Goal: Task Accomplishment & Management: Use online tool/utility

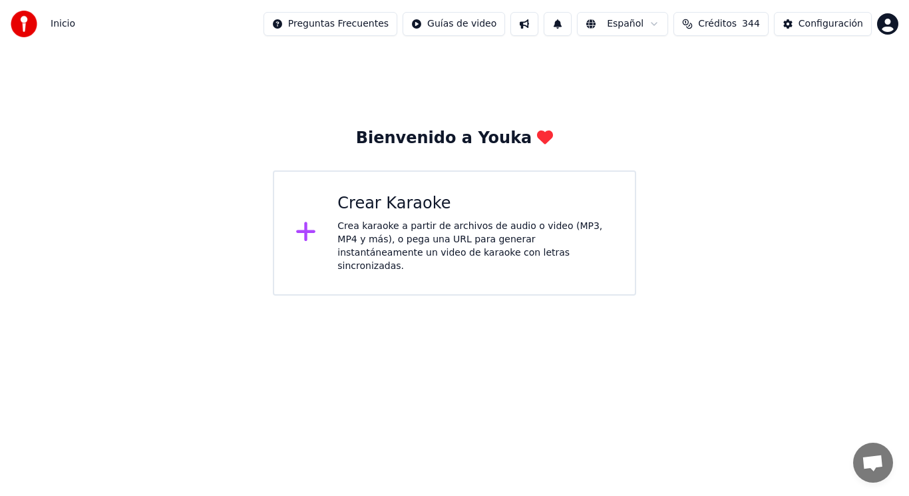
click at [414, 235] on div "Crea karaoke a partir de archivos de audio o video (MP3, MP4 y más), o pega una…" at bounding box center [475, 246] width 276 height 53
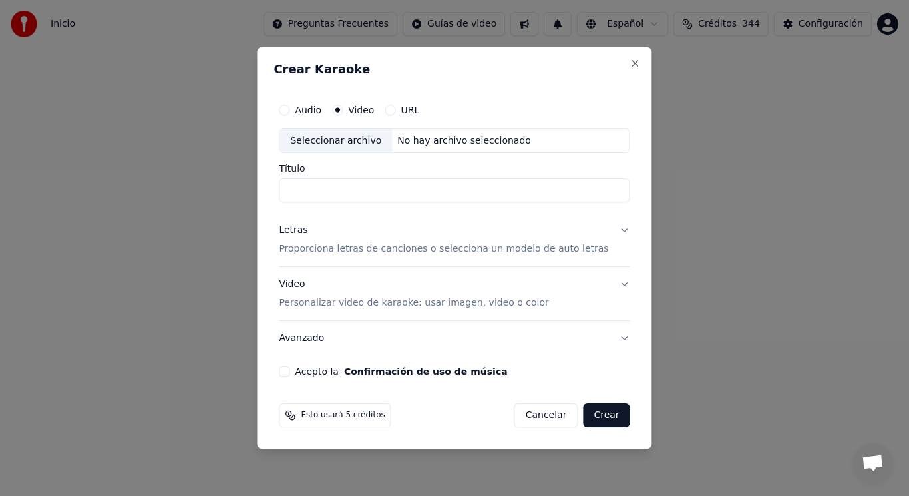
click at [336, 142] on div "Seleccionar archivo" at bounding box center [335, 141] width 112 height 24
type input "**********"
click at [613, 228] on button "Letras Proporciona letras de canciones o selecciona un modelo de auto letras" at bounding box center [454, 240] width 351 height 53
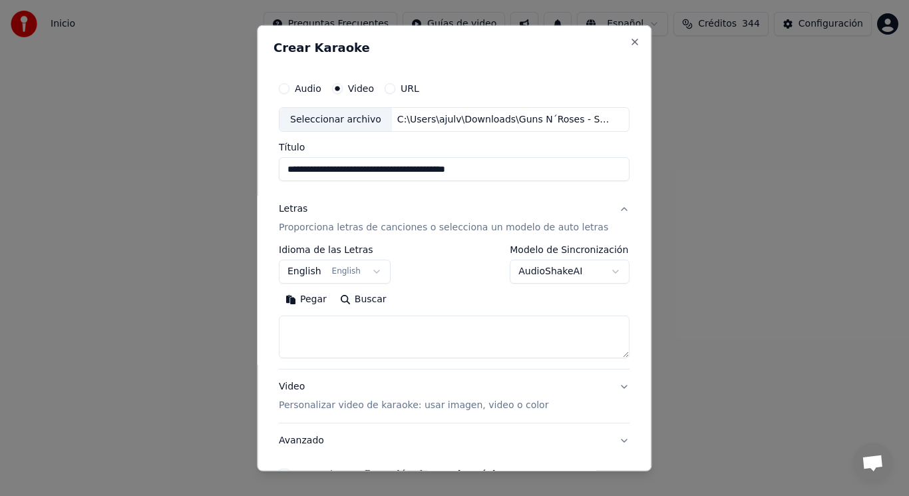
click at [394, 327] on textarea at bounding box center [454, 336] width 351 height 43
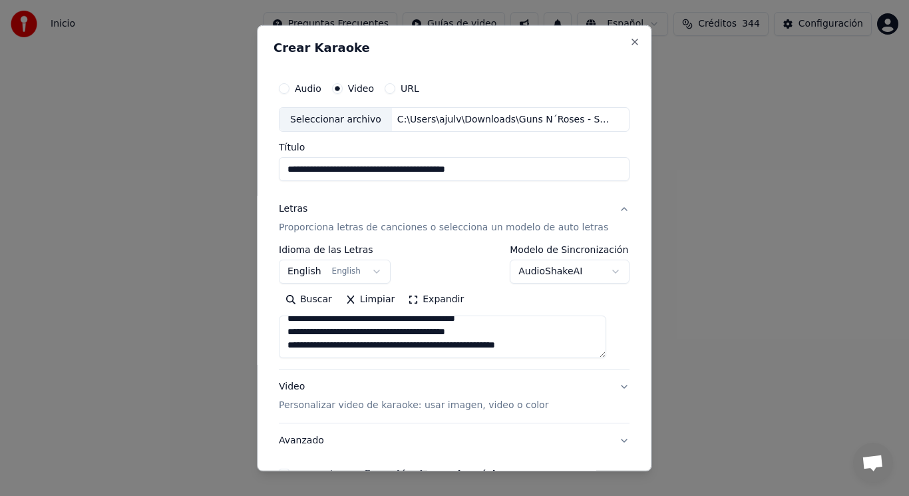
scroll to position [216, 0]
paste textarea "**********"
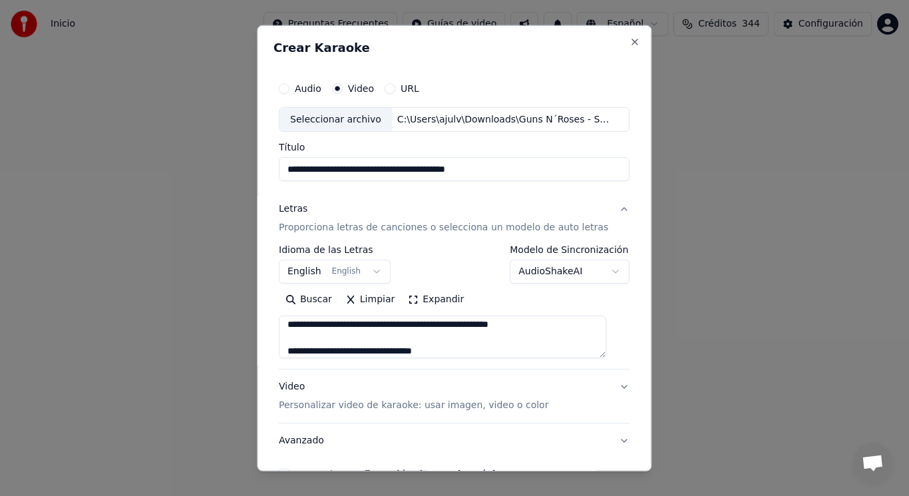
scroll to position [762, 0]
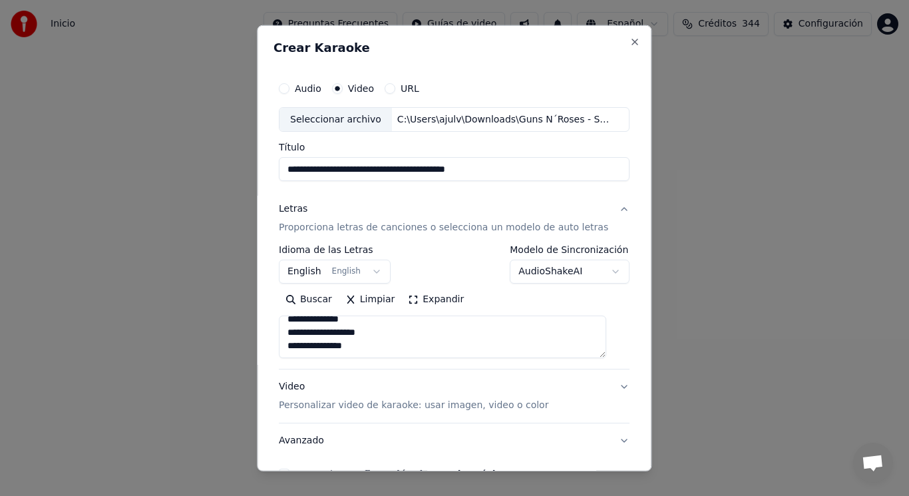
paste textarea "**********"
type textarea "**********"
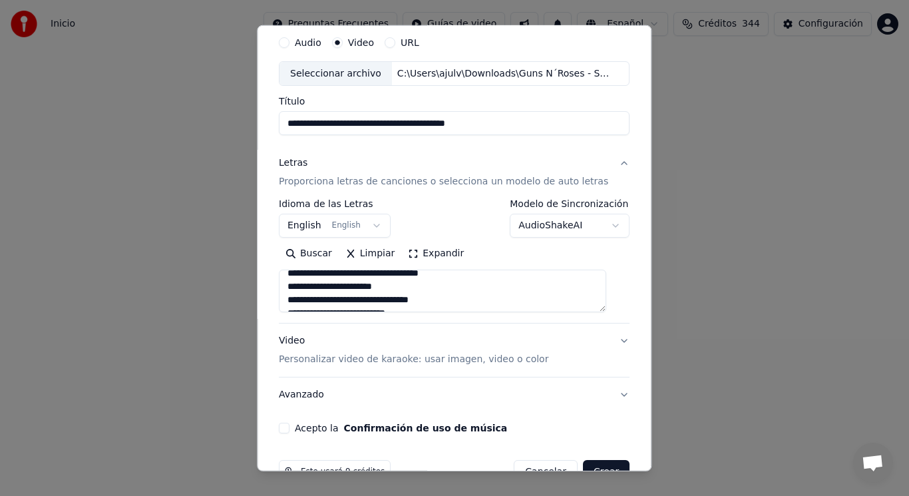
scroll to position [80, 0]
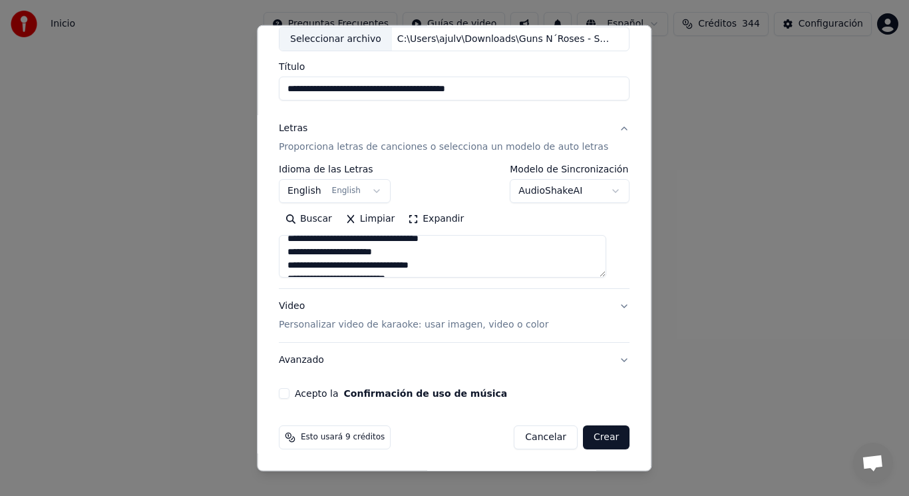
click at [288, 394] on button "Acepto la Confirmación de uso de música" at bounding box center [284, 393] width 11 height 11
click at [589, 440] on button "Crear" at bounding box center [606, 437] width 47 height 24
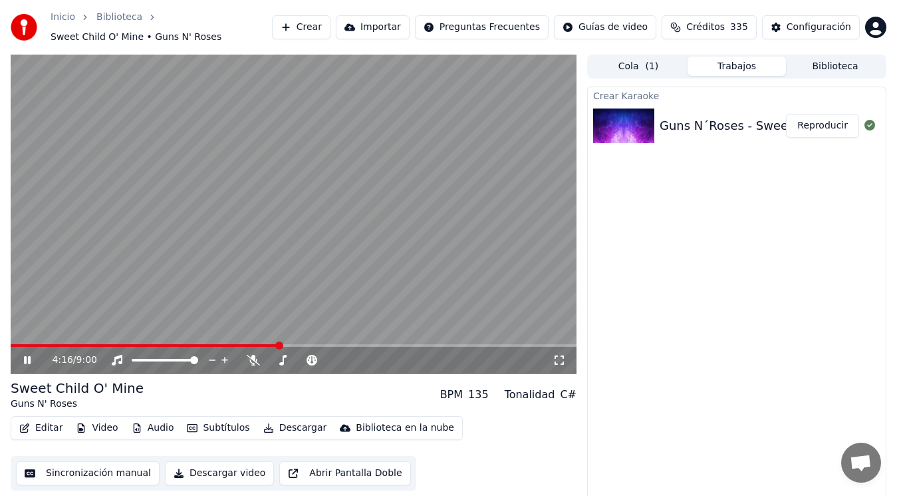
click at [27, 357] on icon at bounding box center [36, 360] width 31 height 11
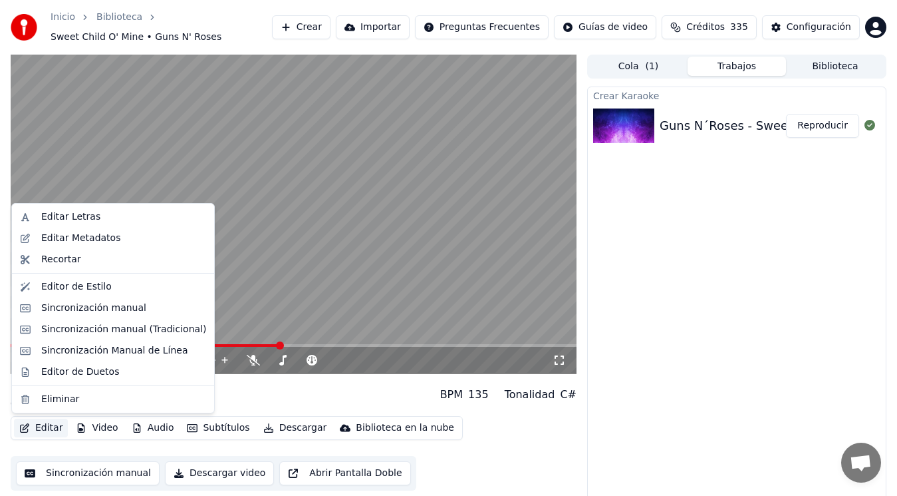
click at [43, 431] on button "Editar" at bounding box center [41, 427] width 54 height 19
click at [86, 239] on div "Editar Metadatos" at bounding box center [80, 238] width 79 height 13
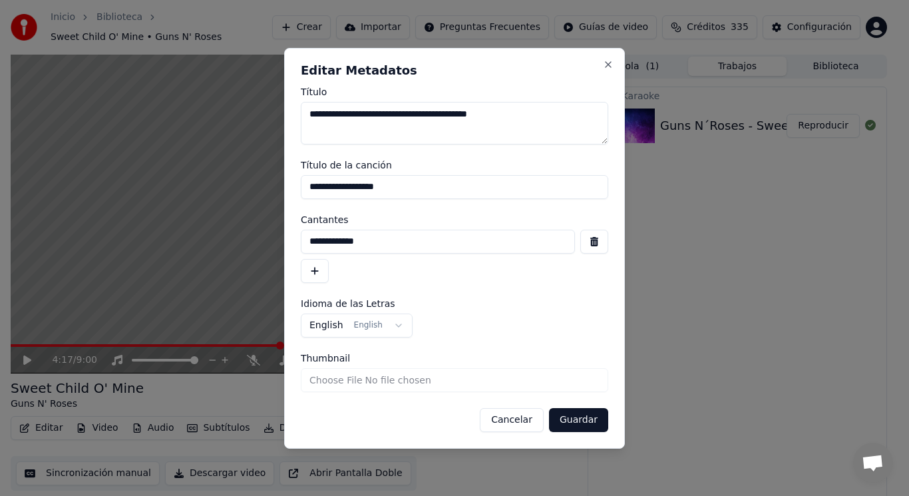
click at [593, 241] on button "button" at bounding box center [594, 242] width 28 height 24
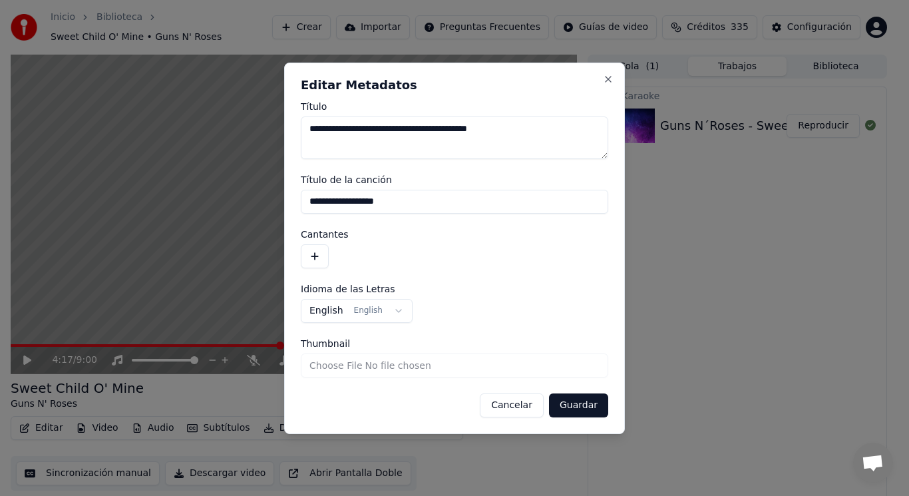
click at [397, 200] on input "**********" at bounding box center [454, 202] width 307 height 24
type input "*"
click at [344, 127] on textarea "**********" at bounding box center [454, 137] width 307 height 43
type textarea "**********"
click at [581, 406] on button "Guardar" at bounding box center [578, 405] width 59 height 24
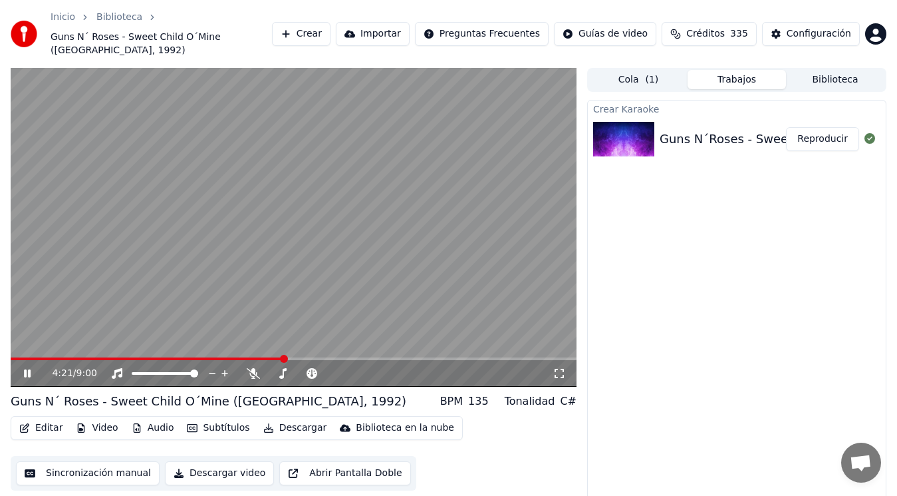
click at [25, 369] on icon at bounding box center [27, 373] width 7 height 8
click at [92, 466] on button "Sincronización manual" at bounding box center [88, 473] width 144 height 24
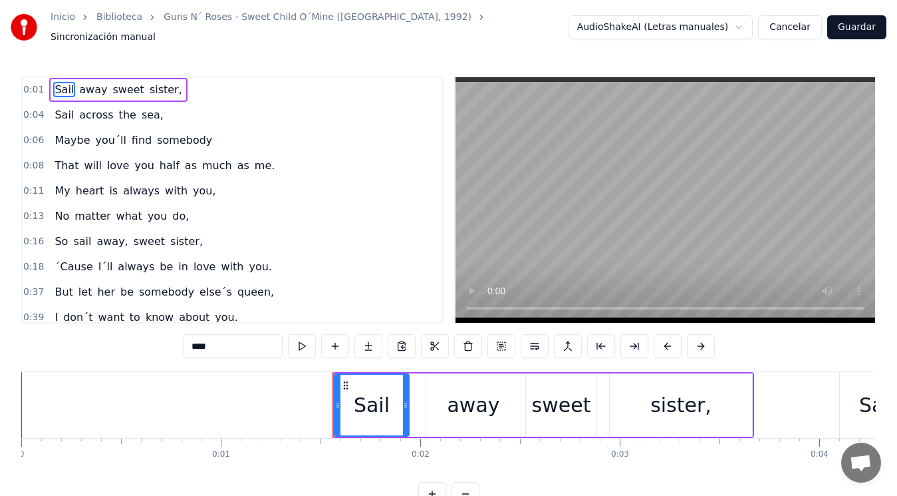
click at [61, 23] on link "Inicio" at bounding box center [63, 17] width 25 height 13
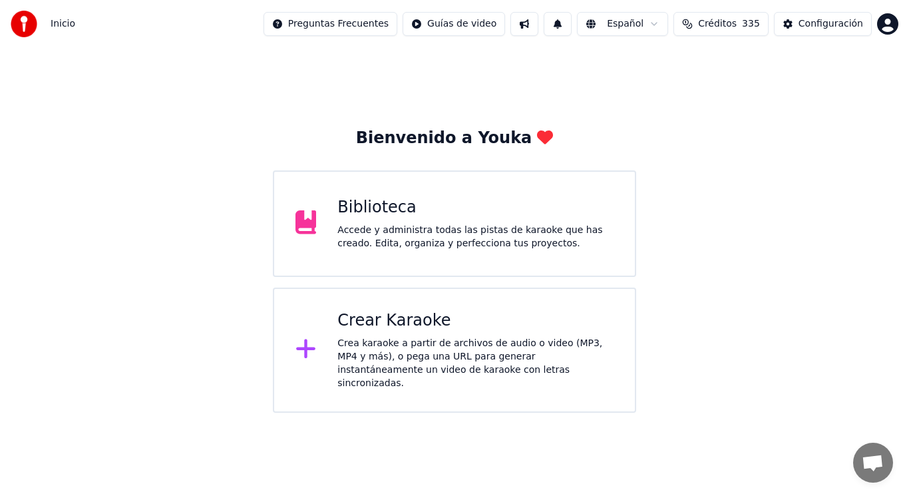
click at [413, 243] on div "Accede y administra todas las pistas de karaoke que has creado. Edita, organiza…" at bounding box center [475, 237] width 276 height 27
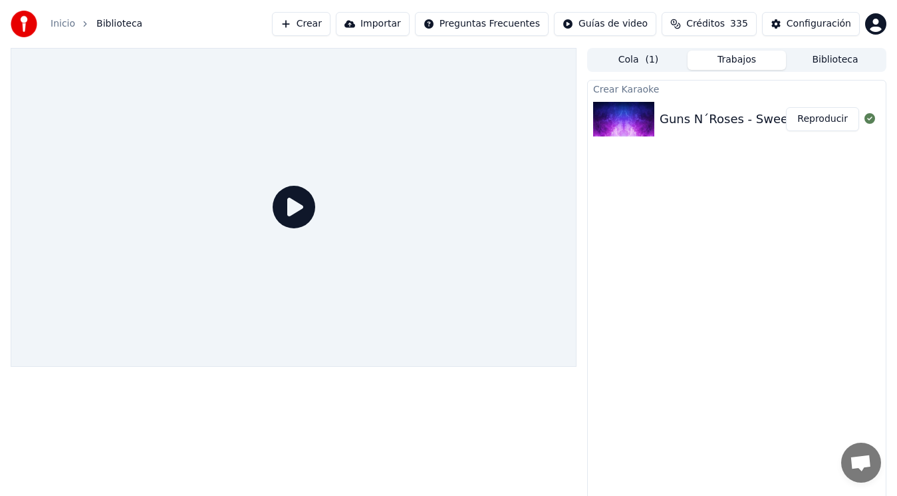
click at [709, 120] on div "Guns N´Roses - Sweet Child O´Mine ([GEOGRAPHIC_DATA], 1992)" at bounding box center [856, 119] width 392 height 19
click at [698, 119] on div "Guns N´Roses - Sweet Child O´Mine ([GEOGRAPHIC_DATA], 1992)" at bounding box center [856, 119] width 392 height 19
click at [827, 117] on button "Reproducir" at bounding box center [822, 119] width 73 height 24
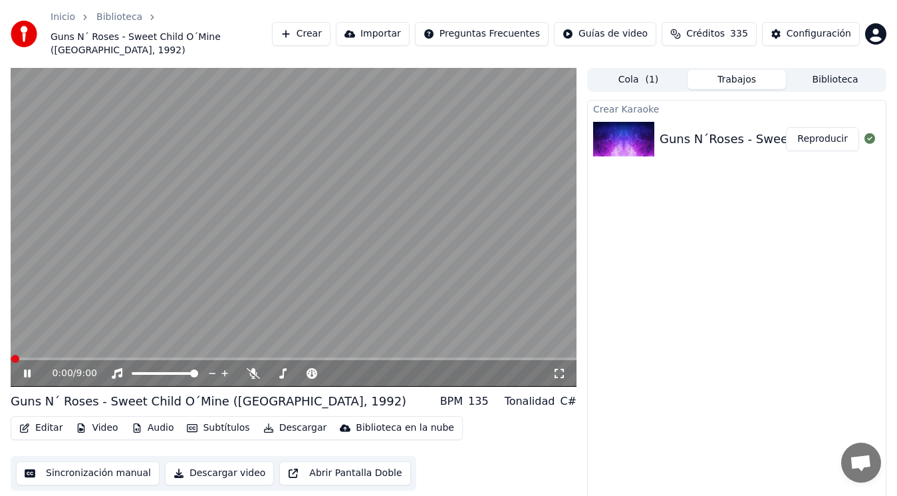
click at [26, 369] on icon at bounding box center [27, 373] width 7 height 8
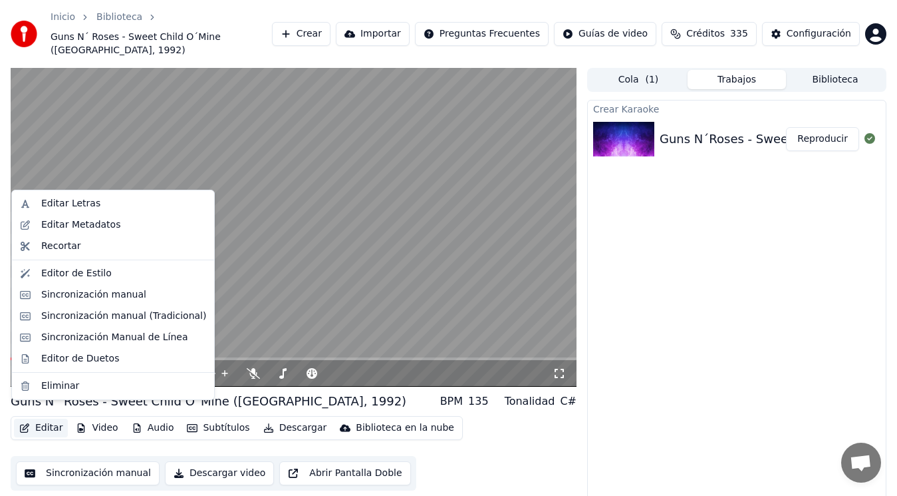
click at [49, 418] on button "Editar" at bounding box center [41, 427] width 54 height 19
click at [104, 312] on div "Sincronización manual (Tradicional)" at bounding box center [123, 315] width 165 height 13
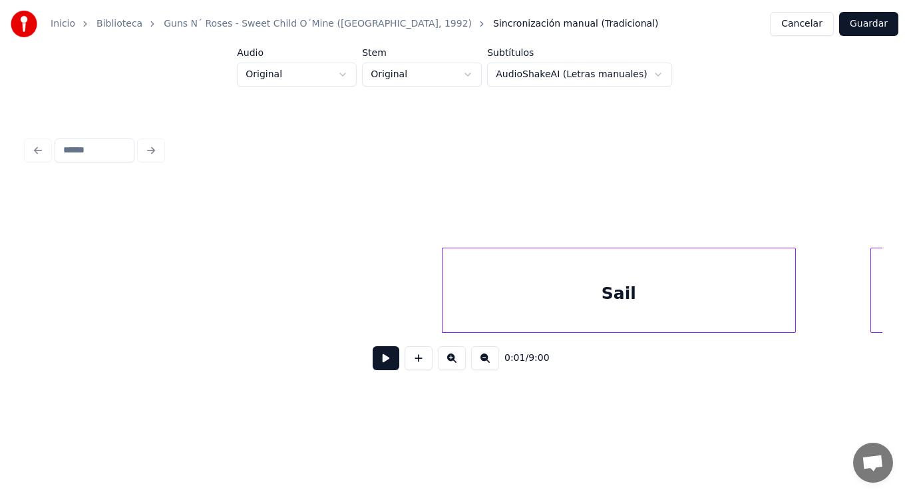
scroll to position [0, 1001]
drag, startPoint x: 64, startPoint y: 305, endPoint x: 313, endPoint y: 376, distance: 258.8
click at [373, 361] on button at bounding box center [386, 358] width 27 height 24
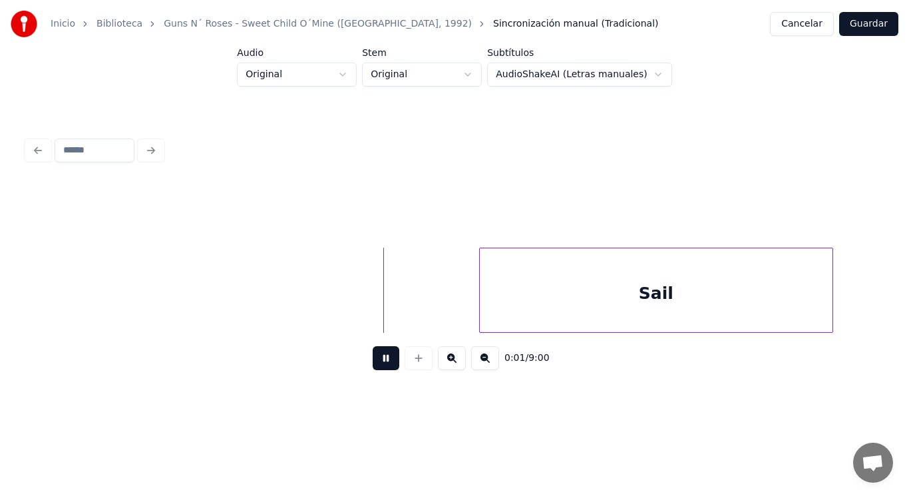
click at [373, 361] on button at bounding box center [386, 358] width 27 height 24
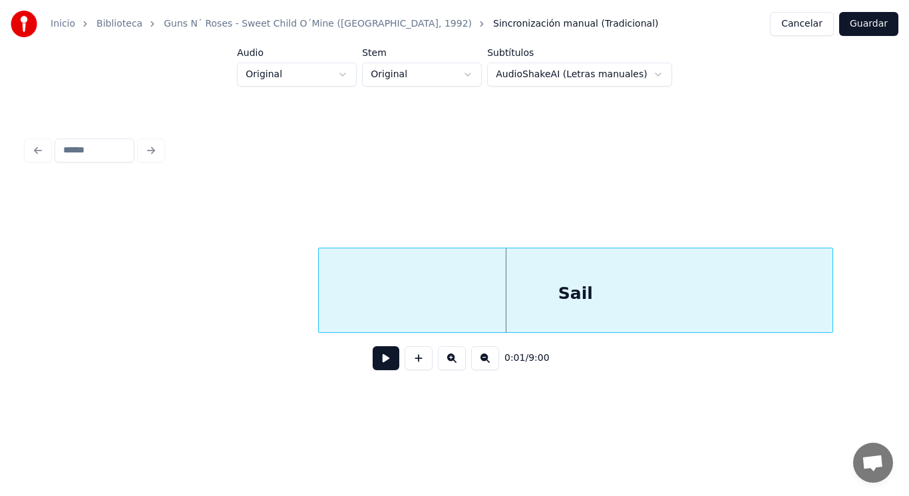
click at [319, 299] on div at bounding box center [321, 290] width 4 height 84
click at [375, 366] on button at bounding box center [386, 358] width 27 height 24
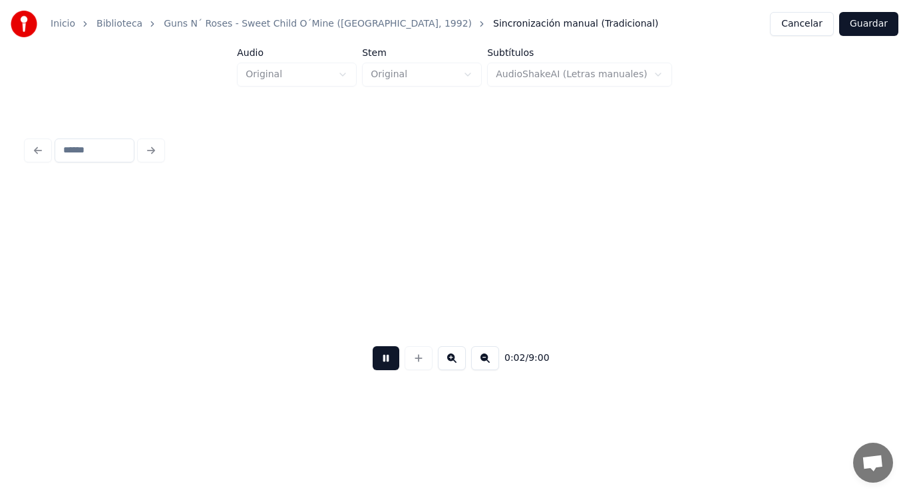
scroll to position [0, 1869]
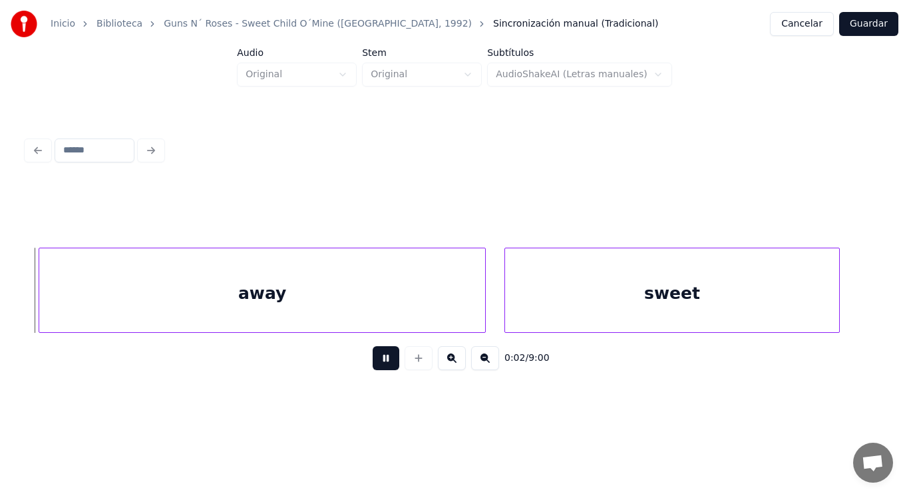
click at [375, 366] on button at bounding box center [386, 358] width 27 height 24
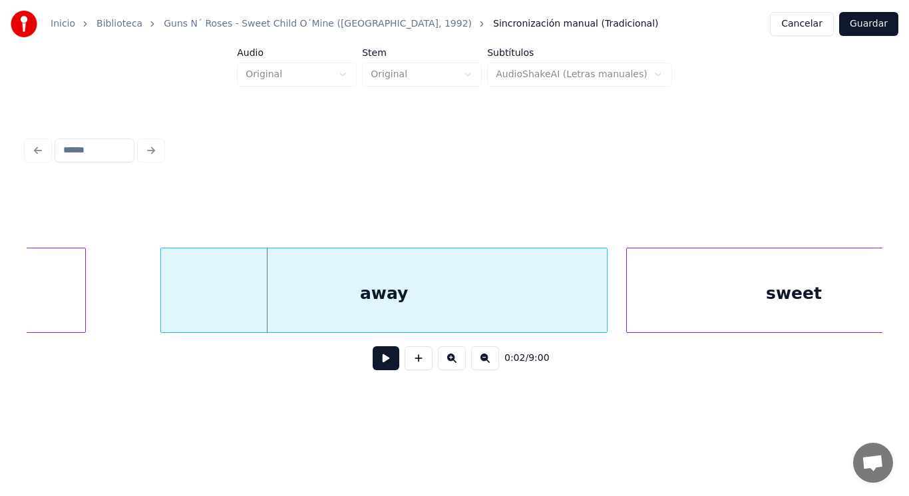
scroll to position [0, 1683]
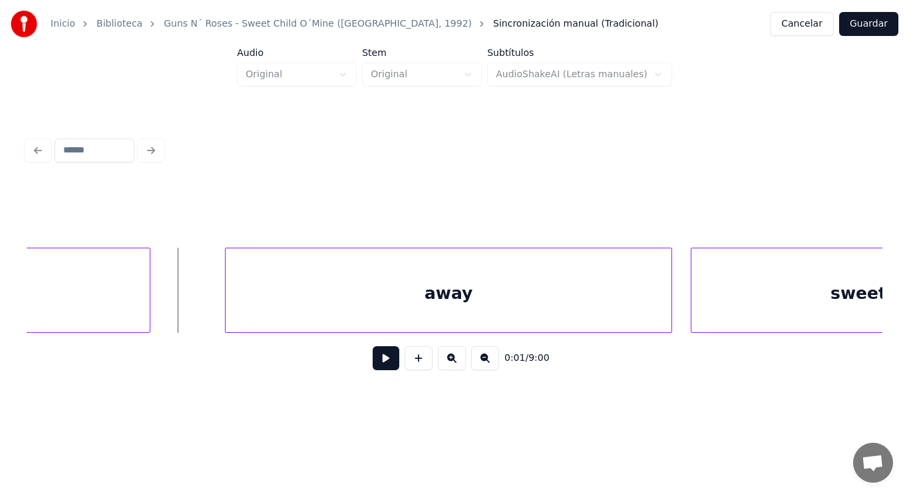
click at [385, 362] on button at bounding box center [386, 358] width 27 height 24
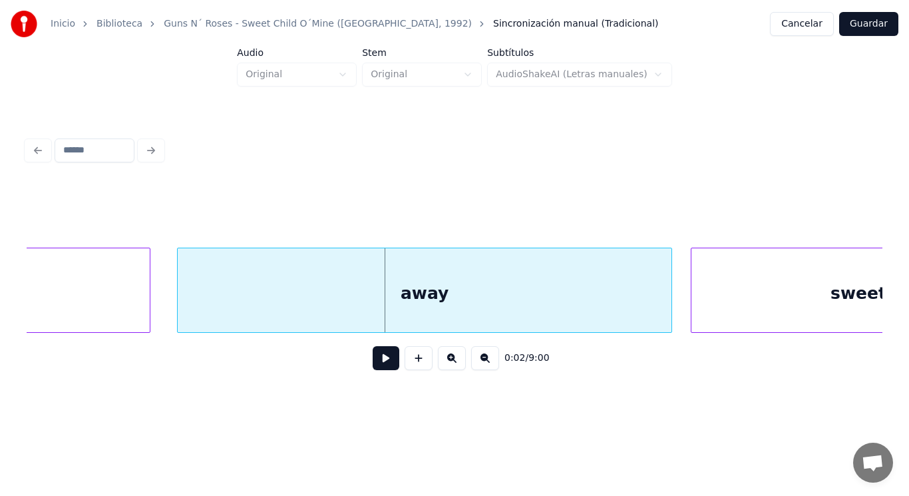
click at [178, 302] on div at bounding box center [180, 290] width 4 height 84
click at [381, 361] on button at bounding box center [386, 358] width 27 height 24
click at [629, 310] on div at bounding box center [629, 290] width 4 height 84
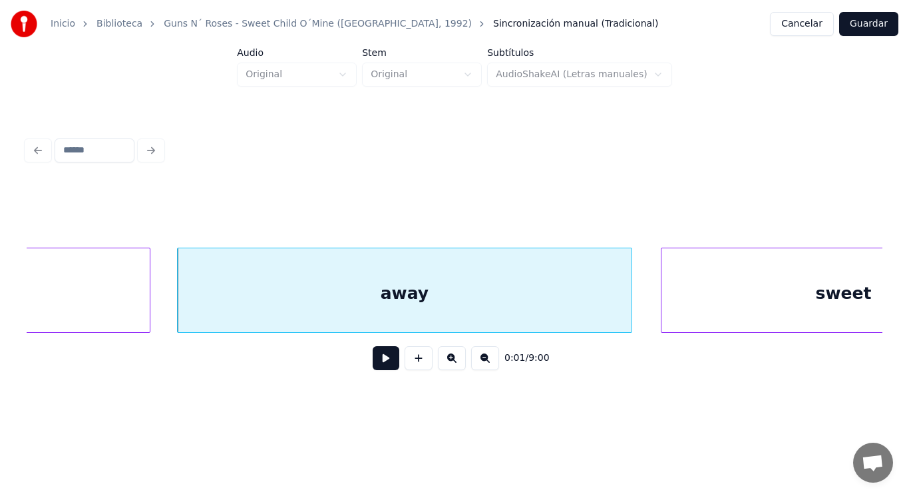
click at [663, 307] on div at bounding box center [663, 290] width 4 height 84
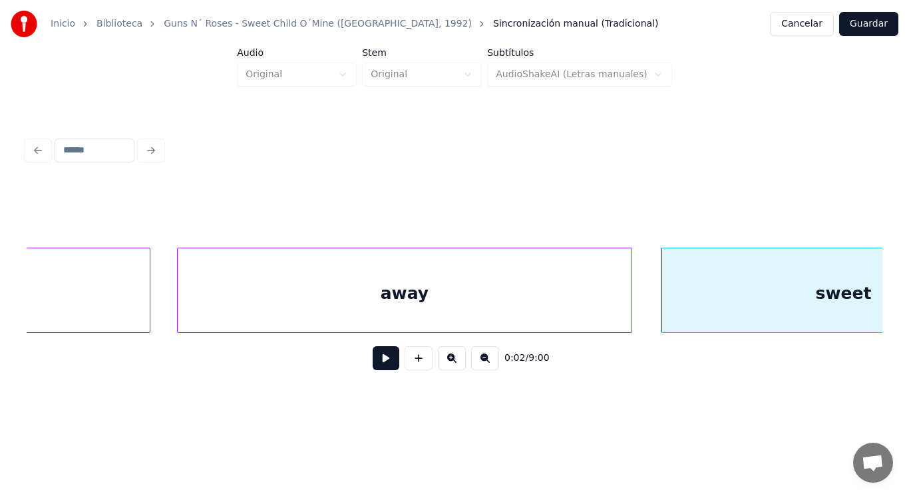
click at [382, 357] on button at bounding box center [386, 358] width 27 height 24
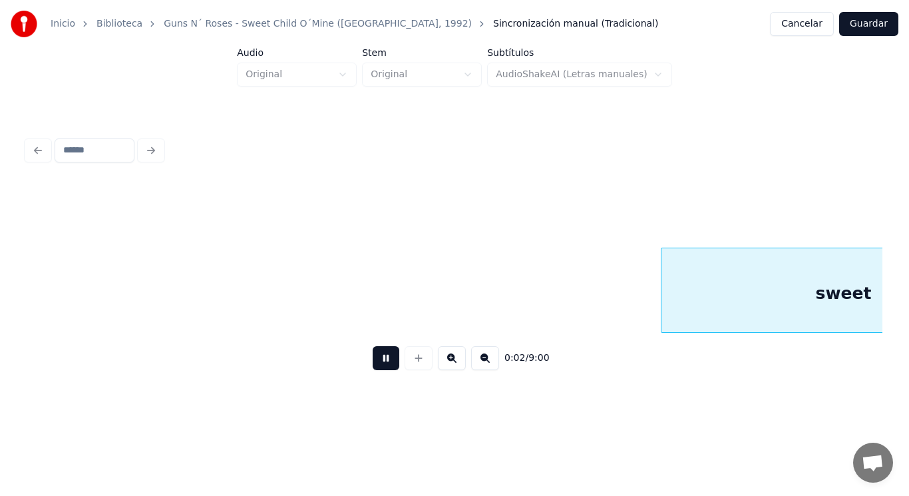
scroll to position [0, 2545]
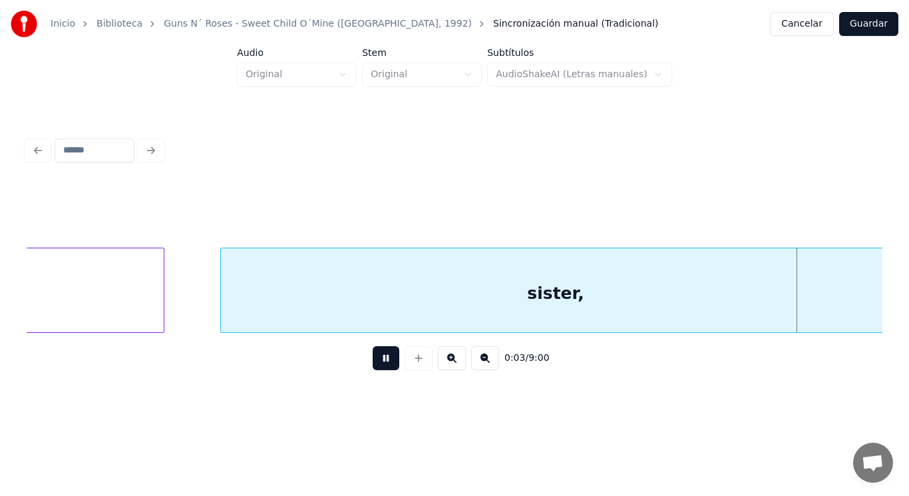
click at [382, 357] on button at bounding box center [386, 358] width 27 height 24
click at [367, 315] on div "sister," at bounding box center [555, 293] width 669 height 90
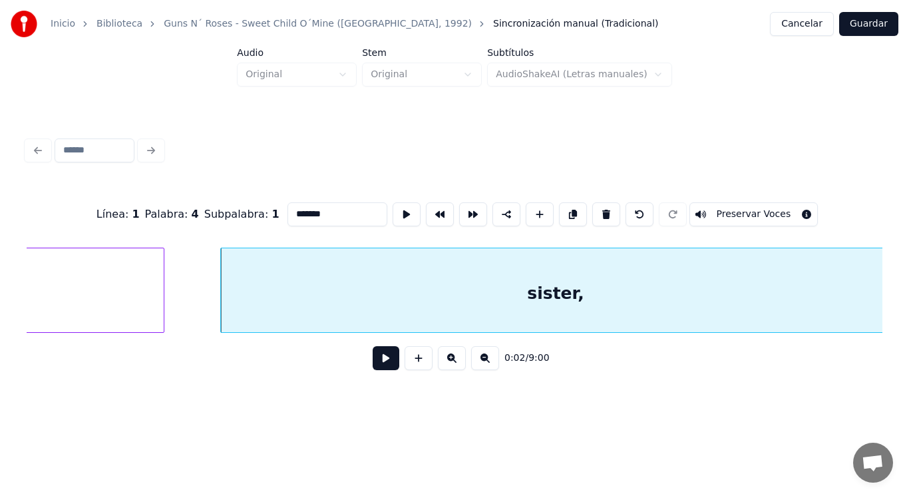
click at [381, 366] on button at bounding box center [386, 358] width 27 height 24
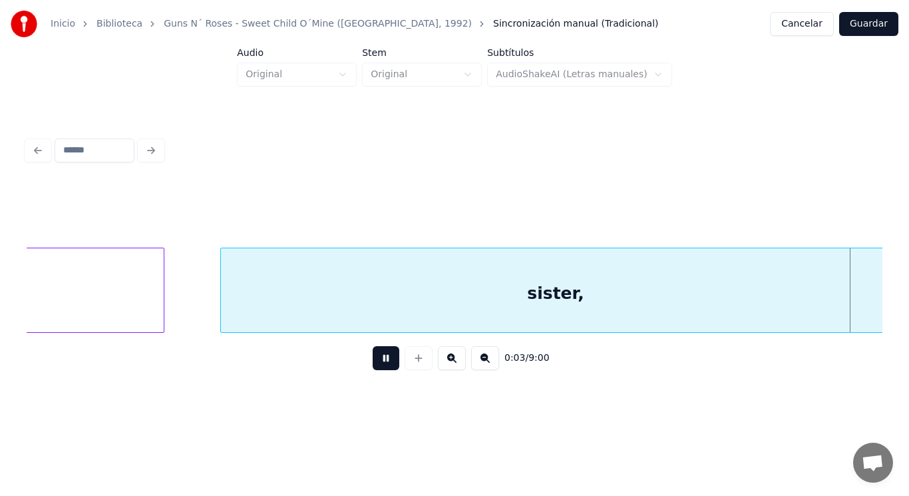
scroll to position [0, 3411]
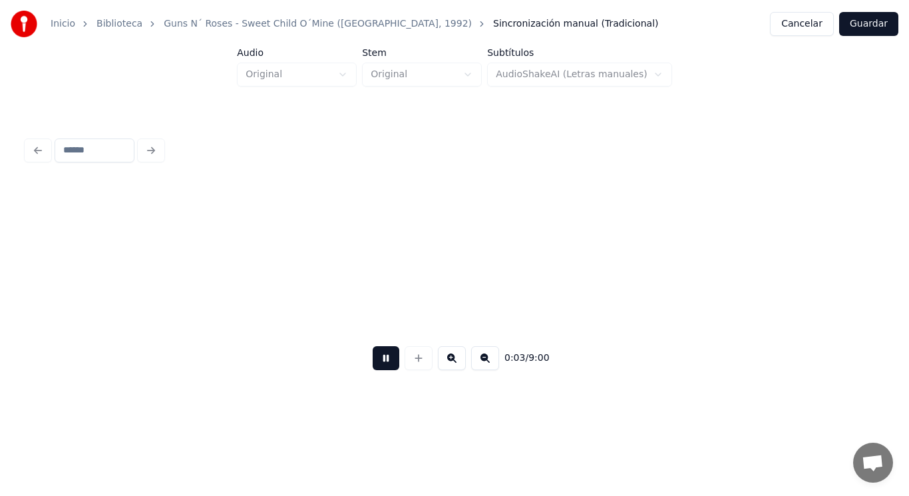
click at [381, 366] on button at bounding box center [386, 358] width 27 height 24
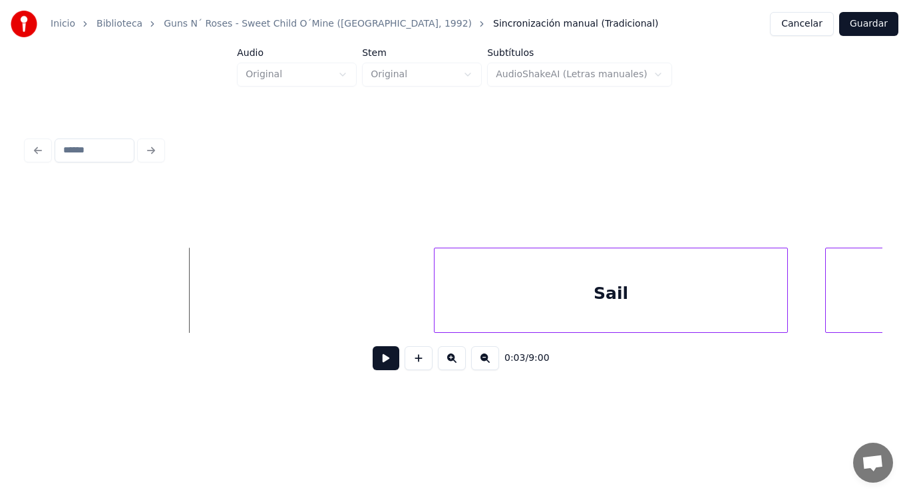
click at [381, 366] on button at bounding box center [386, 358] width 27 height 24
click at [379, 307] on div at bounding box center [380, 290] width 4 height 84
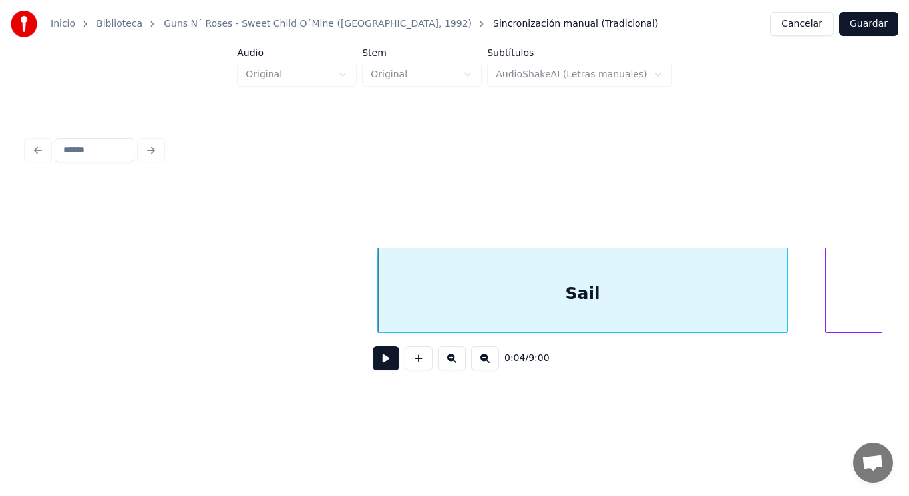
click at [377, 349] on div "0:04 / 9:00" at bounding box center [454, 357] width 834 height 29
click at [375, 365] on button at bounding box center [386, 358] width 27 height 24
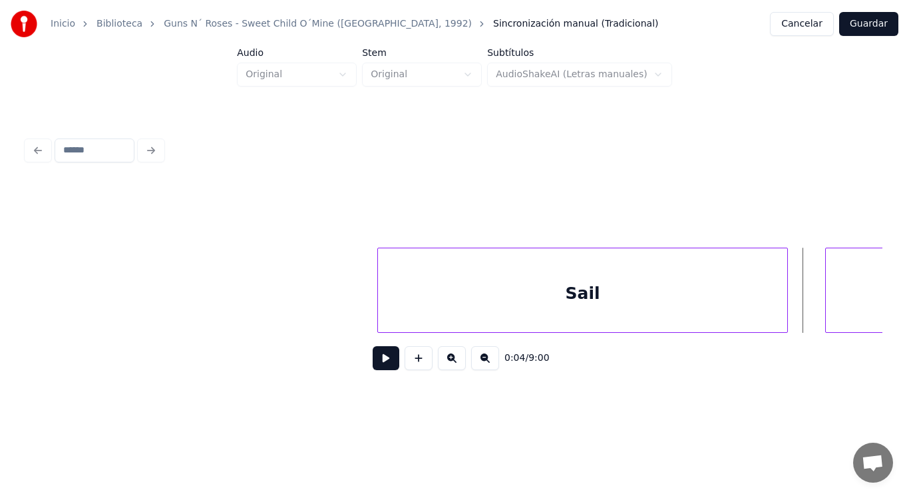
click at [444, 315] on div "Sail" at bounding box center [582, 293] width 409 height 90
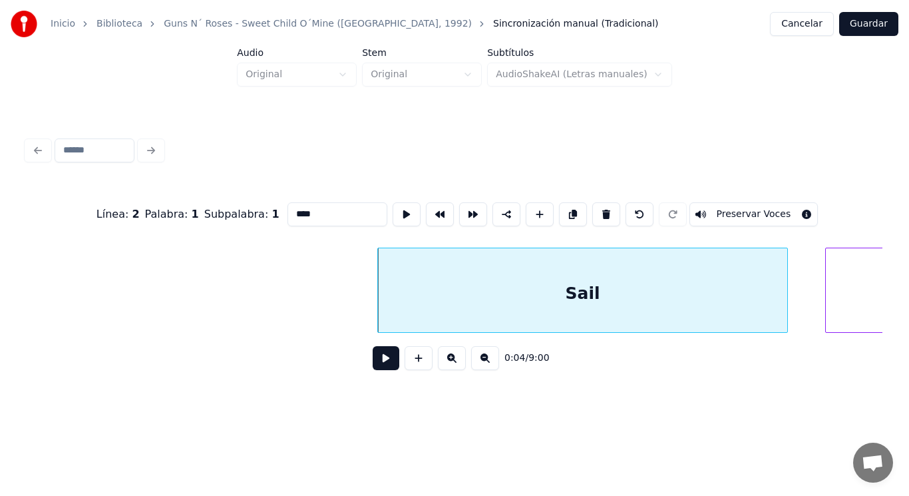
click at [375, 359] on button at bounding box center [386, 358] width 27 height 24
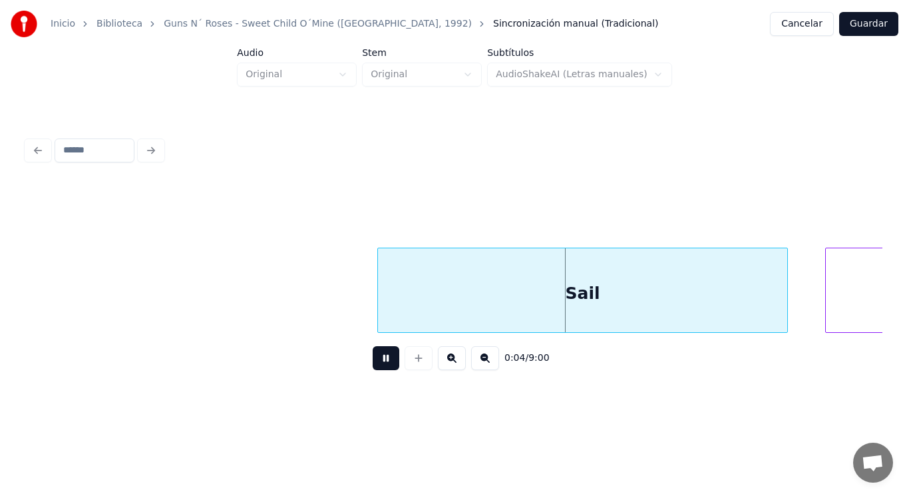
click at [375, 359] on button at bounding box center [386, 358] width 27 height 24
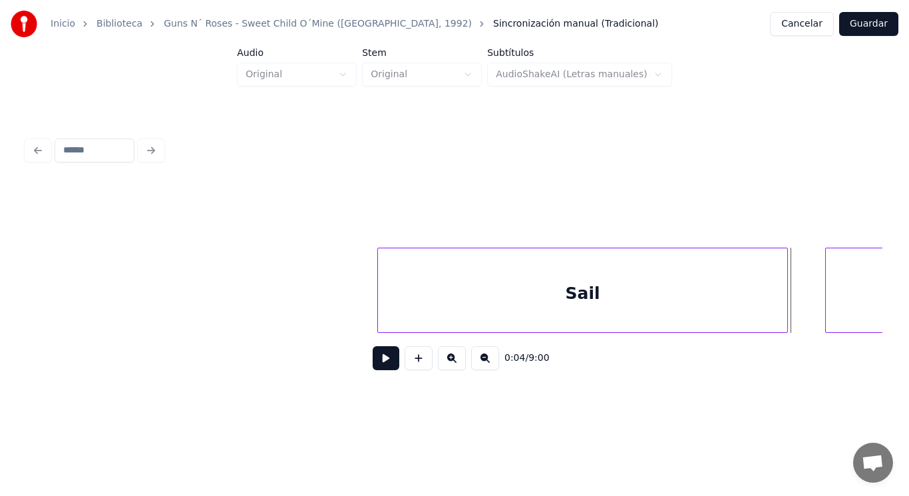
click at [628, 297] on div "Sail" at bounding box center [582, 293] width 409 height 90
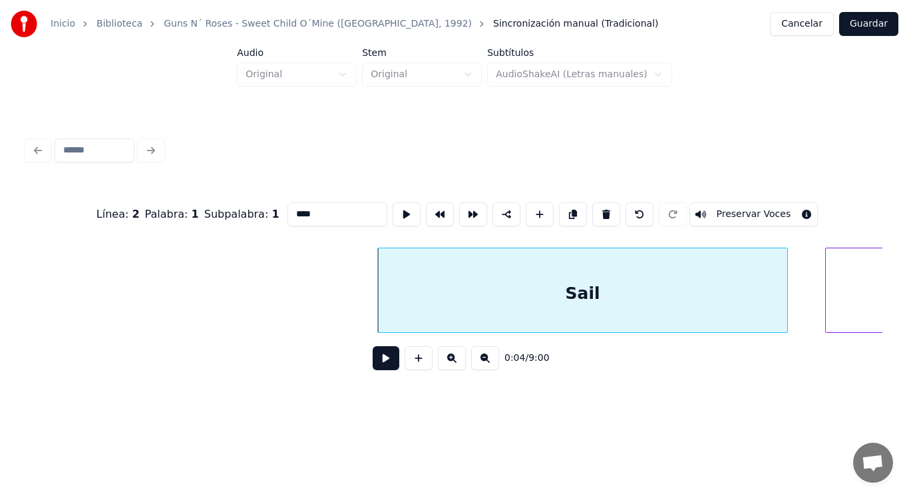
click at [385, 361] on button at bounding box center [386, 358] width 27 height 24
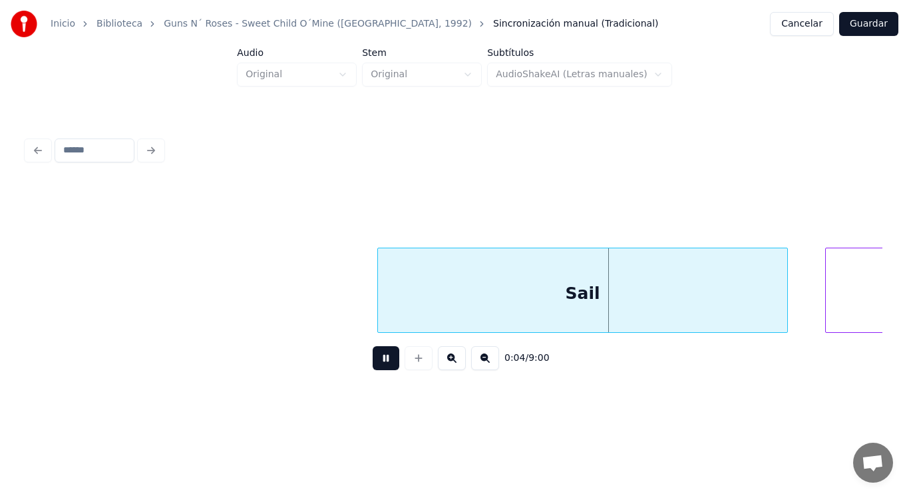
click at [385, 361] on button at bounding box center [386, 358] width 27 height 24
click at [748, 309] on div at bounding box center [748, 290] width 4 height 84
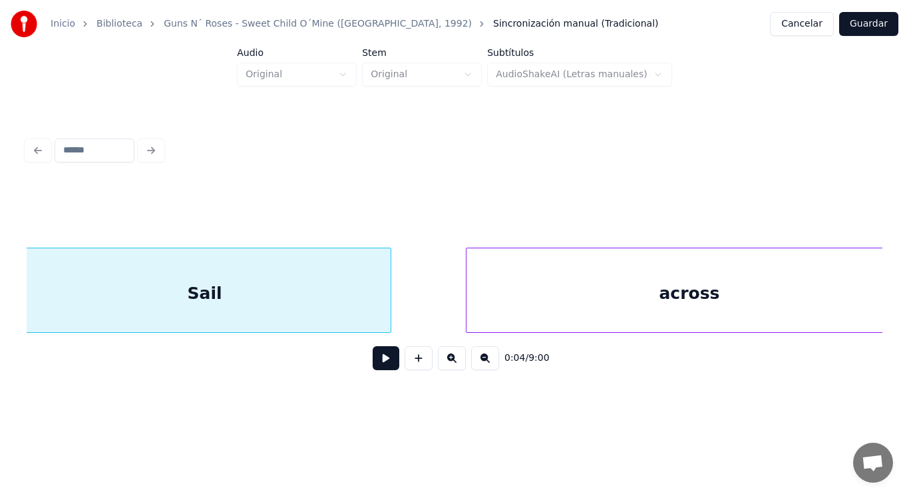
scroll to position [0, 3784]
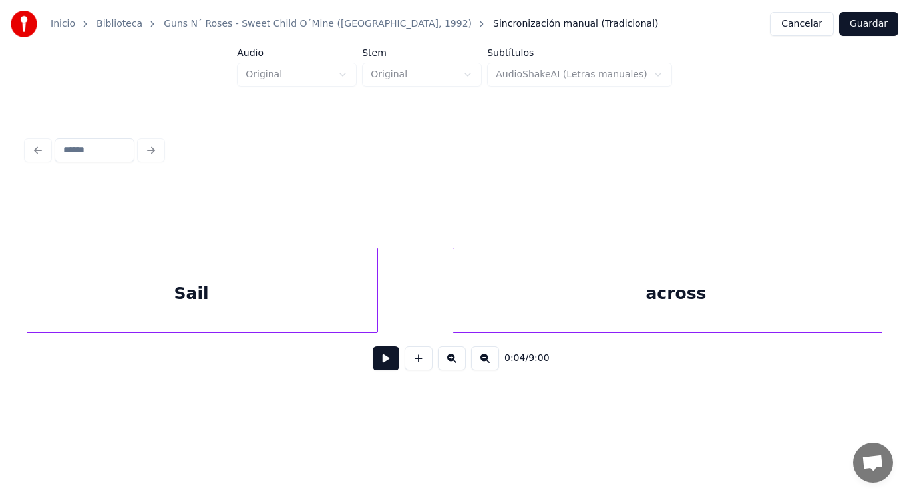
click at [373, 363] on button at bounding box center [386, 358] width 27 height 24
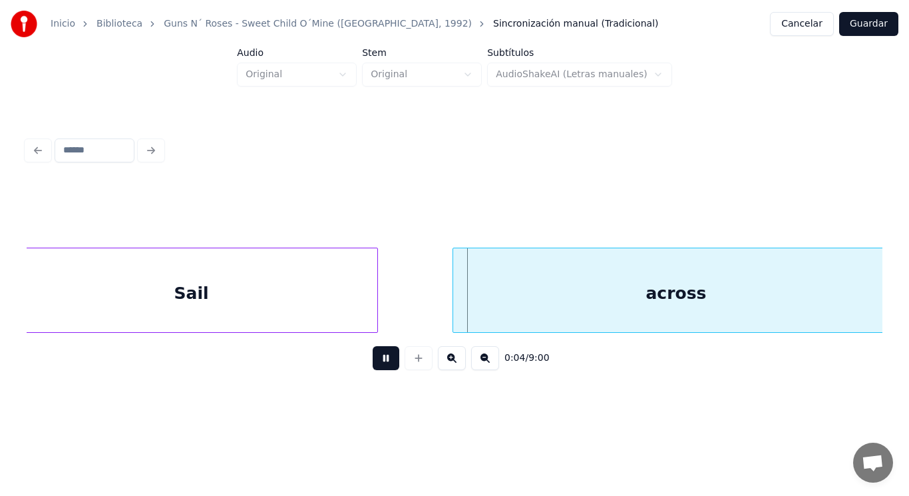
click at [373, 363] on button at bounding box center [386, 358] width 27 height 24
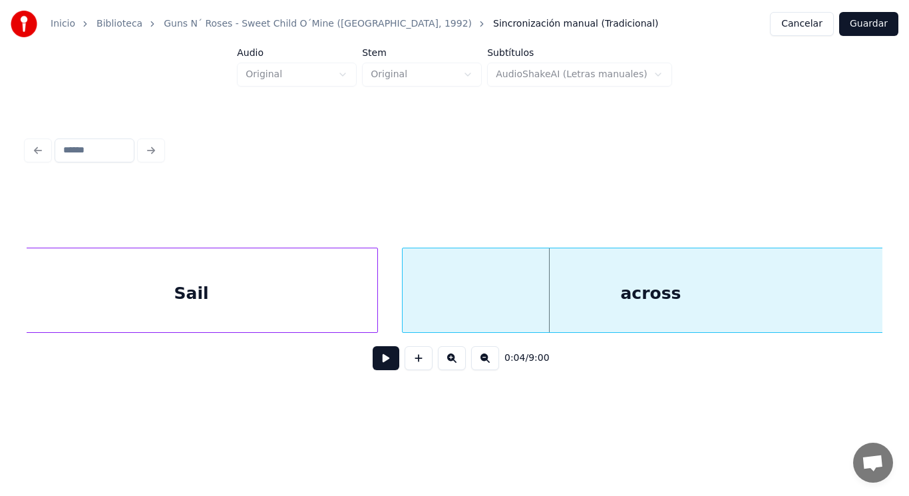
click at [404, 309] on div at bounding box center [404, 290] width 4 height 84
click at [383, 358] on button at bounding box center [386, 358] width 27 height 24
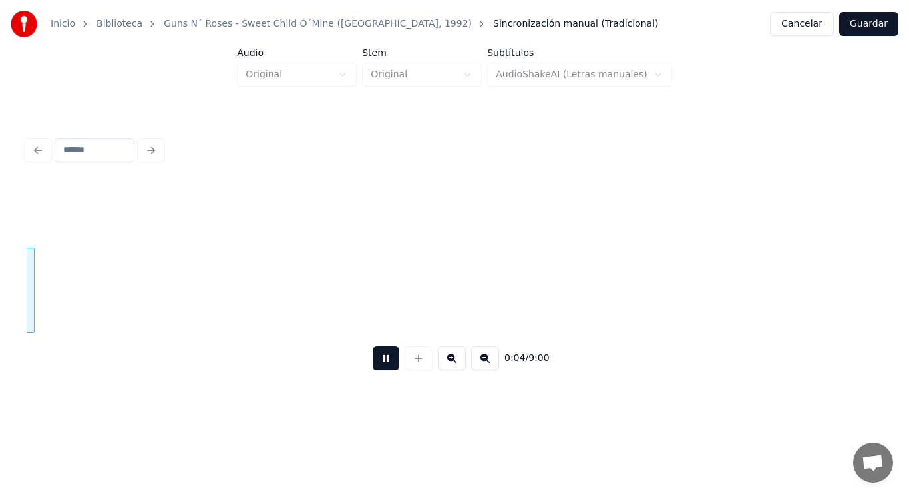
click at [383, 358] on button at bounding box center [386, 358] width 27 height 24
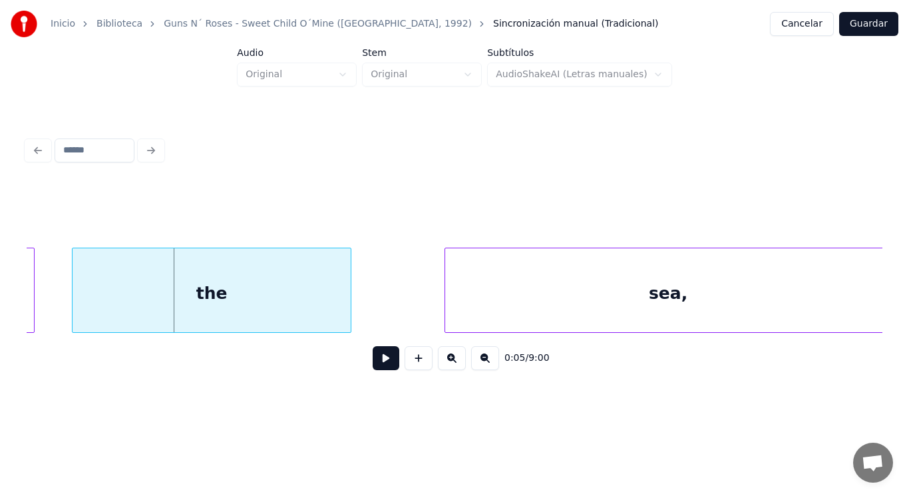
click at [383, 358] on button at bounding box center [386, 358] width 27 height 24
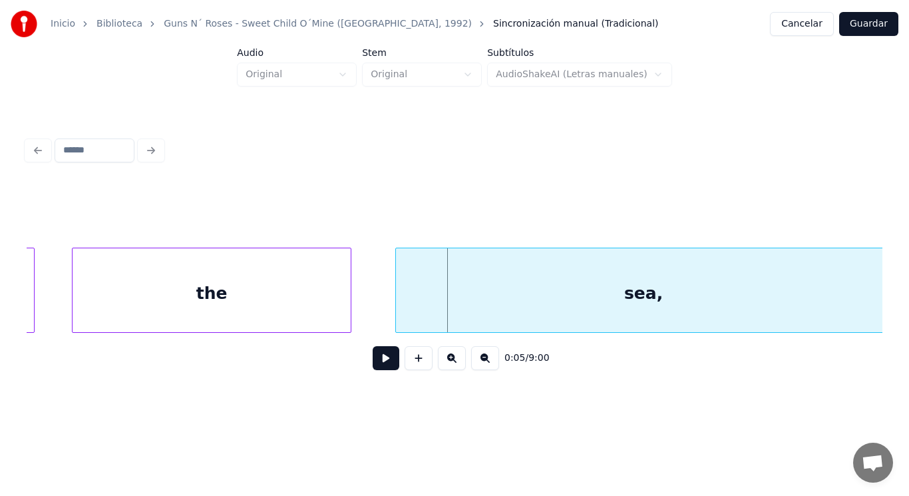
click at [398, 311] on div at bounding box center [398, 290] width 4 height 84
click at [379, 359] on button at bounding box center [386, 358] width 27 height 24
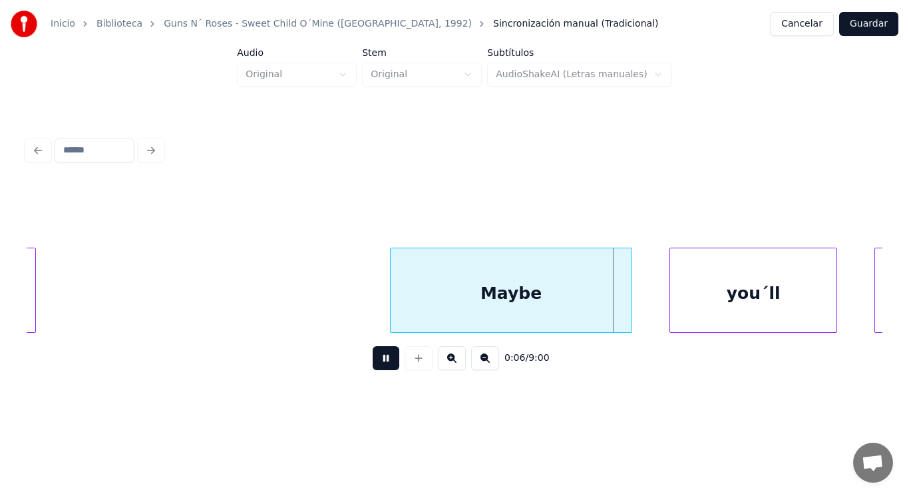
click at [379, 359] on button at bounding box center [386, 358] width 27 height 24
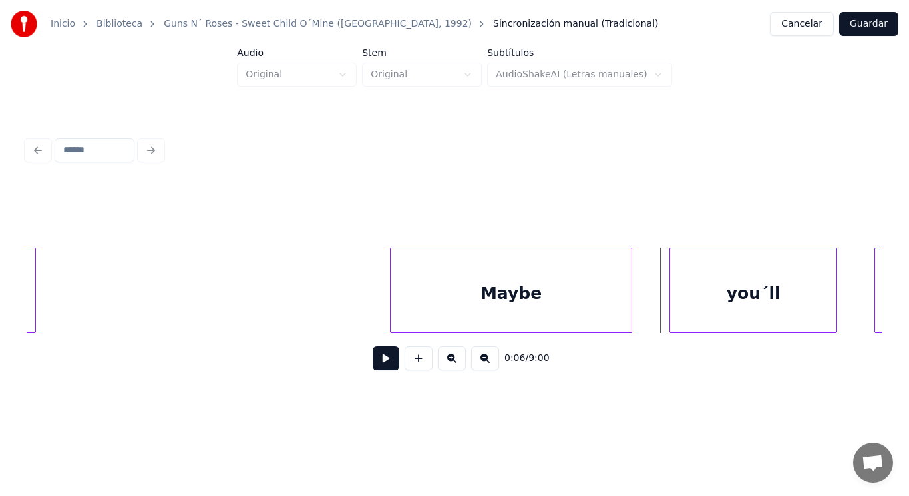
click at [438, 298] on div "Maybe" at bounding box center [510, 293] width 241 height 90
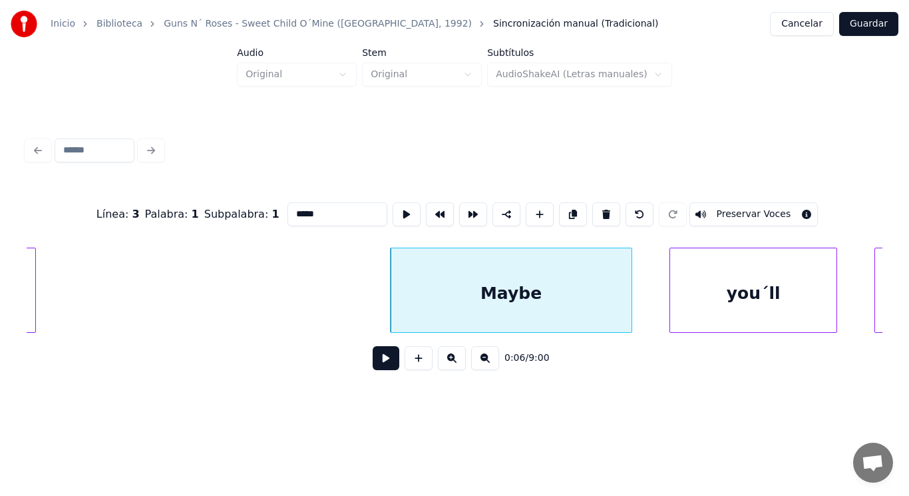
click at [377, 359] on button at bounding box center [386, 358] width 27 height 24
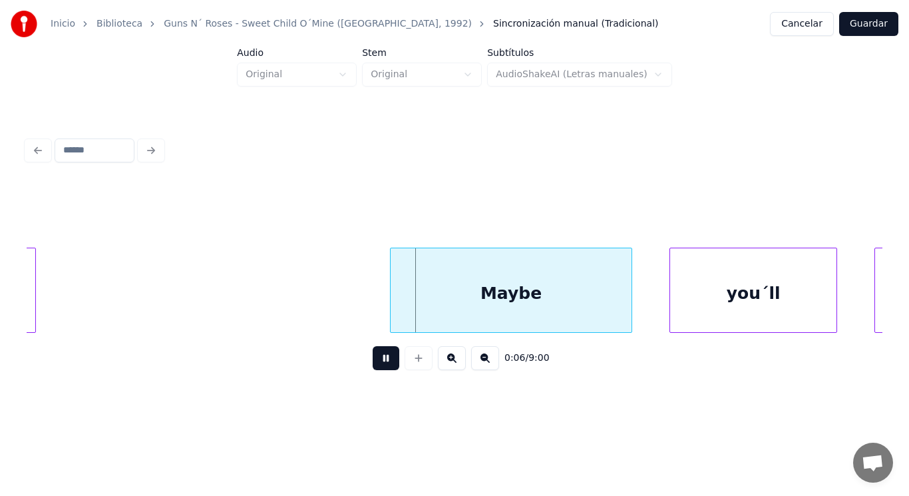
click at [377, 359] on button at bounding box center [386, 358] width 27 height 24
click at [609, 299] on div "Maybe" at bounding box center [510, 293] width 241 height 90
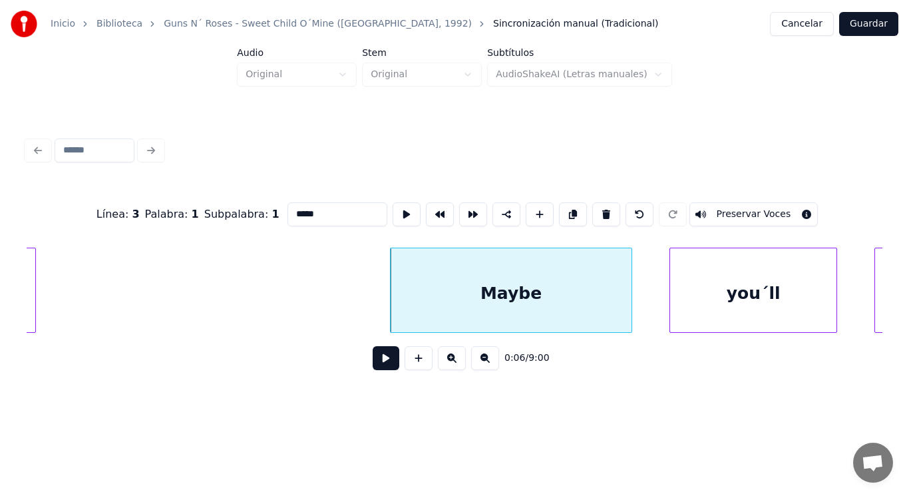
click at [377, 367] on button at bounding box center [386, 358] width 27 height 24
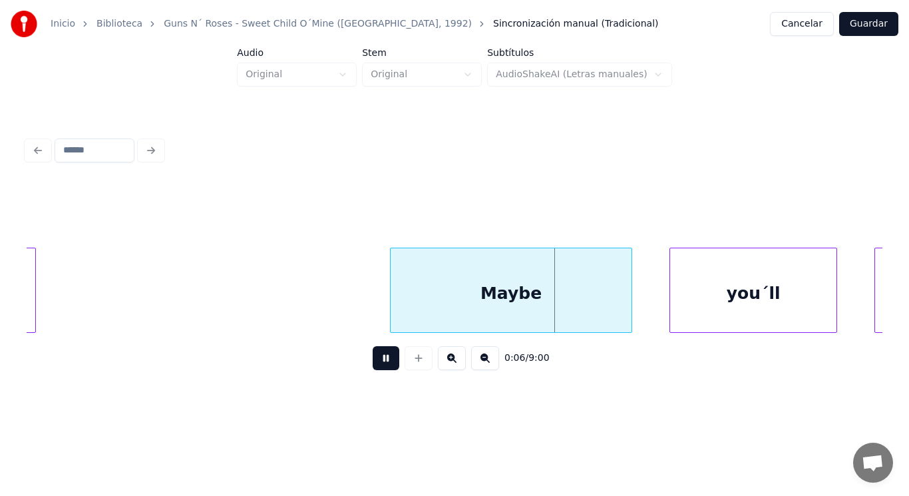
click at [377, 367] on button at bounding box center [386, 358] width 27 height 24
click at [611, 315] on div at bounding box center [610, 290] width 4 height 84
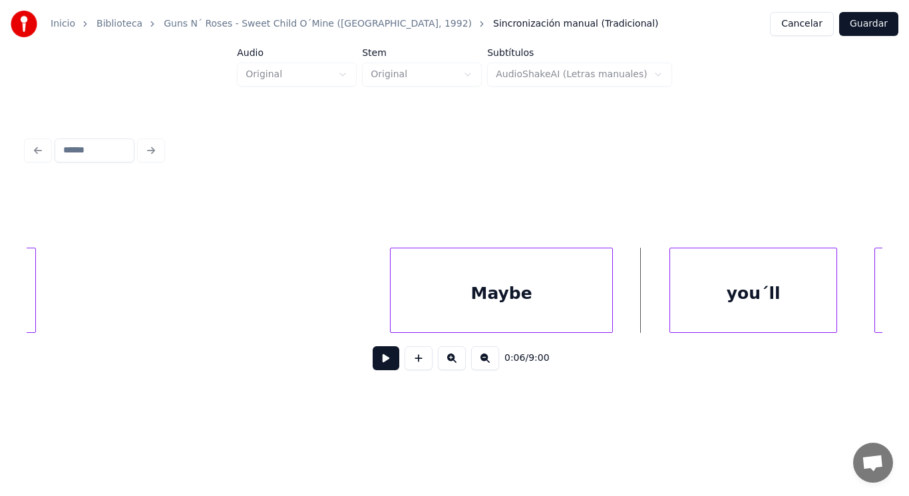
click at [381, 357] on button at bounding box center [386, 358] width 27 height 24
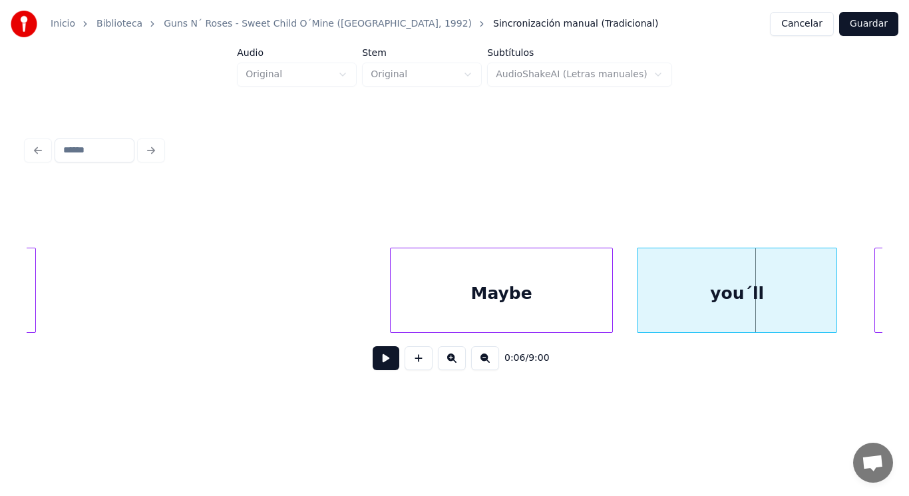
click at [641, 304] on div at bounding box center [639, 290] width 4 height 84
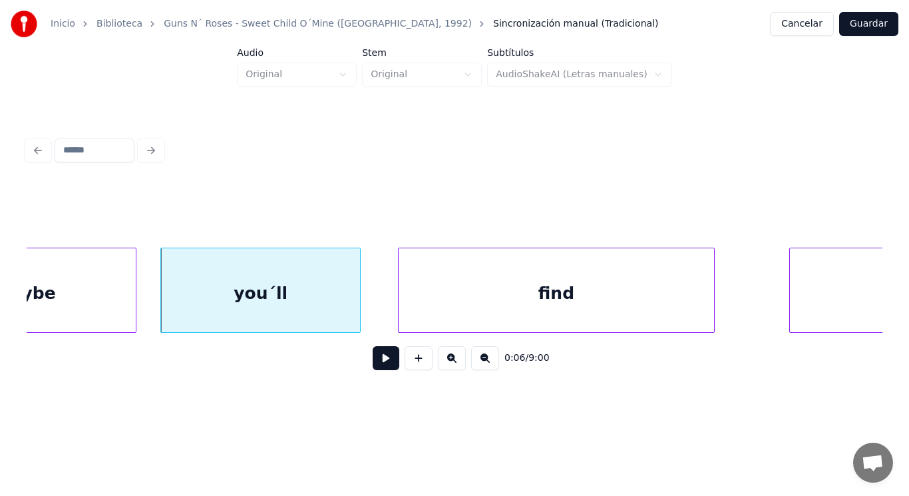
scroll to position [0, 5983]
click at [462, 320] on div "find" at bounding box center [553, 293] width 315 height 90
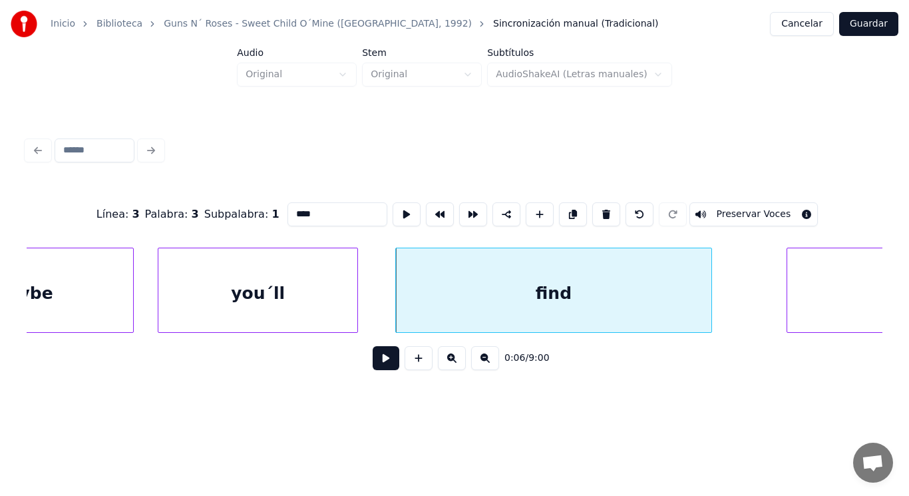
click at [380, 360] on button at bounding box center [386, 358] width 27 height 24
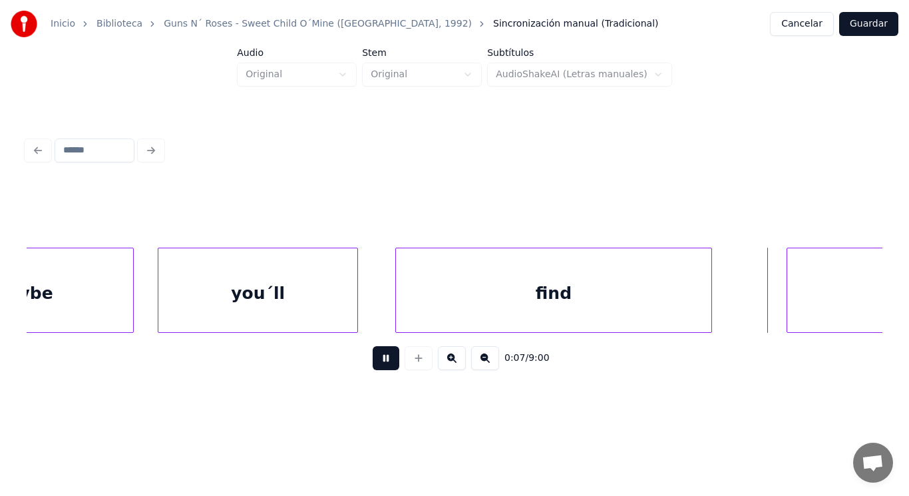
click at [380, 360] on button at bounding box center [386, 358] width 27 height 24
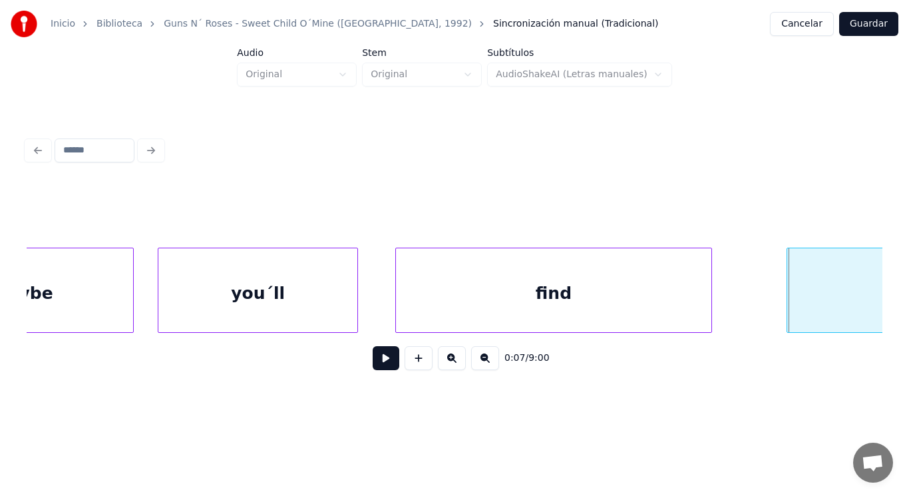
click at [287, 297] on div "you´ll" at bounding box center [257, 293] width 199 height 90
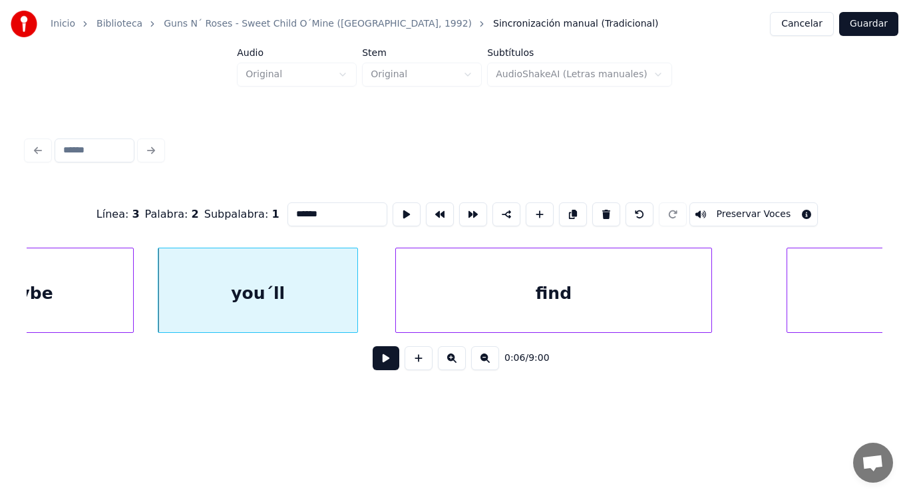
click at [375, 363] on button at bounding box center [386, 358] width 27 height 24
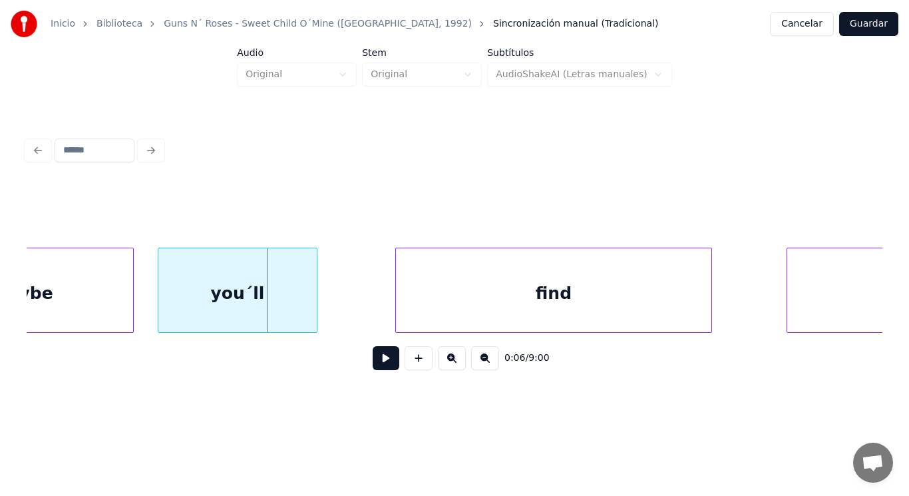
click at [315, 304] on div at bounding box center [315, 290] width 4 height 84
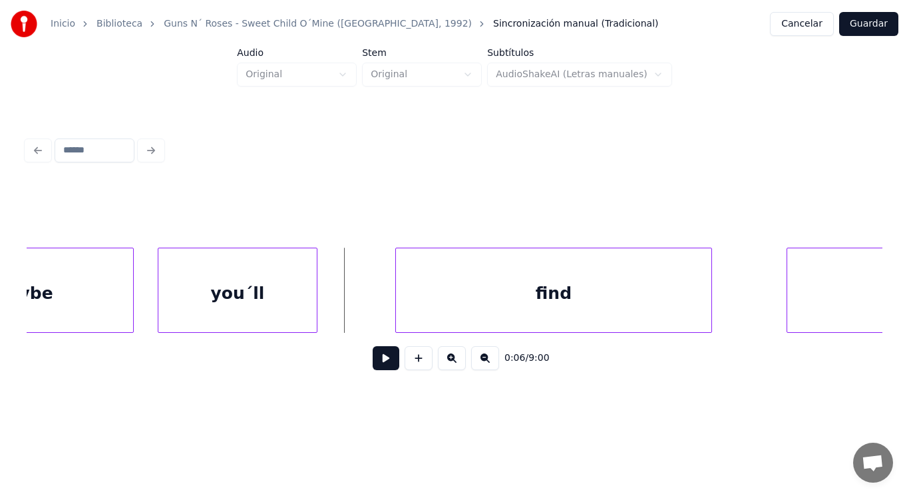
click at [376, 363] on button at bounding box center [386, 358] width 27 height 24
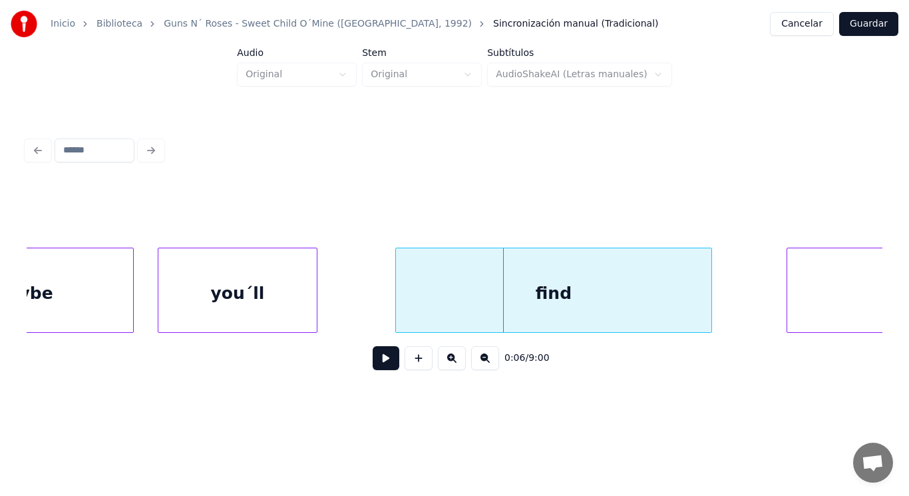
click at [229, 300] on div "you´ll" at bounding box center [237, 293] width 158 height 90
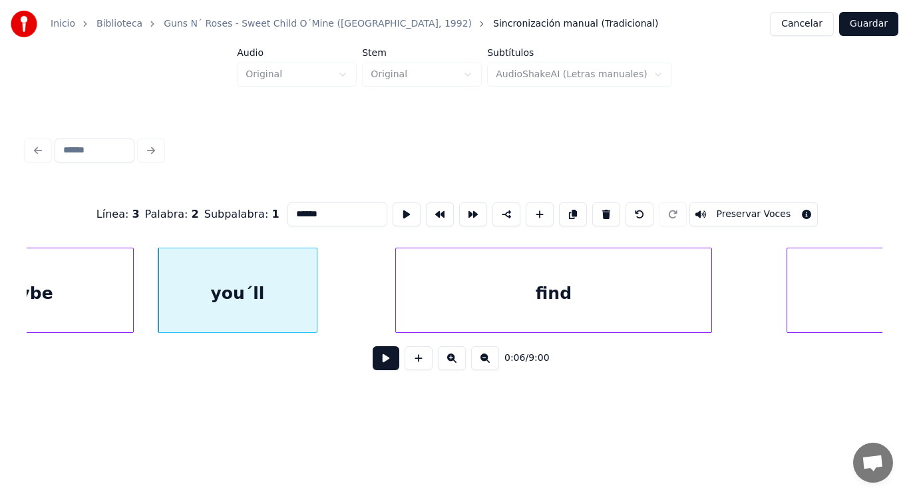
click at [381, 365] on button at bounding box center [386, 358] width 27 height 24
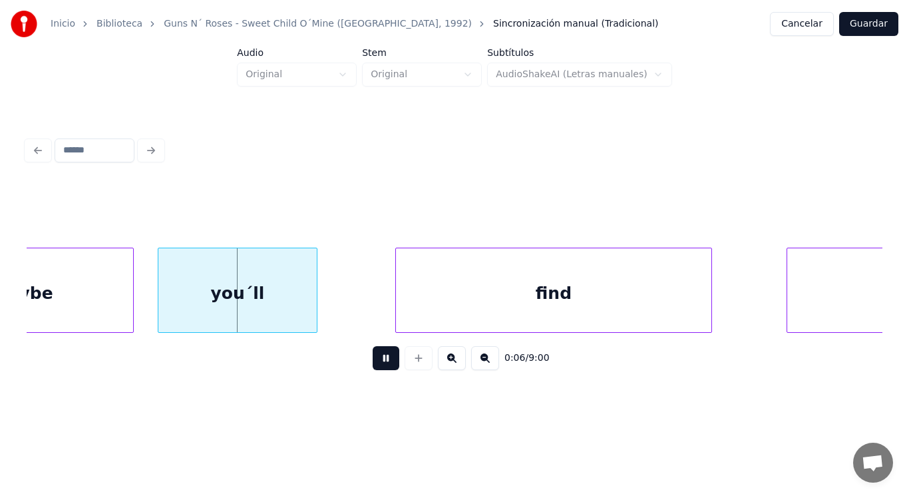
click at [381, 365] on button at bounding box center [386, 358] width 27 height 24
click at [303, 317] on div at bounding box center [303, 290] width 4 height 84
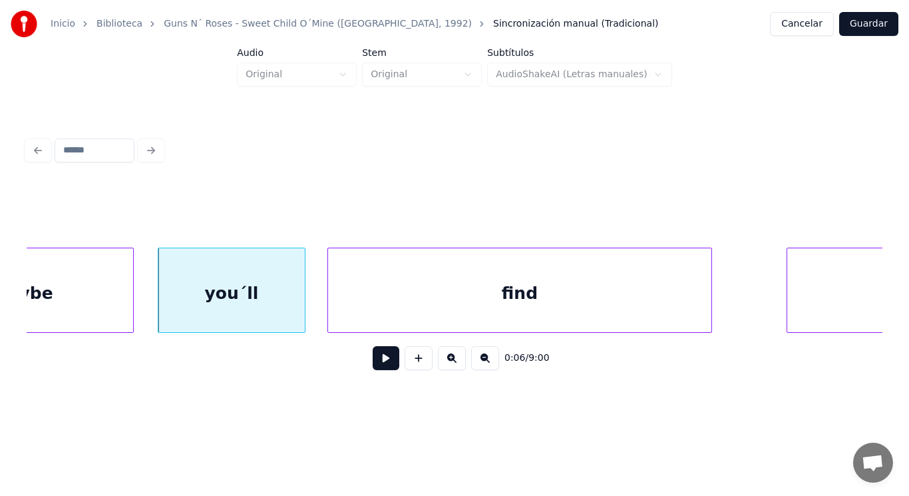
click at [330, 305] on div at bounding box center [330, 290] width 4 height 84
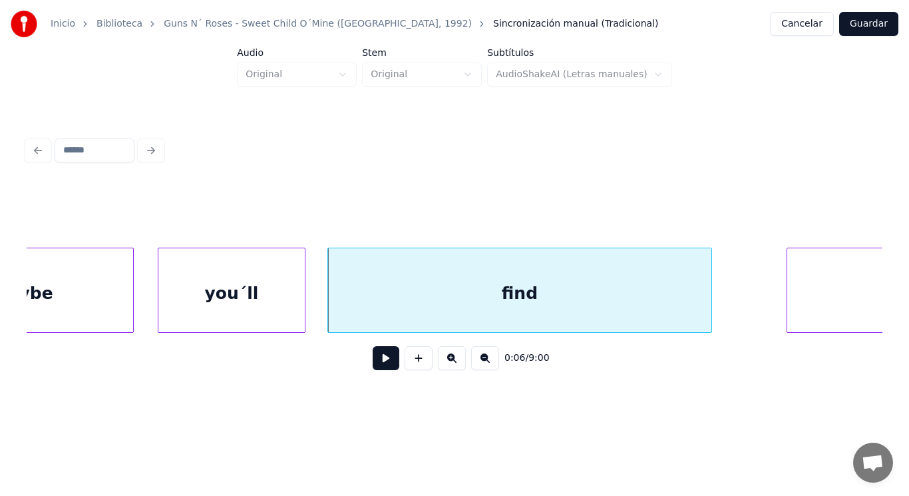
click at [373, 359] on button at bounding box center [386, 358] width 27 height 24
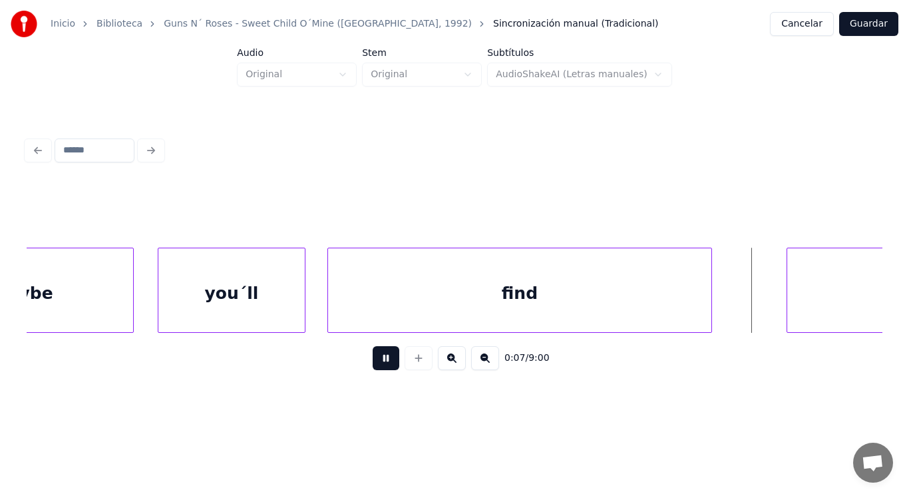
click at [373, 359] on button at bounding box center [386, 358] width 27 height 24
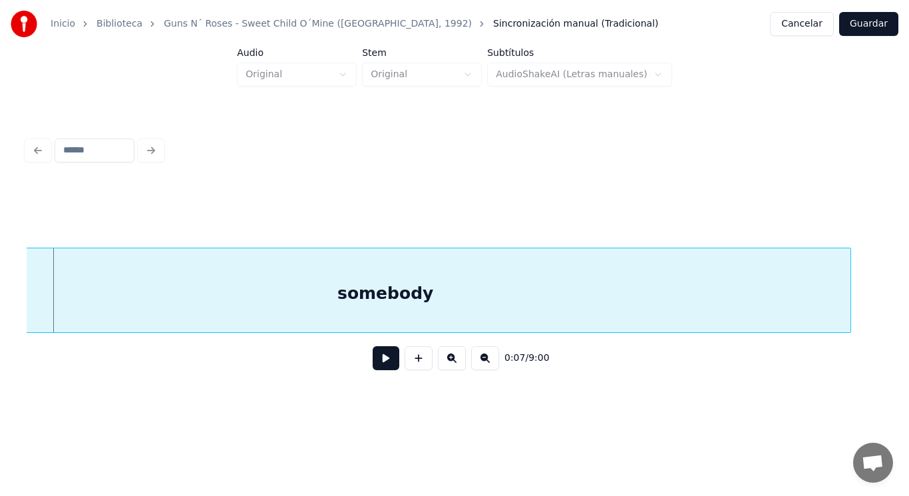
click at [370, 289] on div "somebody" at bounding box center [385, 293] width 930 height 90
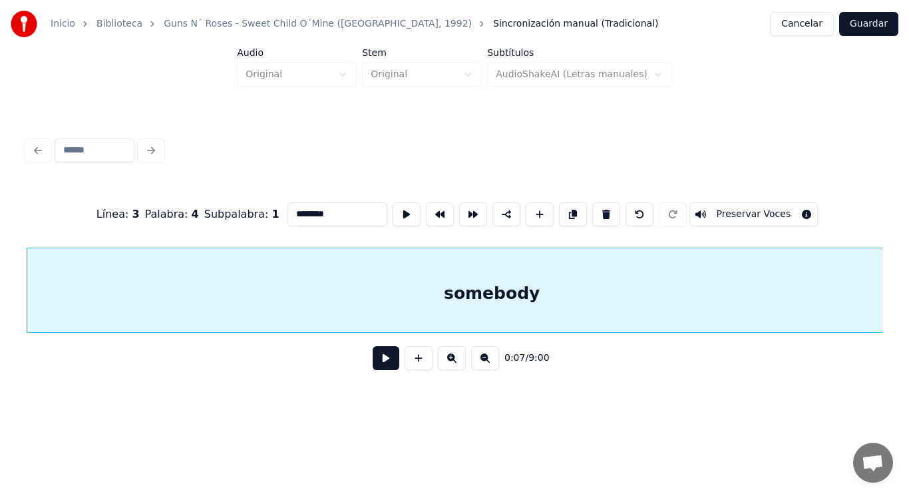
click at [373, 356] on button at bounding box center [386, 358] width 27 height 24
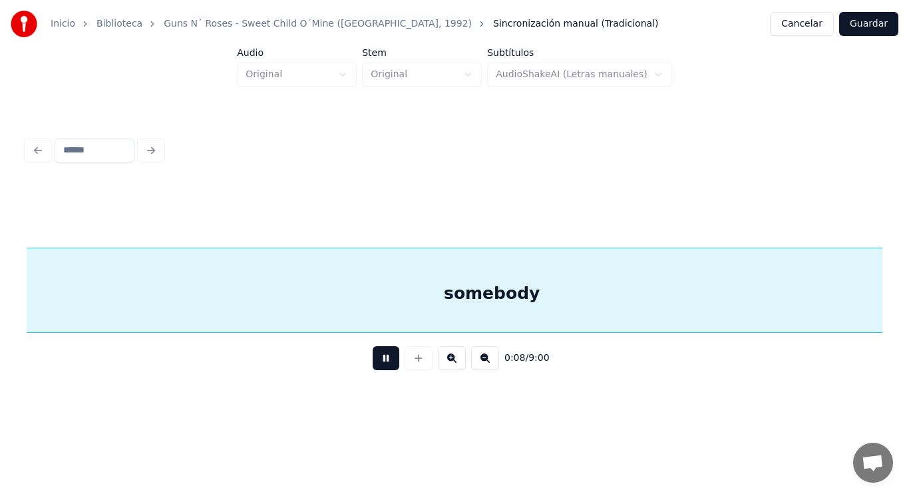
scroll to position [0, 7610]
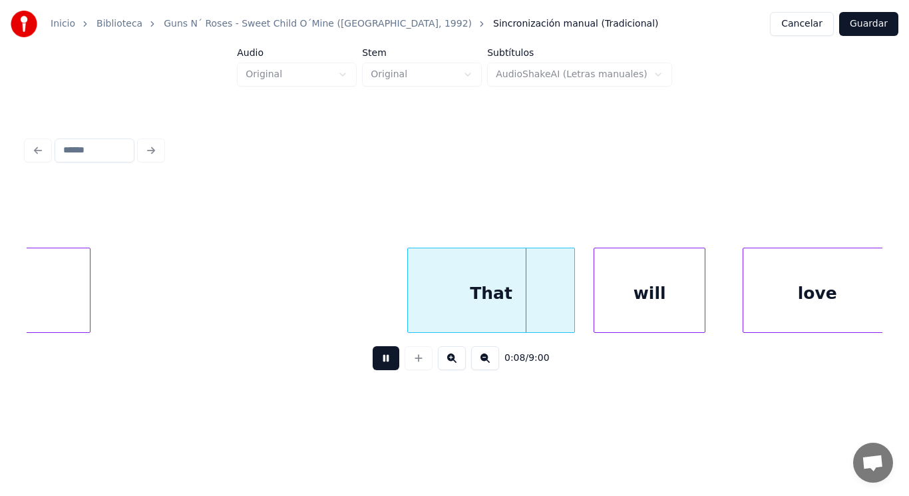
click at [373, 356] on button at bounding box center [386, 358] width 27 height 24
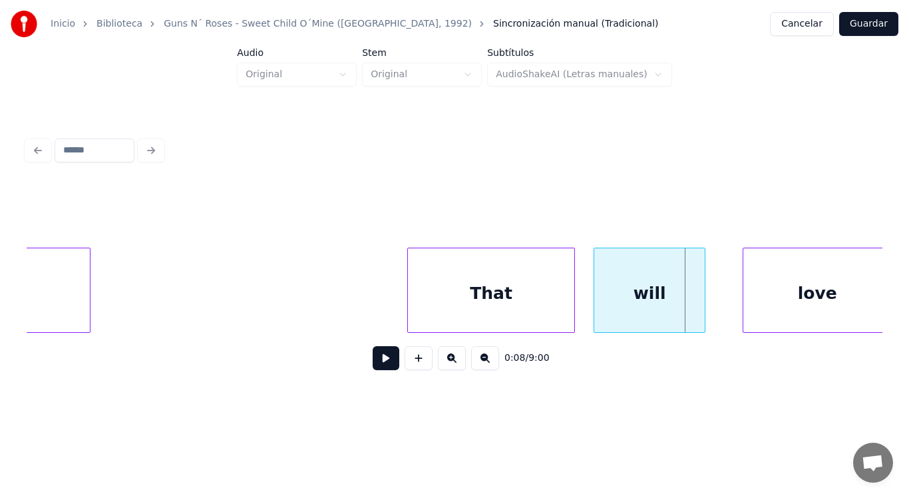
click at [418, 307] on div "That" at bounding box center [491, 293] width 166 height 90
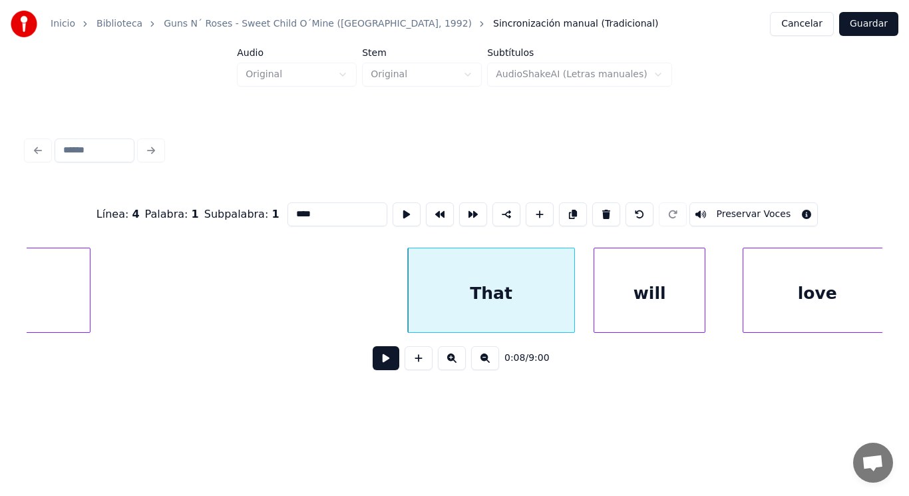
click at [373, 363] on button at bounding box center [386, 358] width 27 height 24
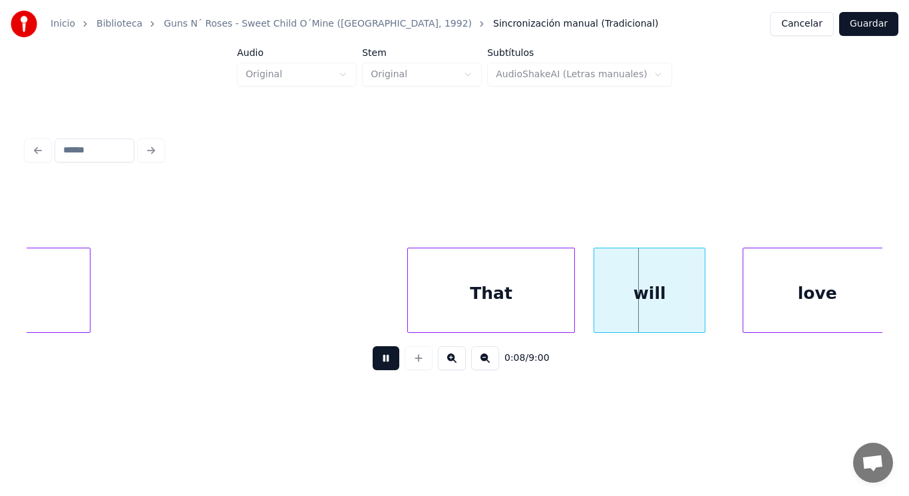
click at [373, 363] on button at bounding box center [386, 358] width 27 height 24
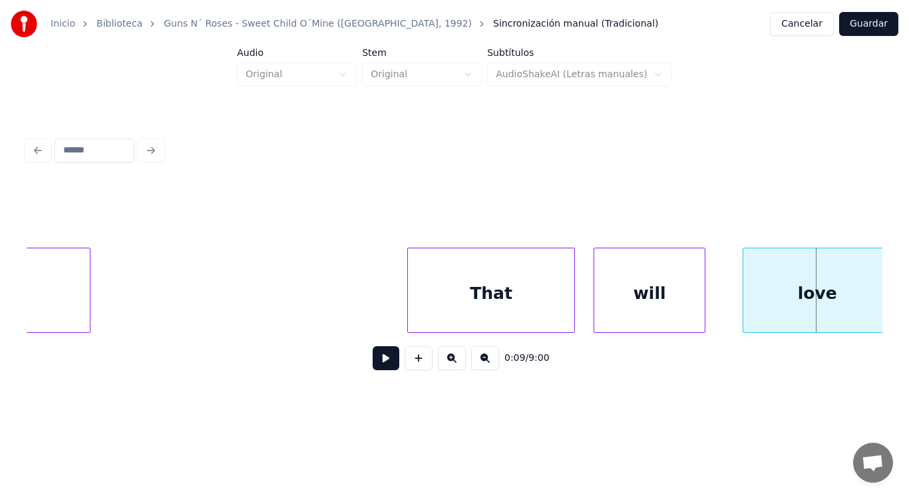
click at [414, 311] on div "That" at bounding box center [491, 293] width 166 height 90
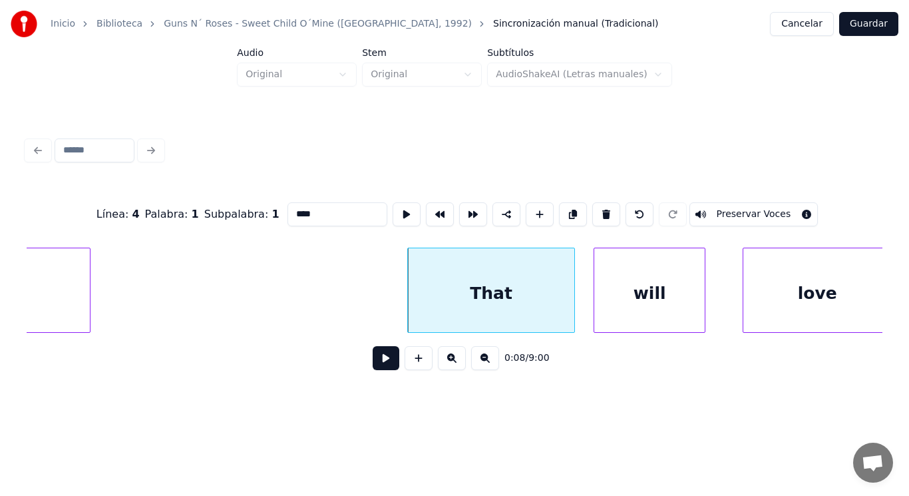
click at [379, 355] on button at bounding box center [386, 358] width 27 height 24
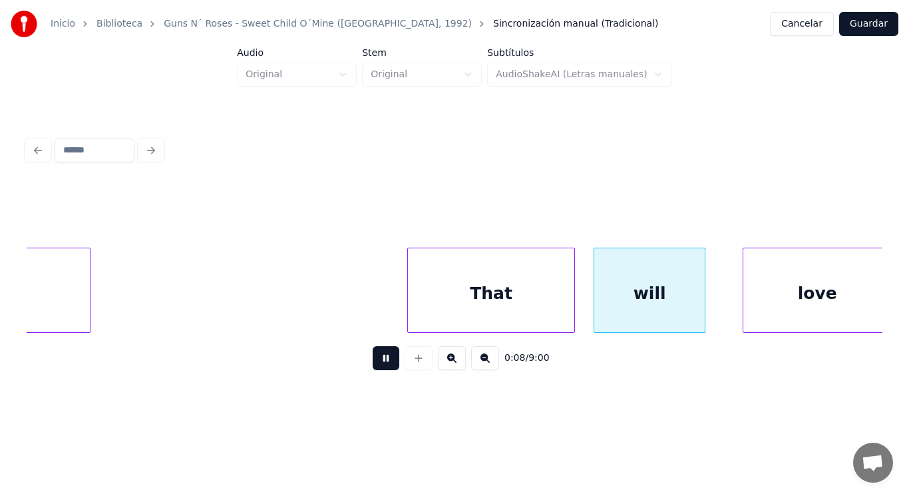
click at [379, 355] on button at bounding box center [386, 358] width 27 height 24
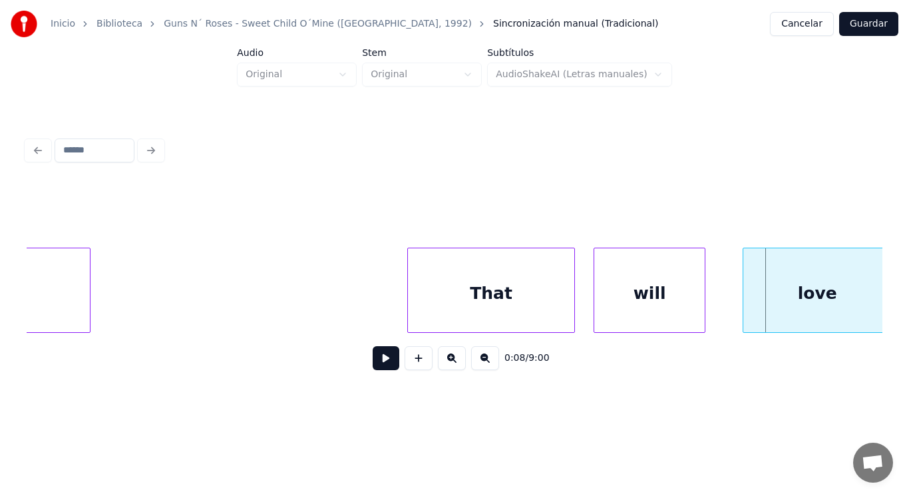
click at [512, 298] on div "That" at bounding box center [491, 293] width 166 height 90
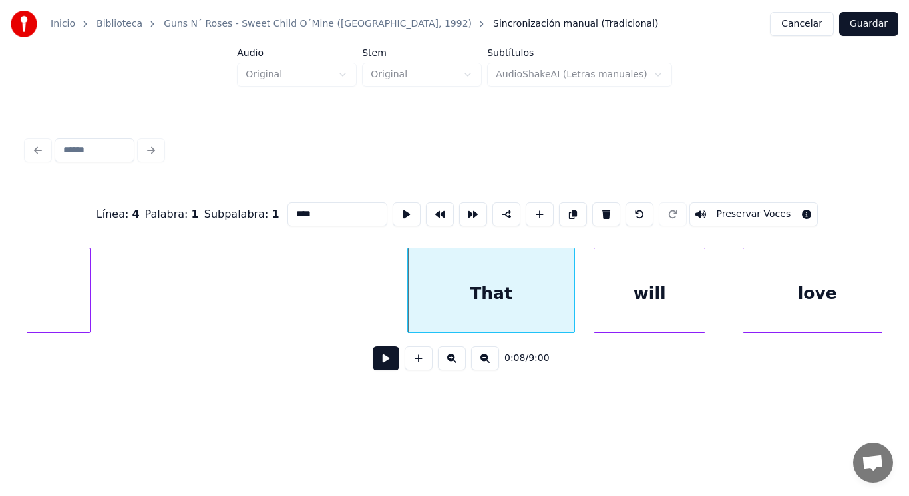
click at [379, 355] on button at bounding box center [386, 358] width 27 height 24
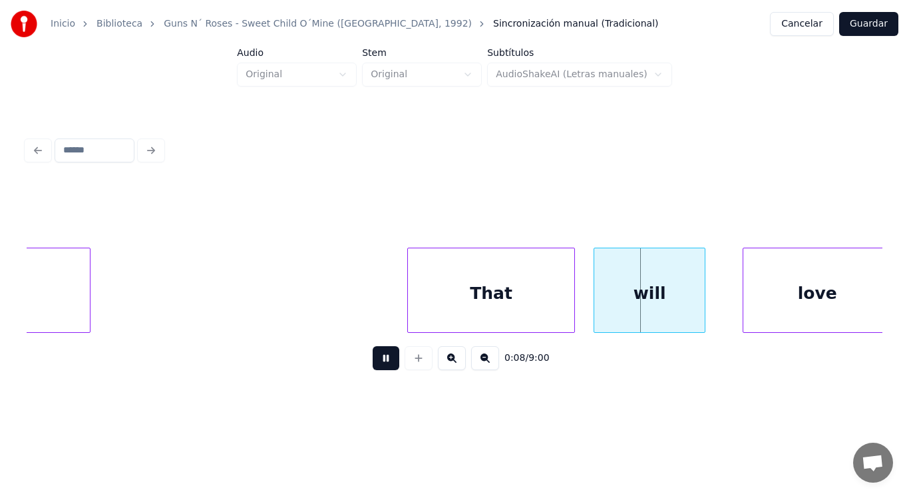
click at [379, 355] on button at bounding box center [386, 358] width 27 height 24
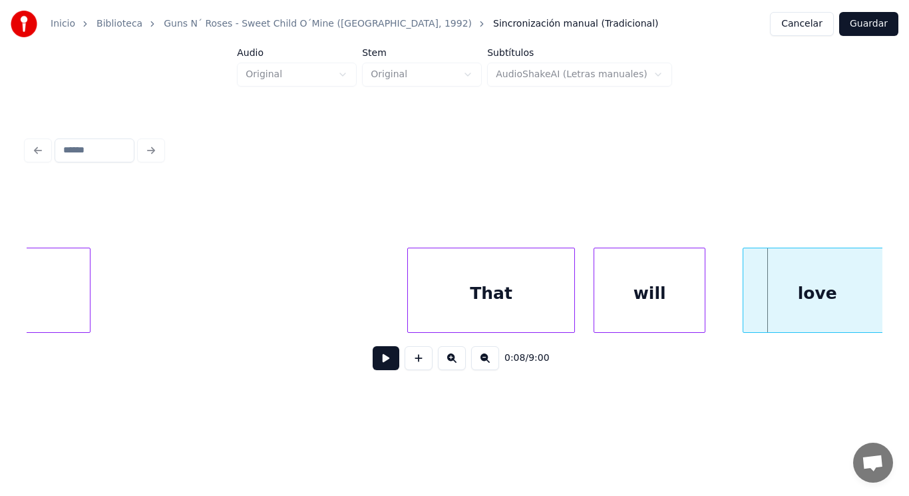
click at [432, 305] on div "That" at bounding box center [491, 293] width 166 height 90
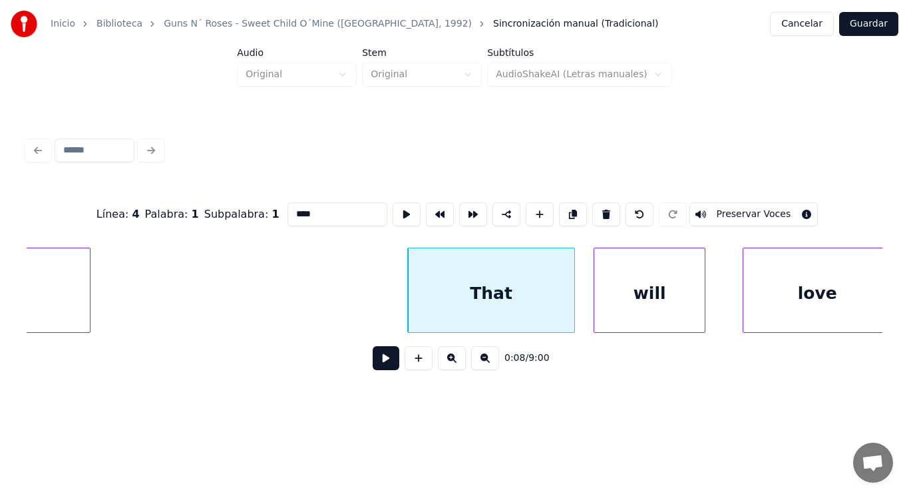
click at [384, 361] on button at bounding box center [386, 358] width 27 height 24
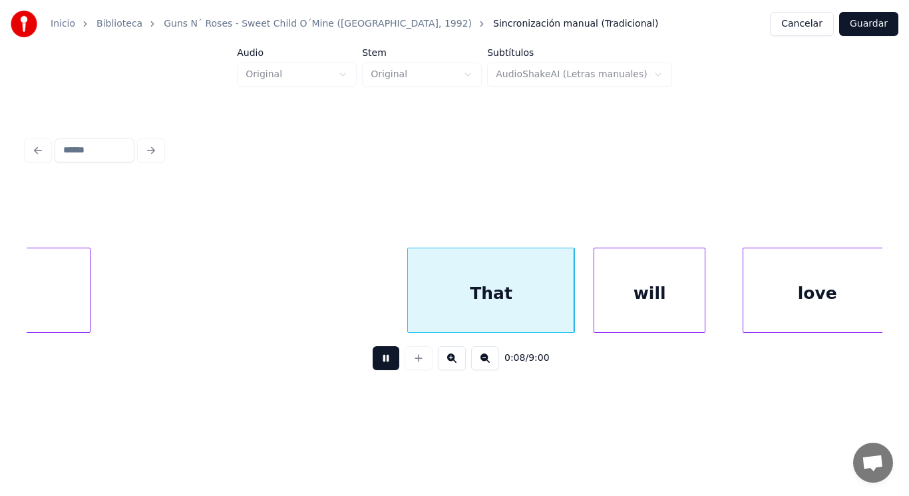
click at [384, 361] on button at bounding box center [386, 358] width 27 height 24
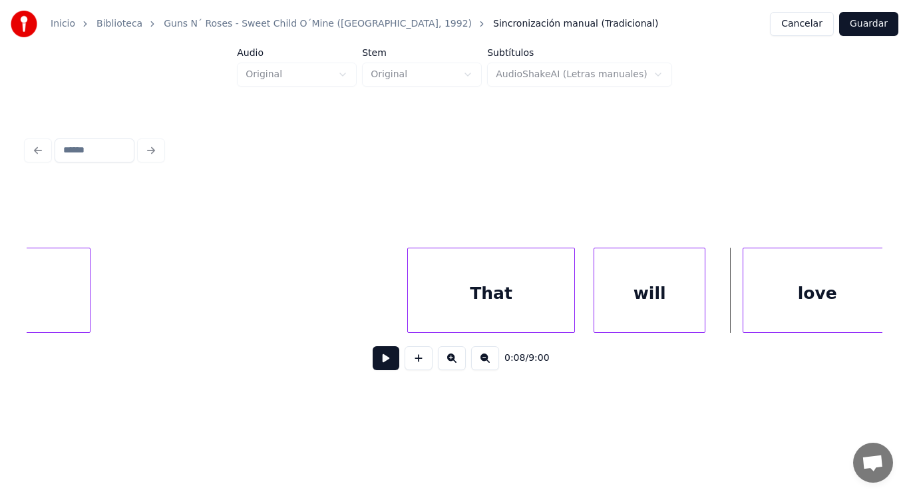
click at [530, 299] on div "That" at bounding box center [491, 293] width 166 height 90
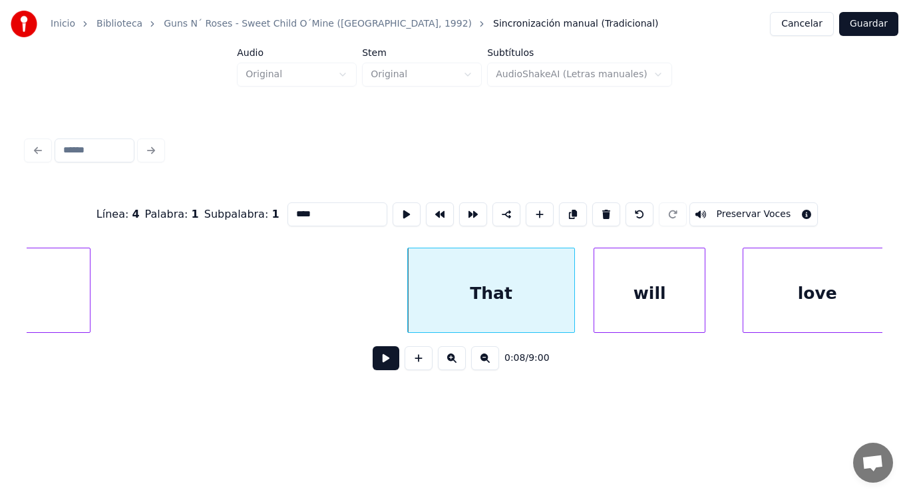
click at [293, 212] on input "****" at bounding box center [337, 214] width 100 height 24
click at [648, 291] on div "will" at bounding box center [649, 293] width 110 height 90
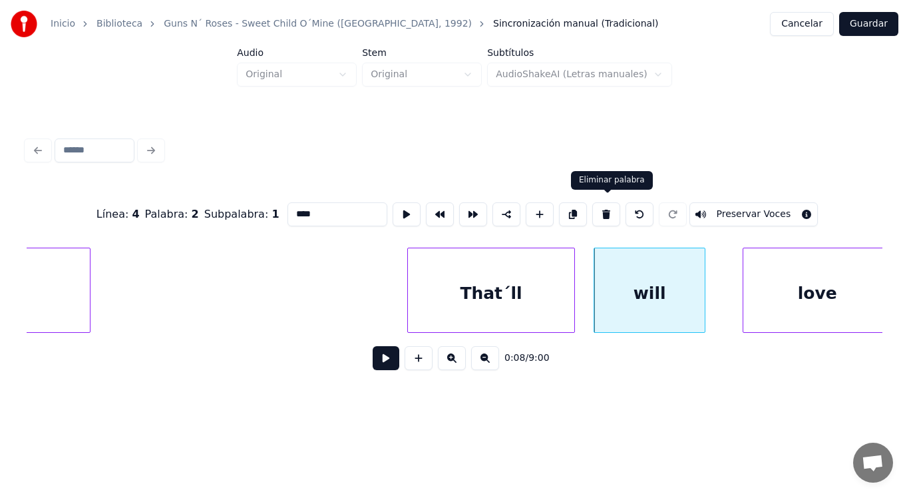
click at [607, 215] on button at bounding box center [606, 214] width 28 height 24
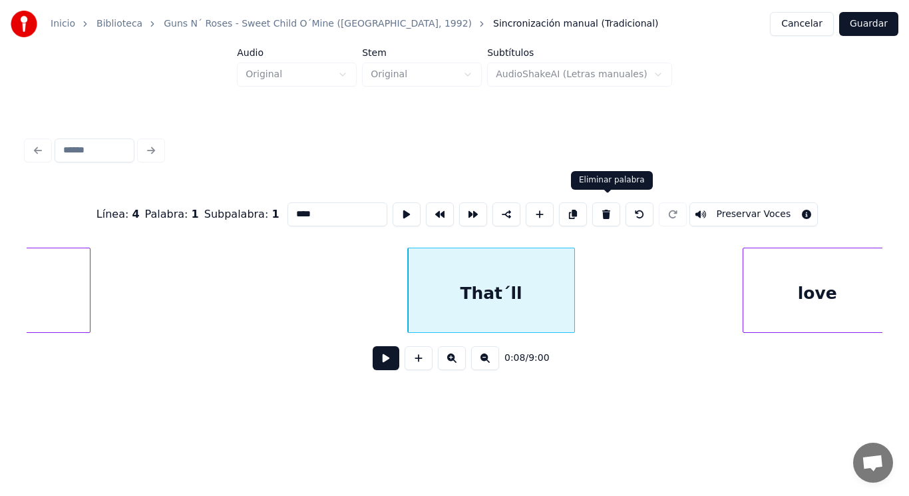
type input "*******"
click at [385, 360] on button at bounding box center [386, 358] width 27 height 24
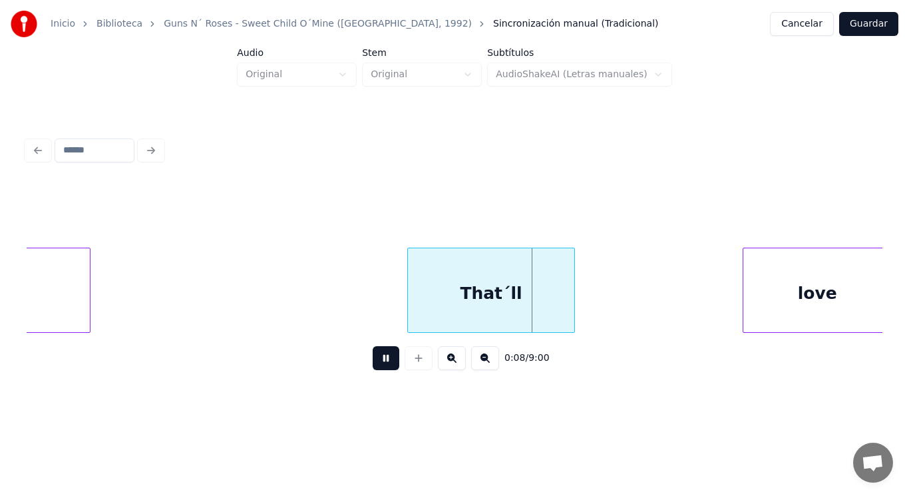
click at [385, 360] on button at bounding box center [386, 358] width 27 height 24
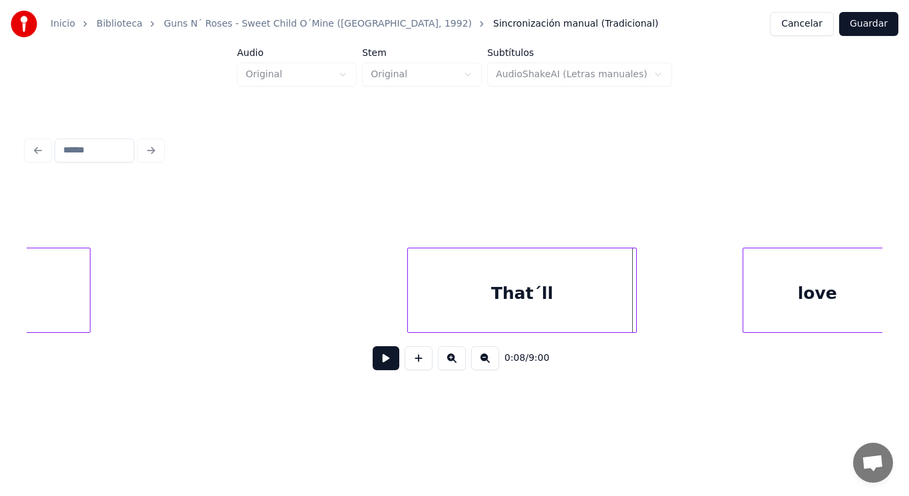
click at [635, 315] on div at bounding box center [634, 290] width 4 height 84
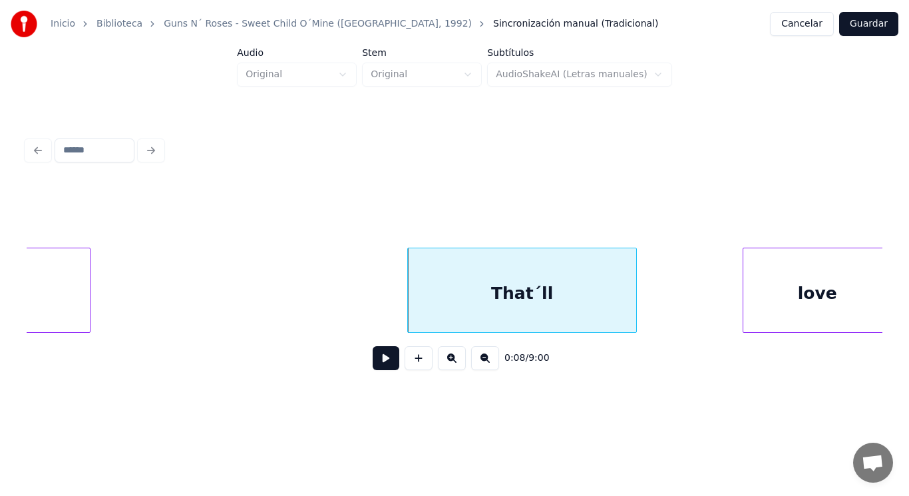
click at [375, 366] on button at bounding box center [386, 358] width 27 height 24
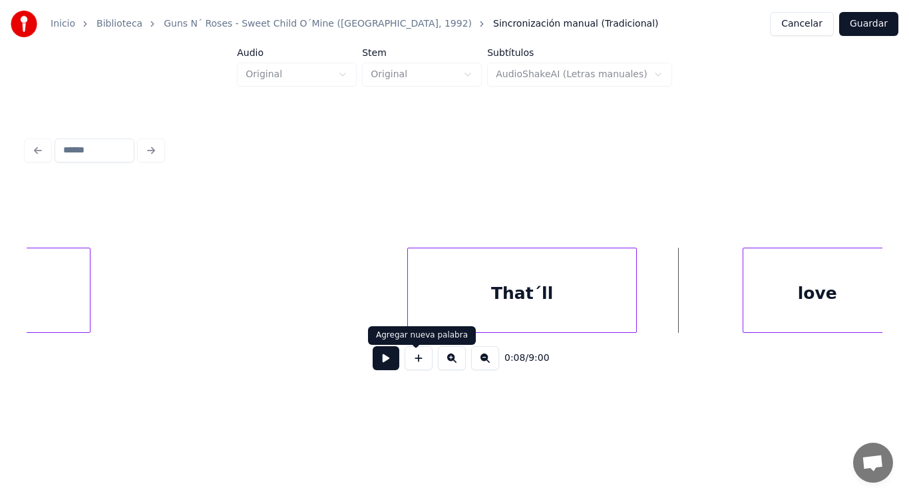
click at [377, 363] on button at bounding box center [386, 358] width 27 height 24
drag, startPoint x: 377, startPoint y: 363, endPoint x: 663, endPoint y: 327, distance: 288.3
click at [387, 359] on button at bounding box center [386, 358] width 27 height 24
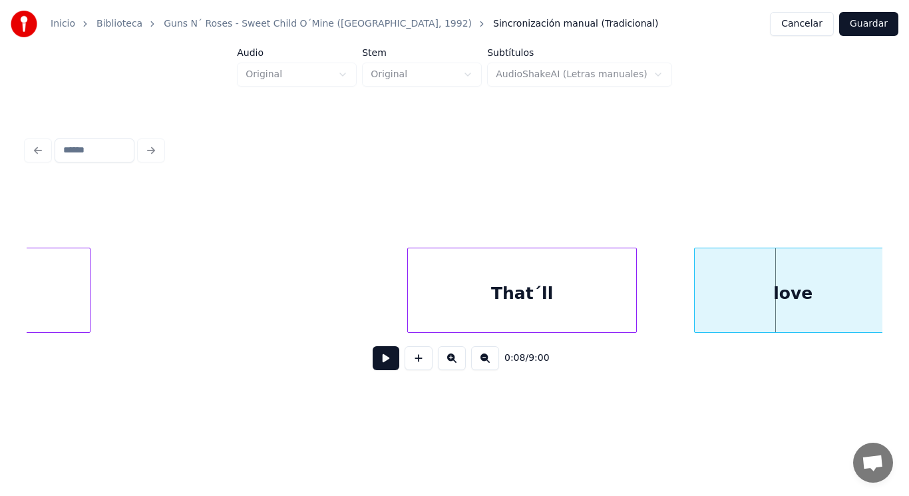
click at [696, 309] on div at bounding box center [697, 290] width 4 height 84
click at [664, 309] on div at bounding box center [663, 290] width 4 height 84
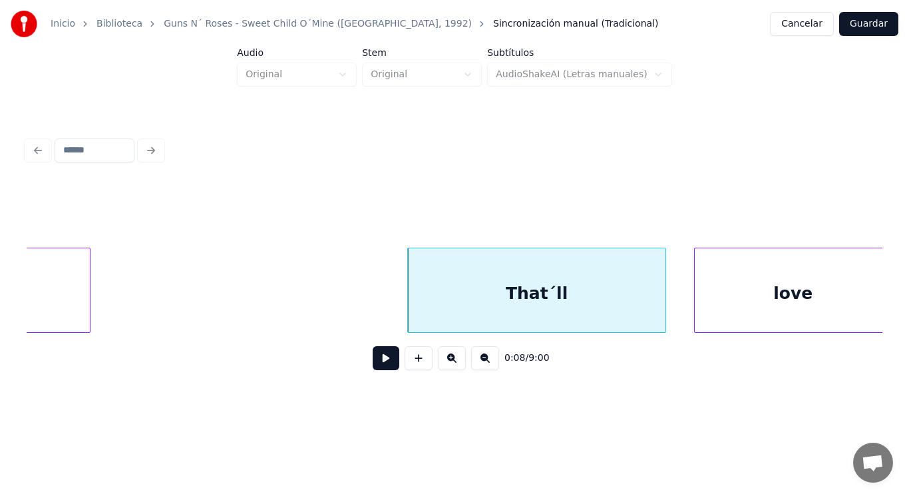
click at [380, 363] on button at bounding box center [386, 358] width 27 height 24
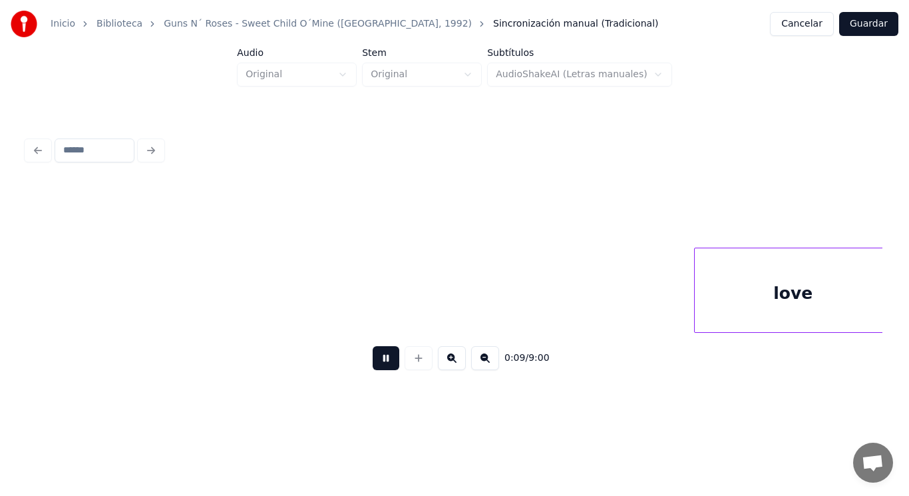
scroll to position [0, 8469]
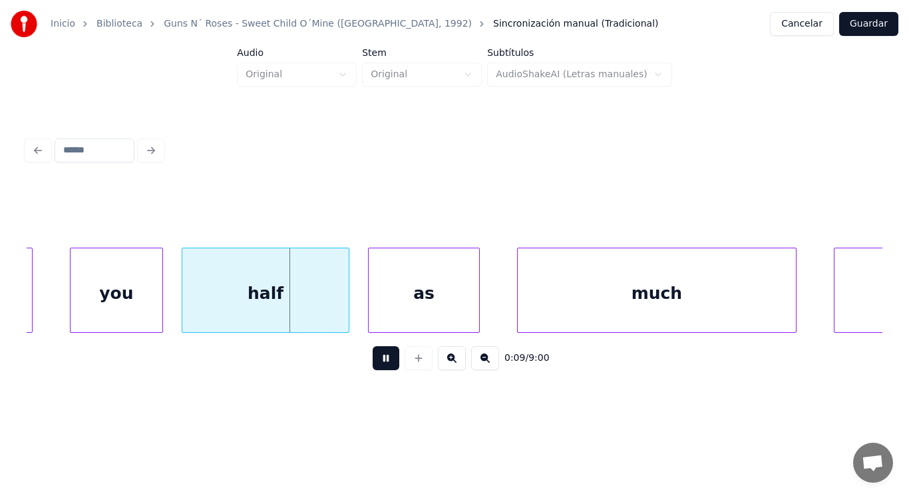
click at [380, 363] on button at bounding box center [386, 358] width 27 height 24
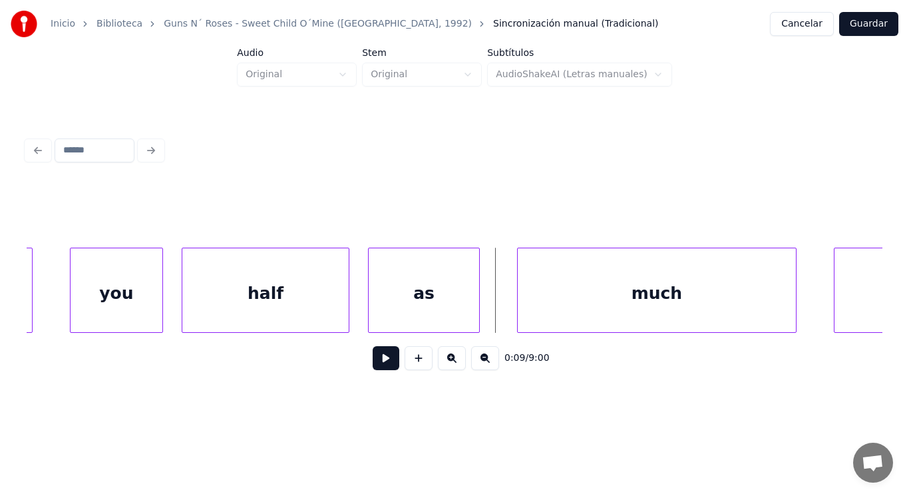
click at [123, 309] on div "you" at bounding box center [117, 293] width 92 height 90
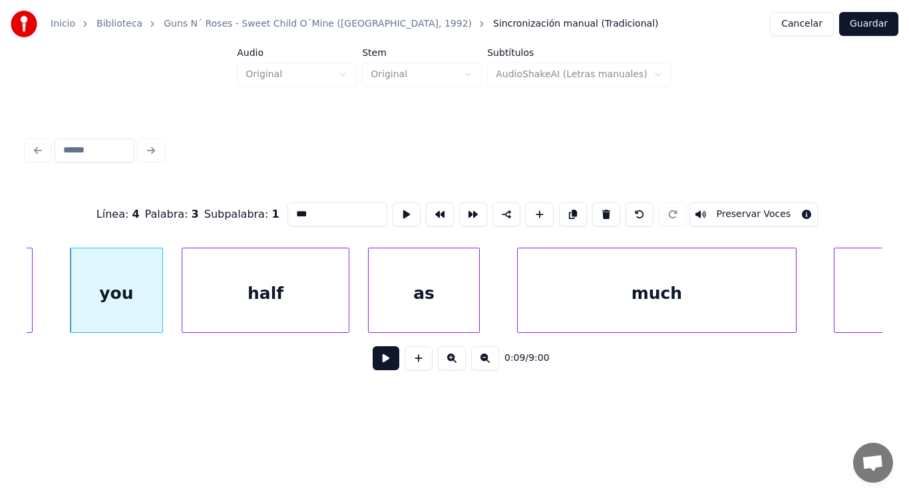
click at [373, 361] on button at bounding box center [386, 358] width 27 height 24
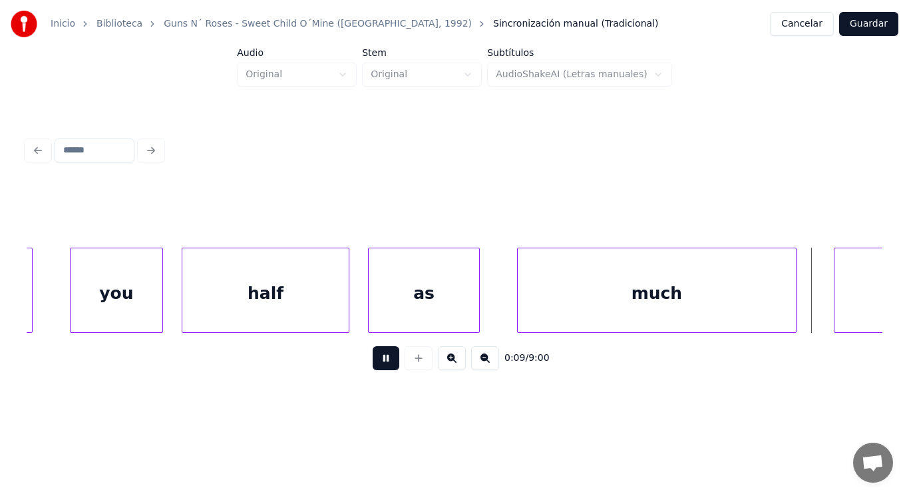
scroll to position [0, 9331]
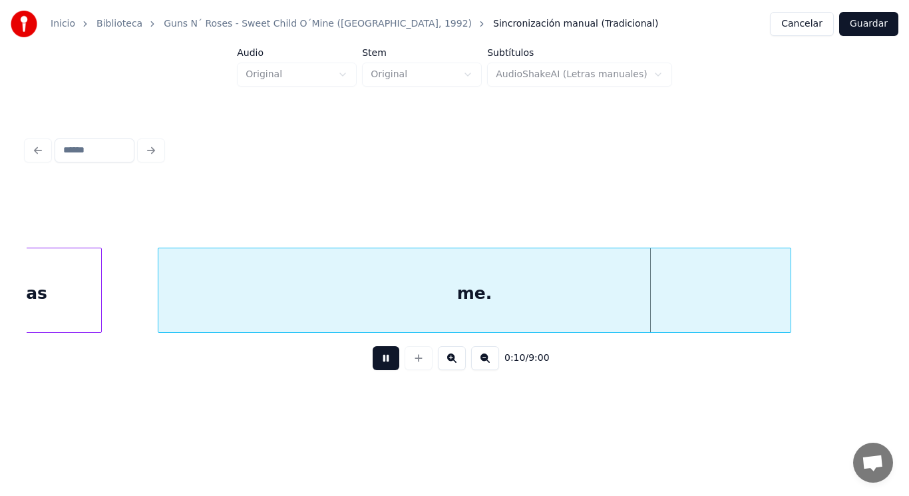
click at [373, 361] on button at bounding box center [386, 358] width 27 height 24
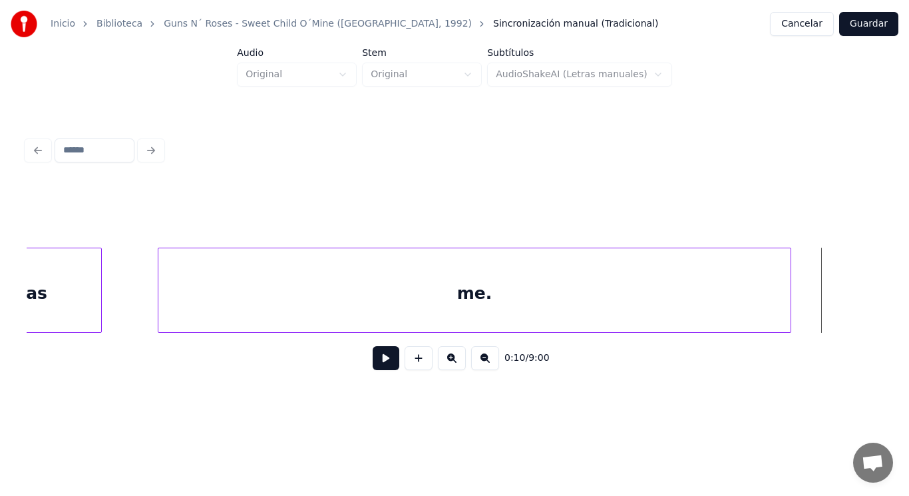
click at [379, 320] on div "me." at bounding box center [474, 293] width 632 height 90
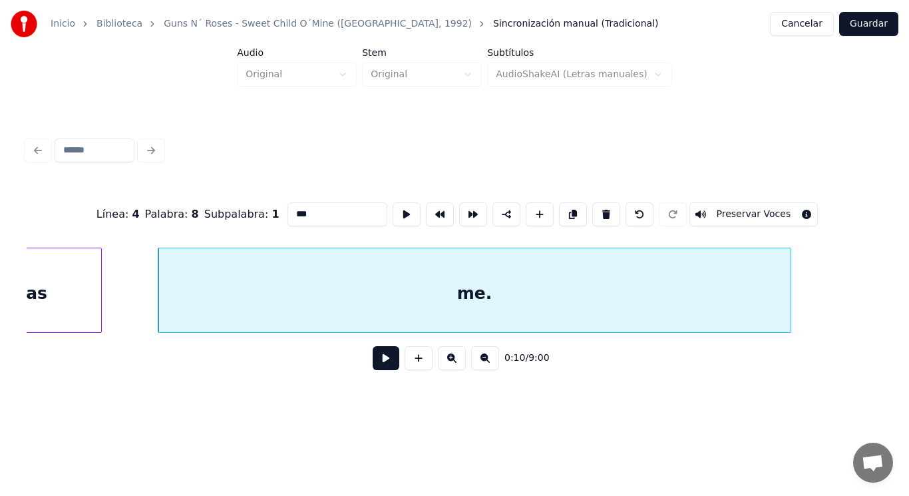
click at [373, 367] on button at bounding box center [386, 358] width 27 height 24
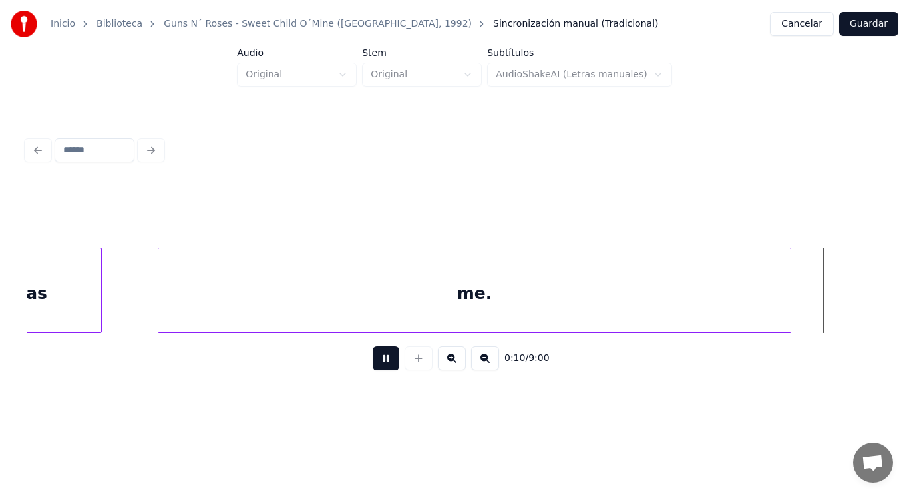
click at [373, 367] on button at bounding box center [386, 358] width 27 height 24
click at [879, 293] on div at bounding box center [879, 290] width 4 height 84
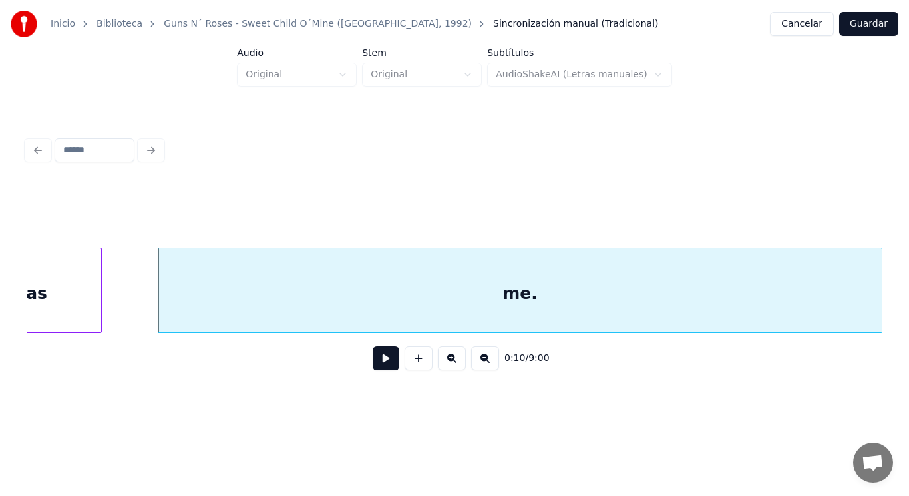
click at [378, 365] on button at bounding box center [386, 358] width 27 height 24
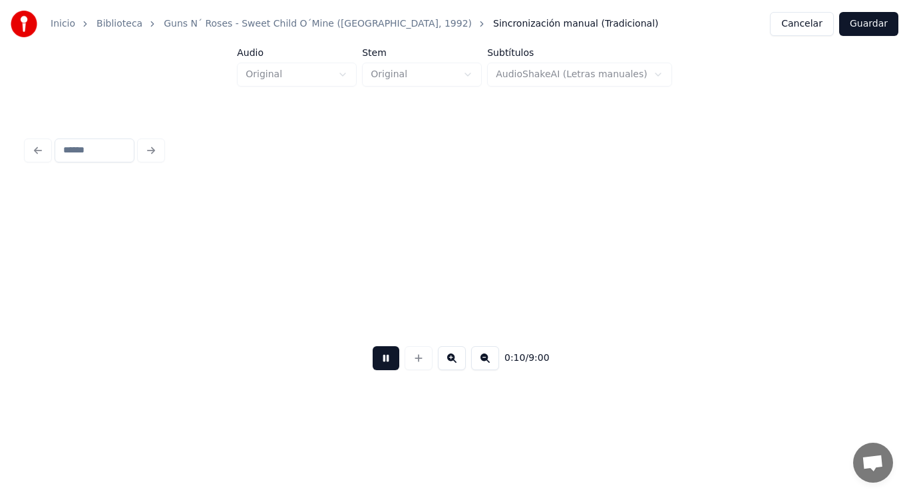
scroll to position [0, 10187]
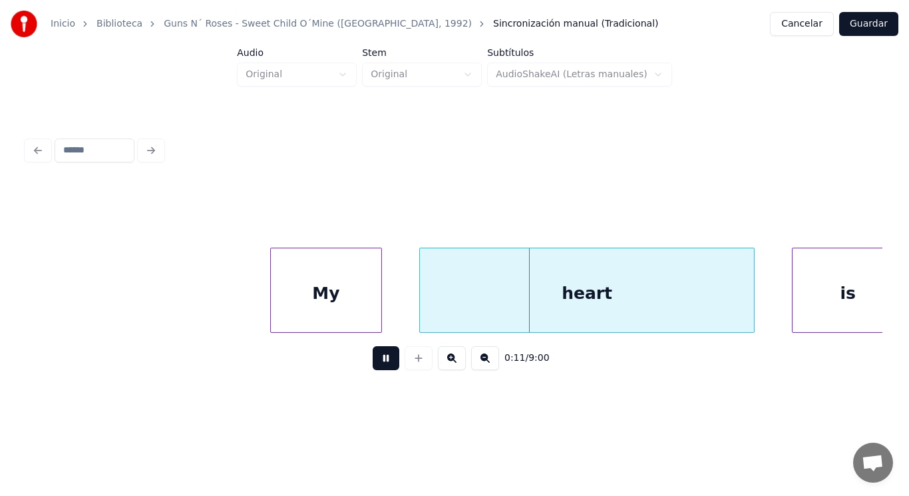
click at [378, 365] on button at bounding box center [386, 358] width 27 height 24
click at [343, 307] on div "My" at bounding box center [326, 293] width 110 height 90
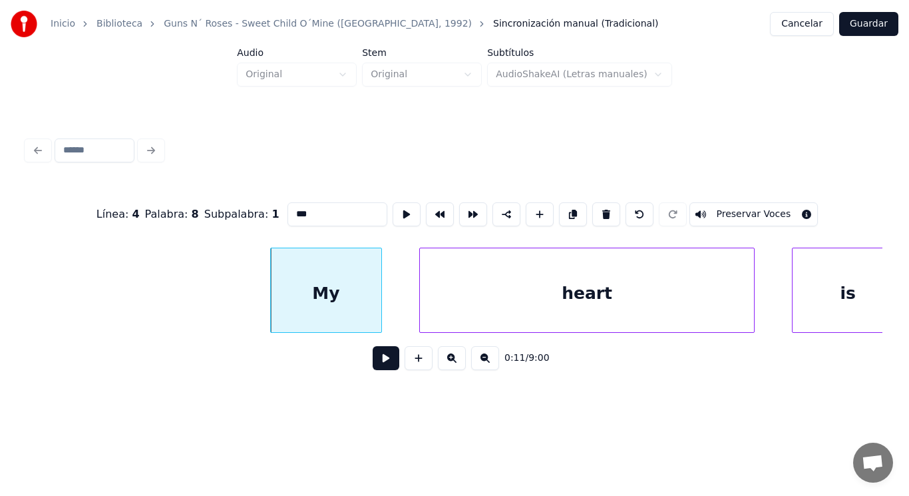
type input "**"
click at [374, 362] on button at bounding box center [386, 358] width 27 height 24
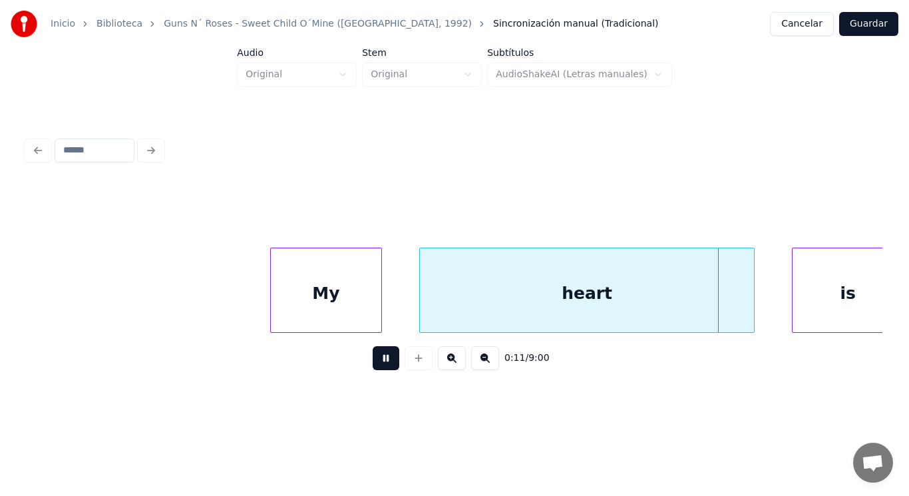
click at [374, 362] on button at bounding box center [386, 358] width 27 height 24
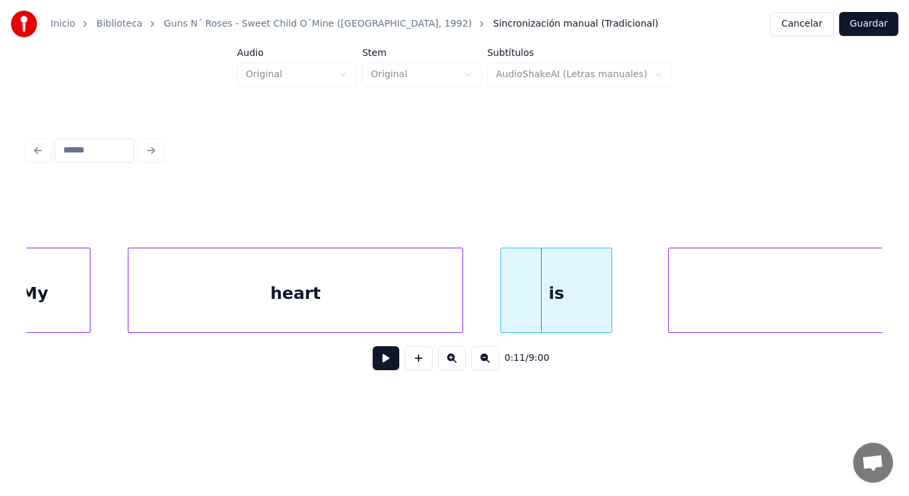
scroll to position [0, 10480]
click at [519, 290] on div "is" at bounding box center [555, 293] width 110 height 90
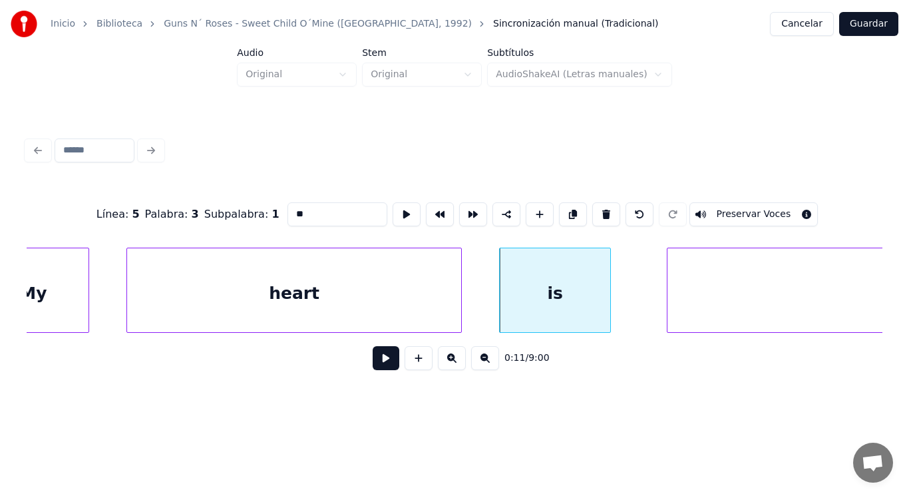
click at [373, 367] on button at bounding box center [386, 358] width 27 height 24
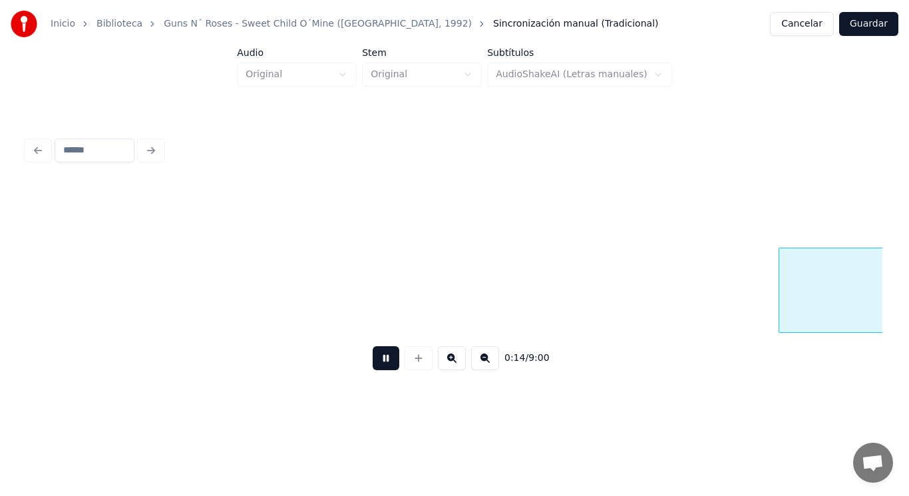
click at [373, 367] on button at bounding box center [386, 358] width 27 height 24
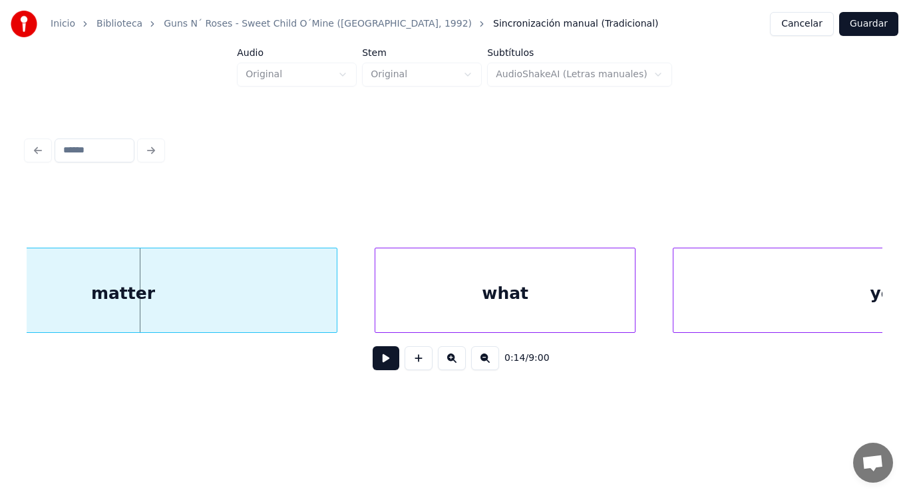
click at [373, 367] on button at bounding box center [386, 358] width 27 height 24
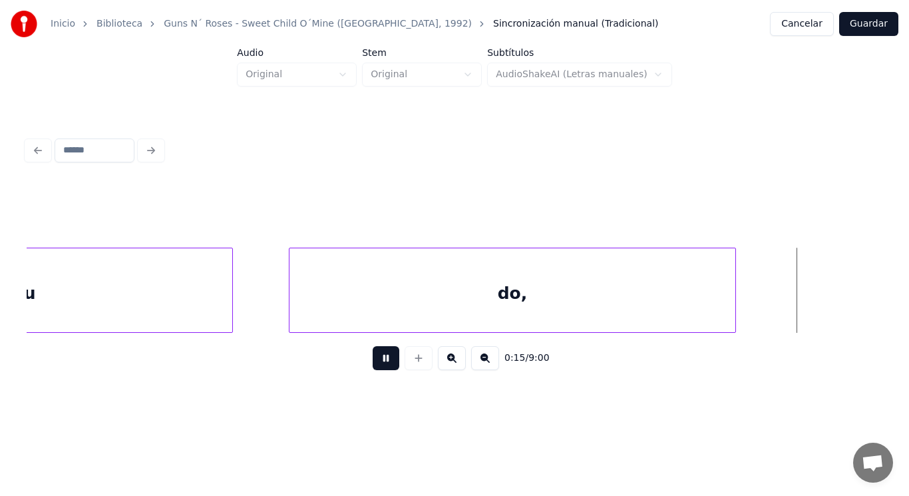
scroll to position [0, 14817]
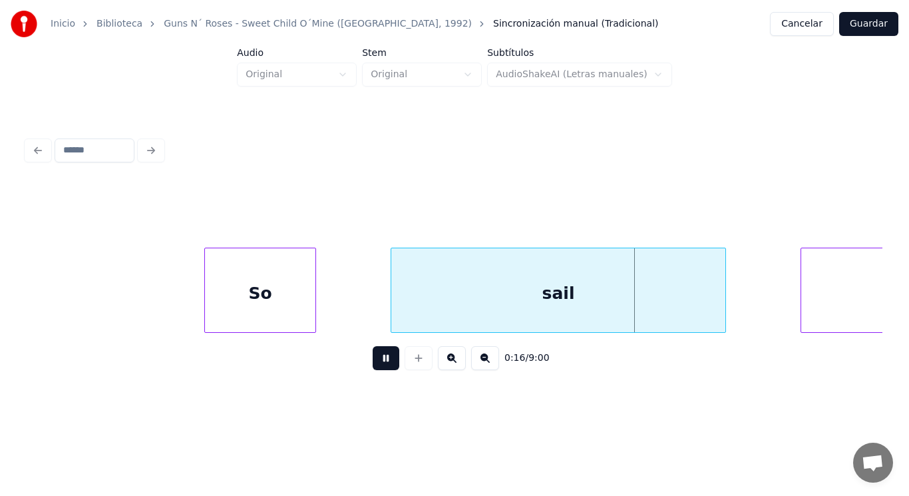
click at [373, 367] on button at bounding box center [386, 358] width 27 height 24
click at [251, 285] on div "So" at bounding box center [260, 293] width 110 height 90
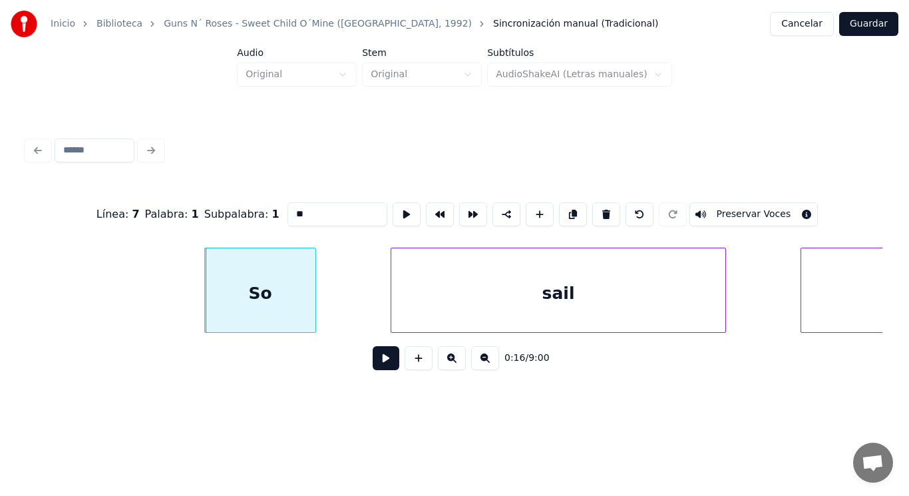
click at [384, 365] on button at bounding box center [386, 358] width 27 height 24
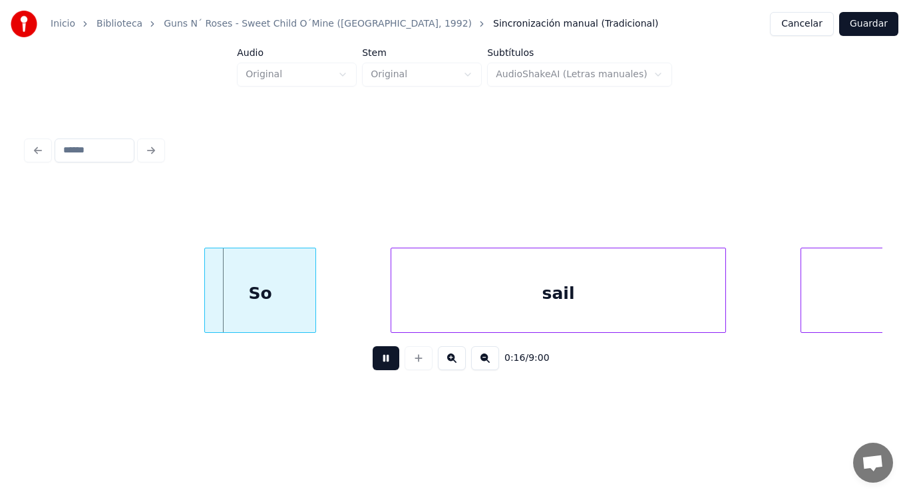
click at [384, 365] on button at bounding box center [386, 358] width 27 height 24
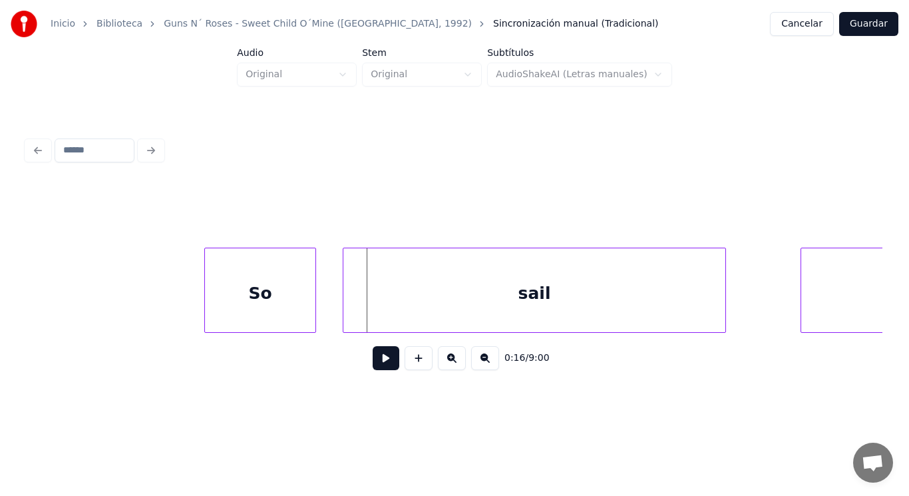
click at [343, 304] on div at bounding box center [345, 290] width 4 height 84
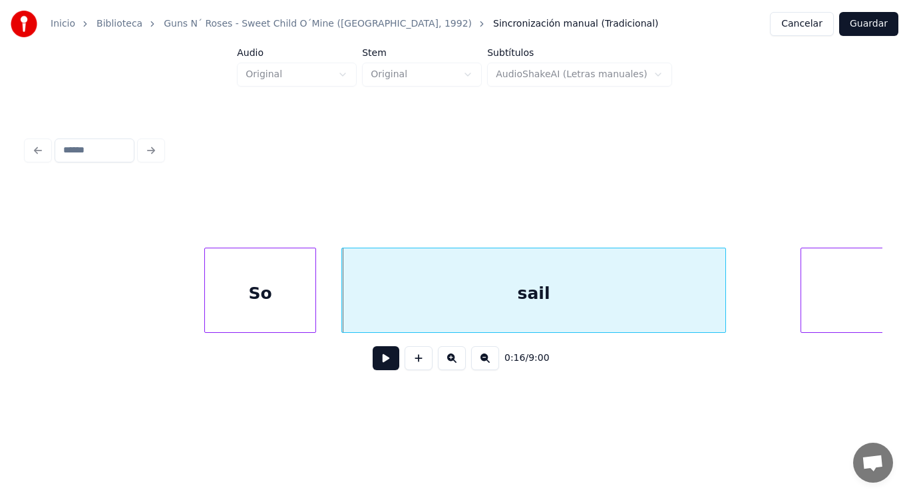
click at [373, 361] on button at bounding box center [386, 358] width 27 height 24
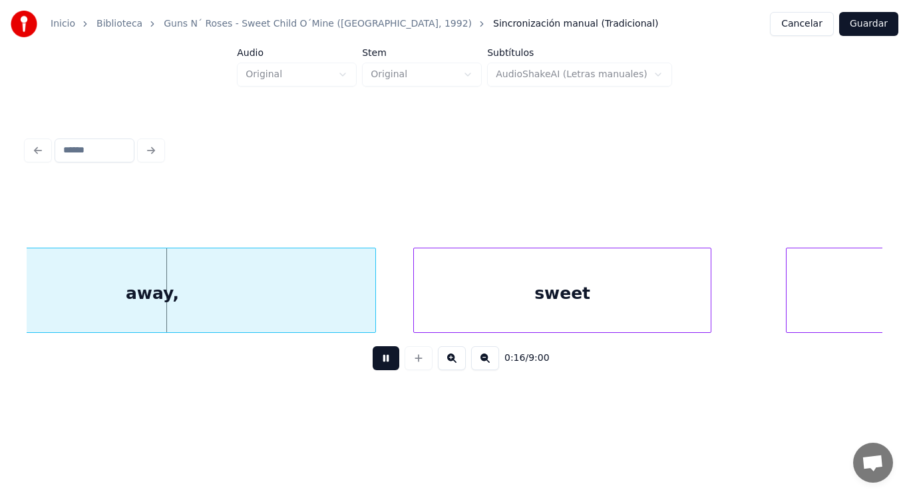
click at [373, 361] on button at bounding box center [386, 358] width 27 height 24
click at [259, 280] on div "away," at bounding box center [152, 293] width 446 height 90
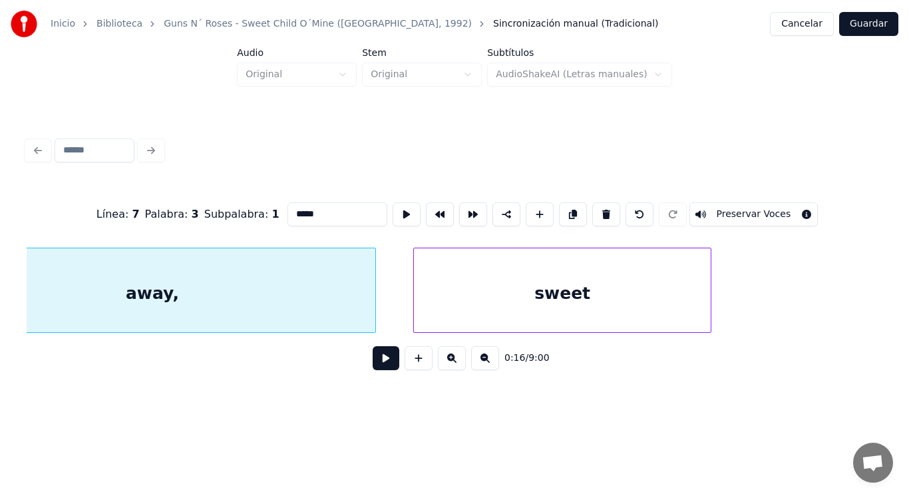
scroll to position [0, 15591]
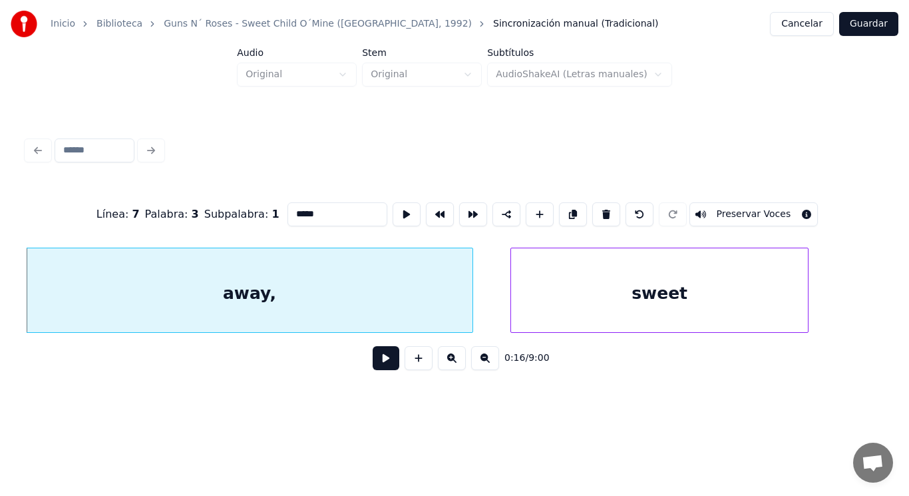
click at [381, 361] on button at bounding box center [386, 358] width 27 height 24
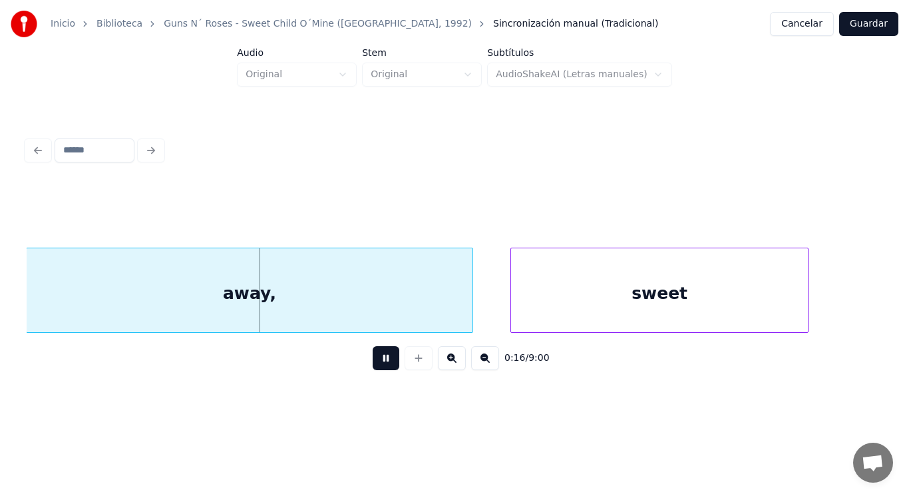
click at [381, 361] on button at bounding box center [386, 358] width 27 height 24
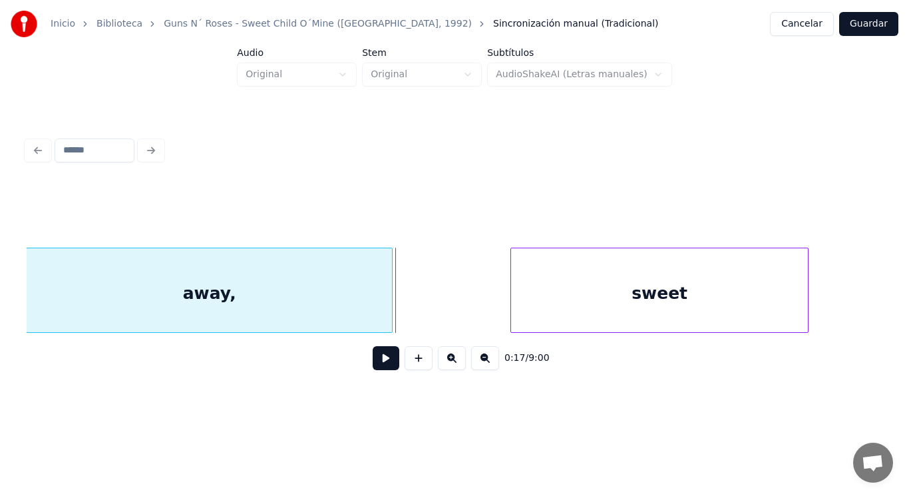
click at [391, 296] on div at bounding box center [390, 290] width 4 height 84
click at [383, 359] on button at bounding box center [386, 358] width 27 height 24
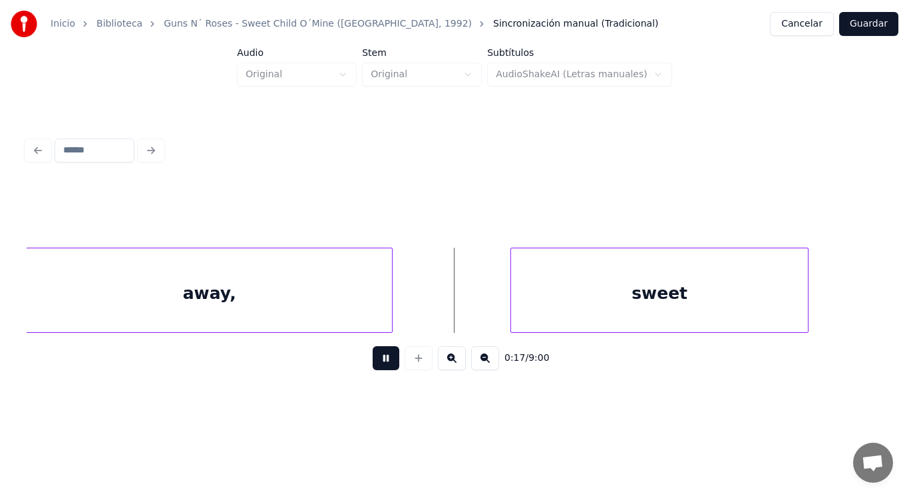
click at [383, 359] on button at bounding box center [386, 358] width 27 height 24
click at [435, 307] on div at bounding box center [435, 290] width 4 height 84
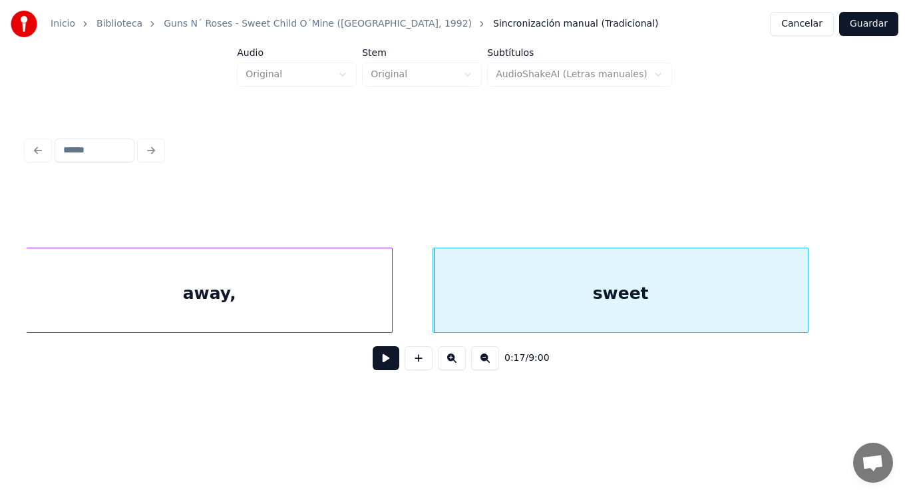
click at [380, 365] on button at bounding box center [386, 358] width 27 height 24
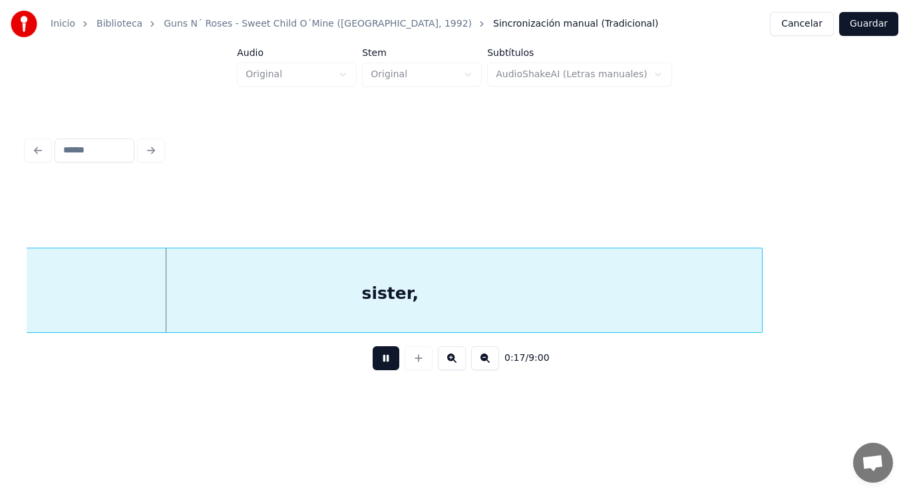
click at [380, 365] on button at bounding box center [386, 358] width 27 height 24
click at [241, 308] on div "sister," at bounding box center [390, 293] width 744 height 90
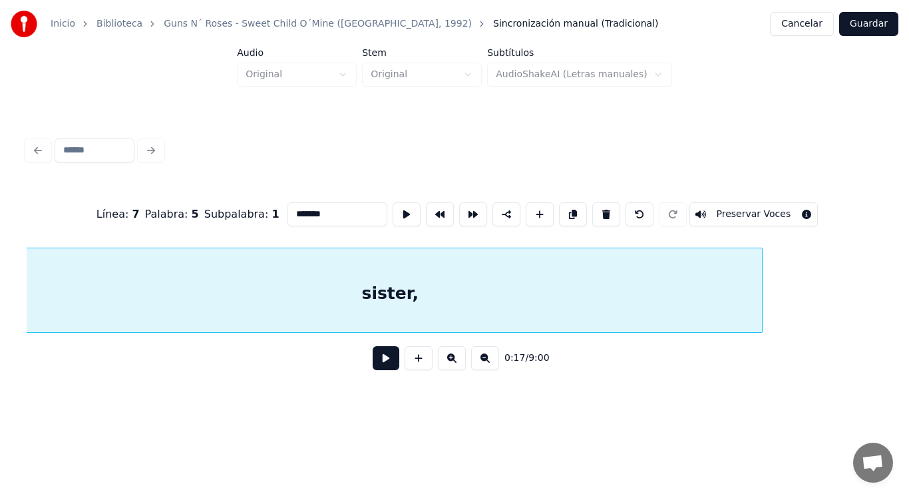
scroll to position [0, 16448]
click at [375, 360] on button at bounding box center [386, 358] width 27 height 24
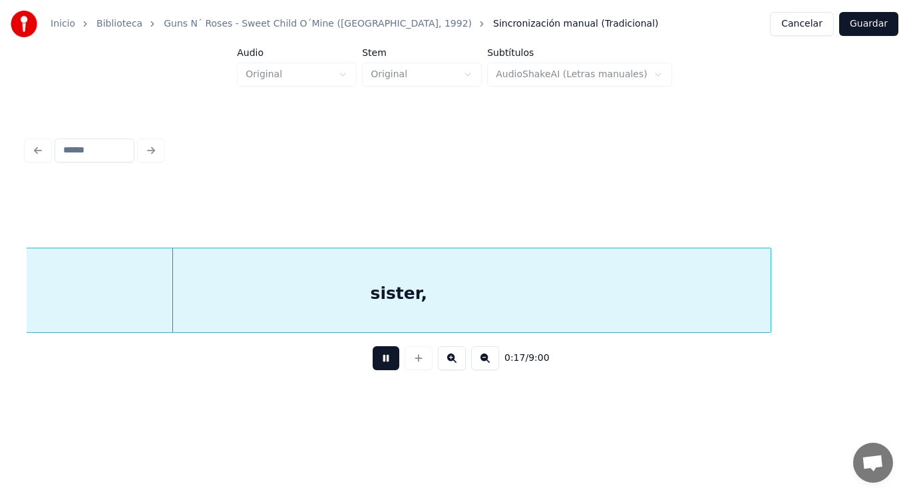
click at [375, 360] on button at bounding box center [386, 358] width 27 height 24
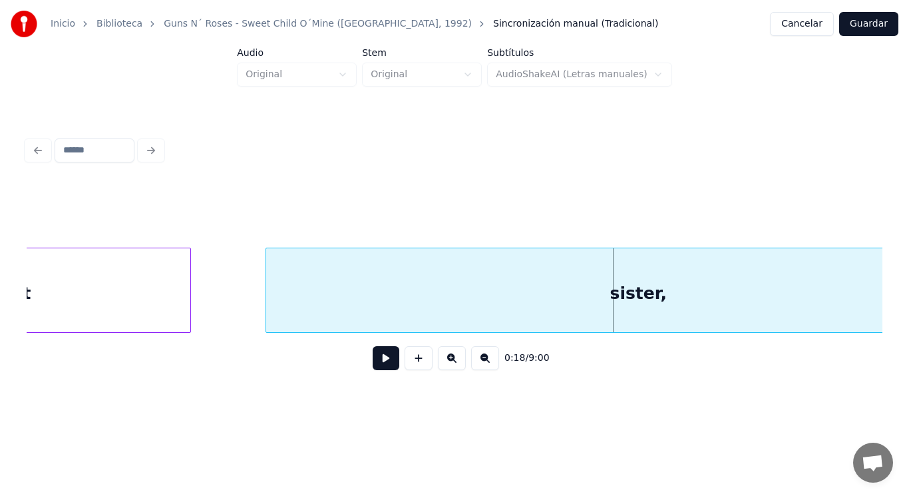
click at [123, 300] on div "sweet" at bounding box center [3, 293] width 375 height 90
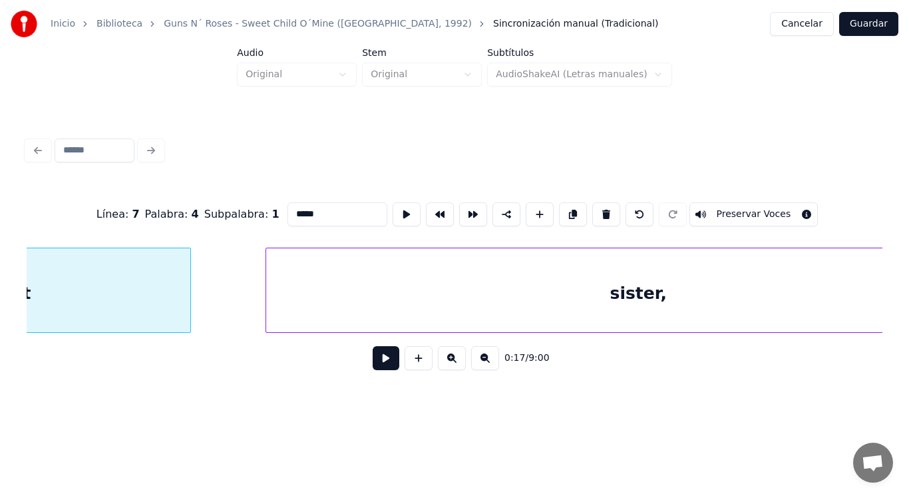
scroll to position [0, 15998]
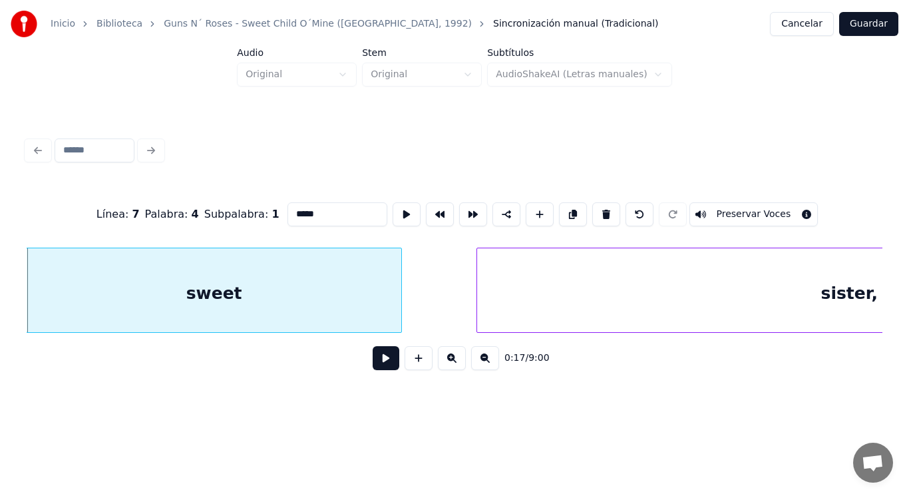
click at [373, 367] on button at bounding box center [386, 358] width 27 height 24
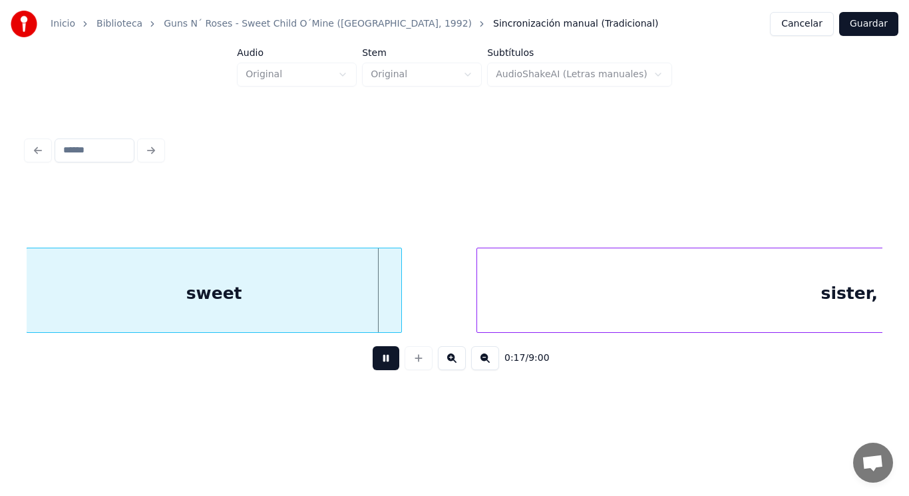
click at [373, 367] on button at bounding box center [386, 358] width 27 height 24
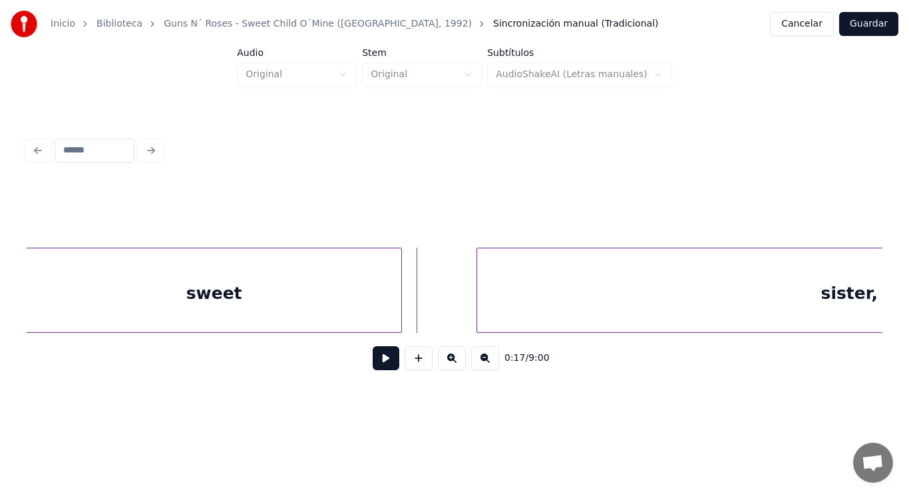
click at [383, 319] on div "sweet" at bounding box center [214, 293] width 375 height 90
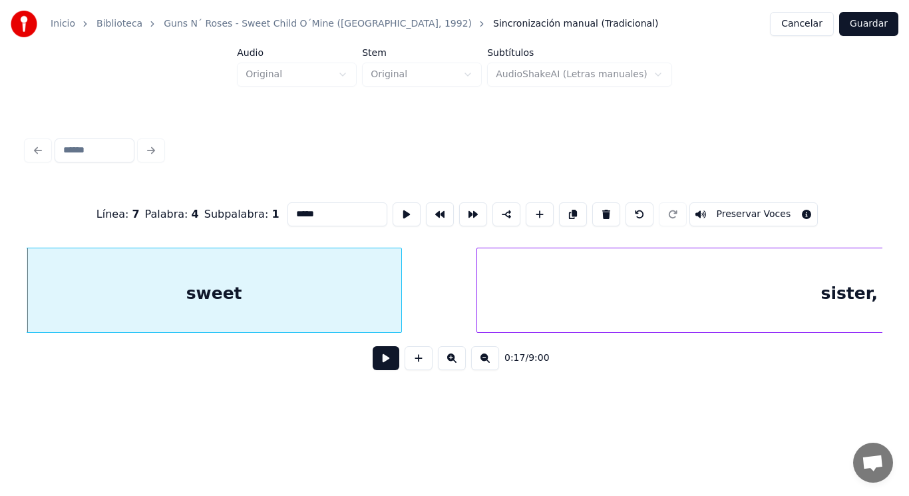
click at [376, 368] on button at bounding box center [386, 358] width 27 height 24
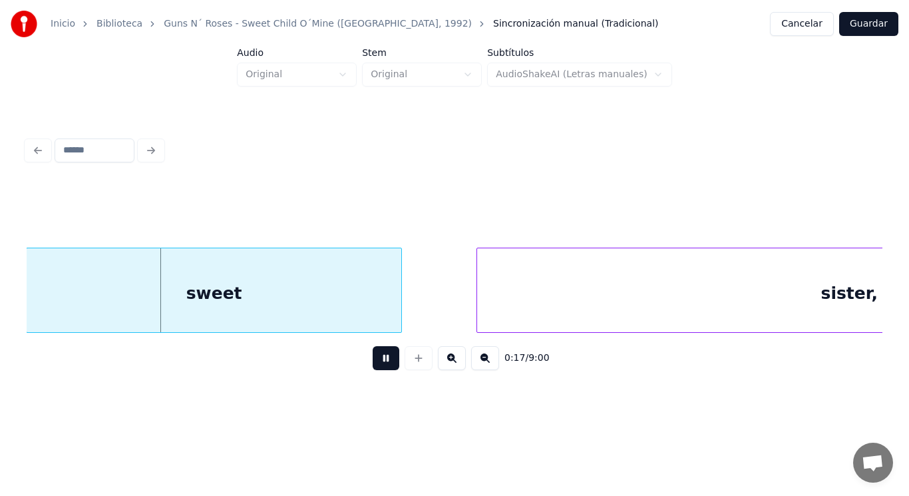
click at [376, 368] on button at bounding box center [386, 358] width 27 height 24
click at [355, 313] on div at bounding box center [355, 290] width 4 height 84
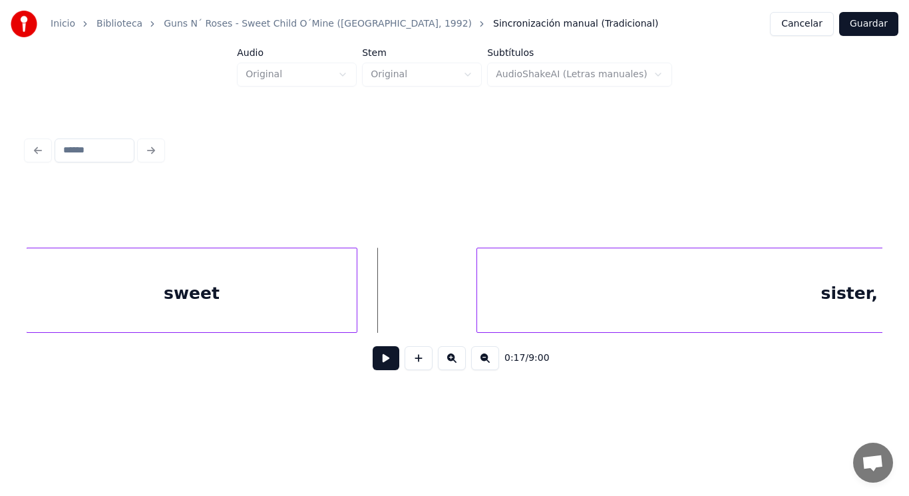
click at [373, 363] on button at bounding box center [386, 358] width 27 height 24
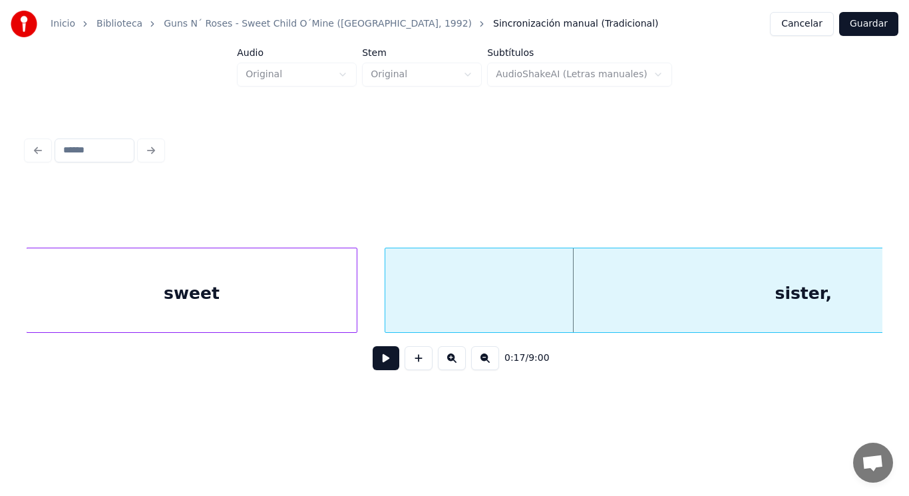
click at [385, 305] on div at bounding box center [387, 290] width 4 height 84
click at [379, 359] on button at bounding box center [386, 358] width 27 height 24
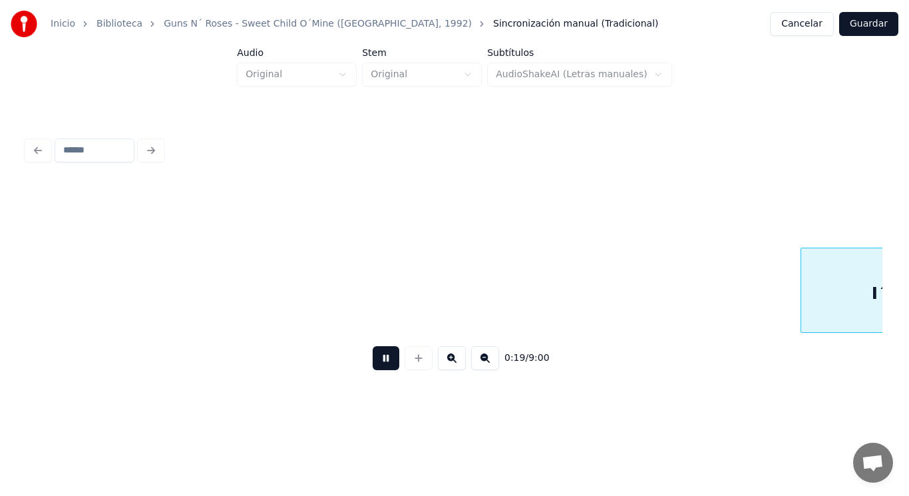
click at [379, 359] on button at bounding box center [386, 358] width 27 height 24
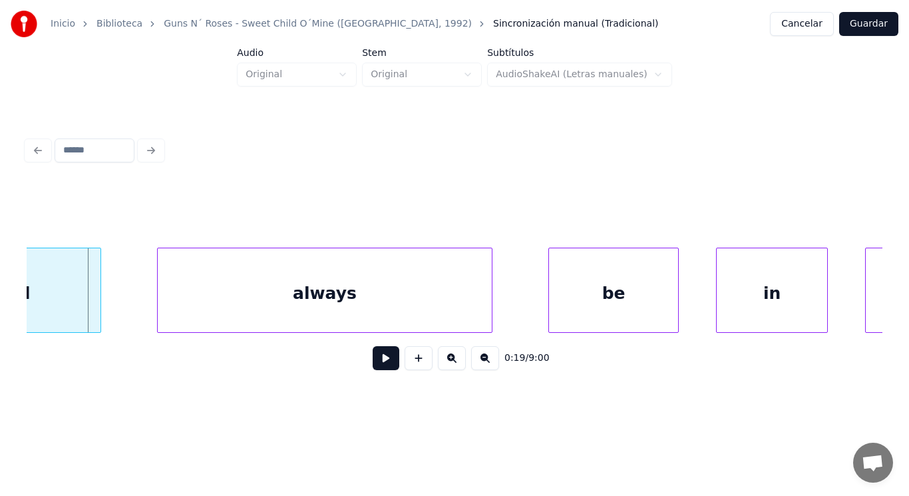
click at [339, 313] on div "always" at bounding box center [325, 293] width 334 height 90
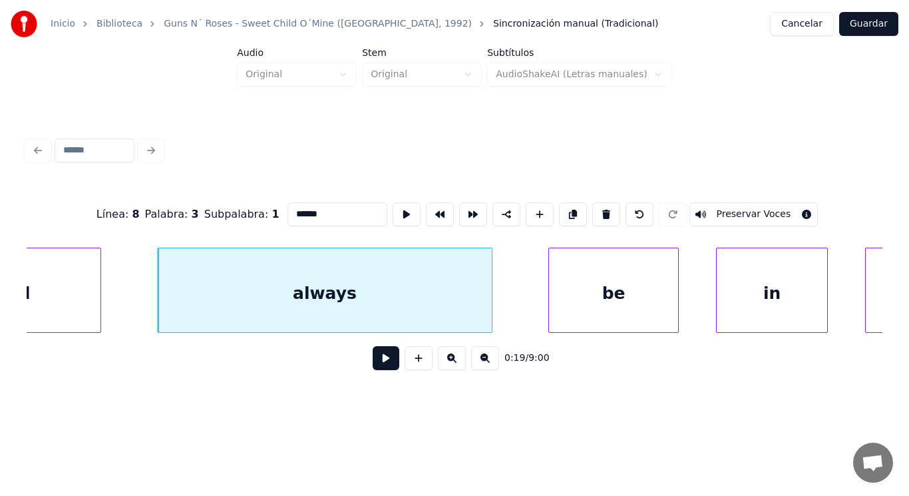
click at [375, 361] on button at bounding box center [386, 358] width 27 height 24
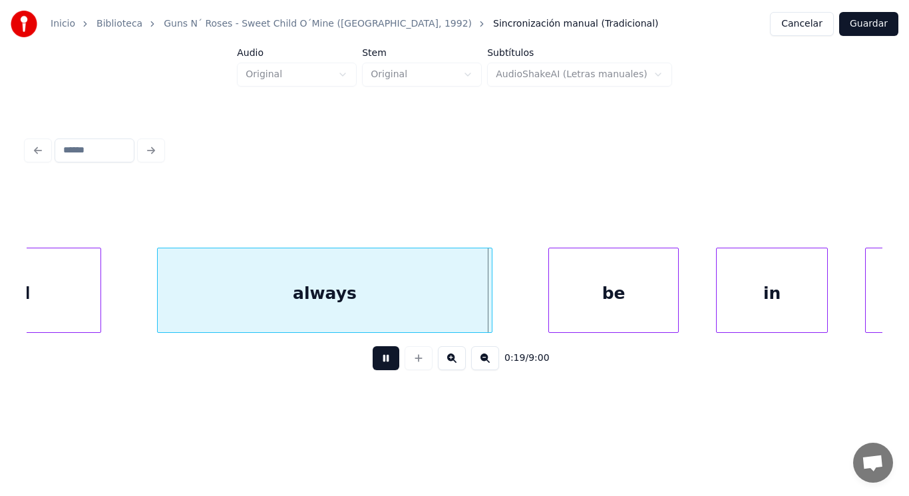
click at [375, 361] on button at bounding box center [386, 358] width 27 height 24
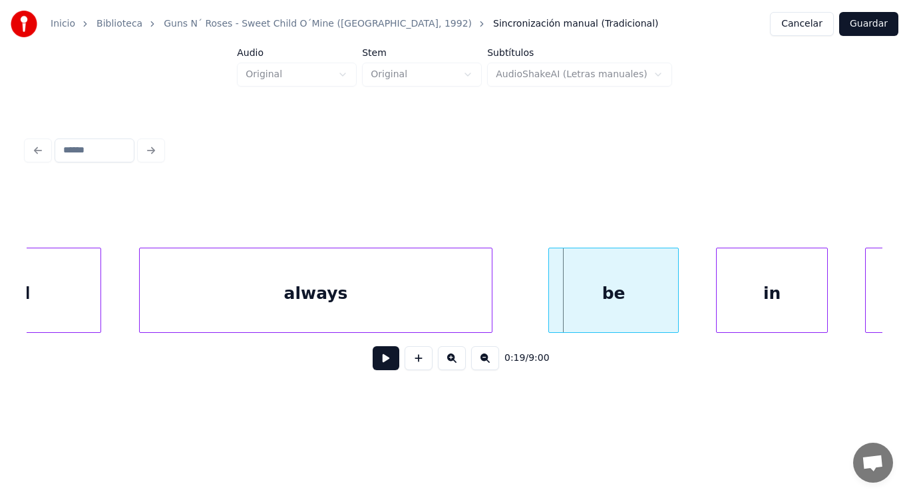
click at [140, 303] on div at bounding box center [142, 290] width 4 height 84
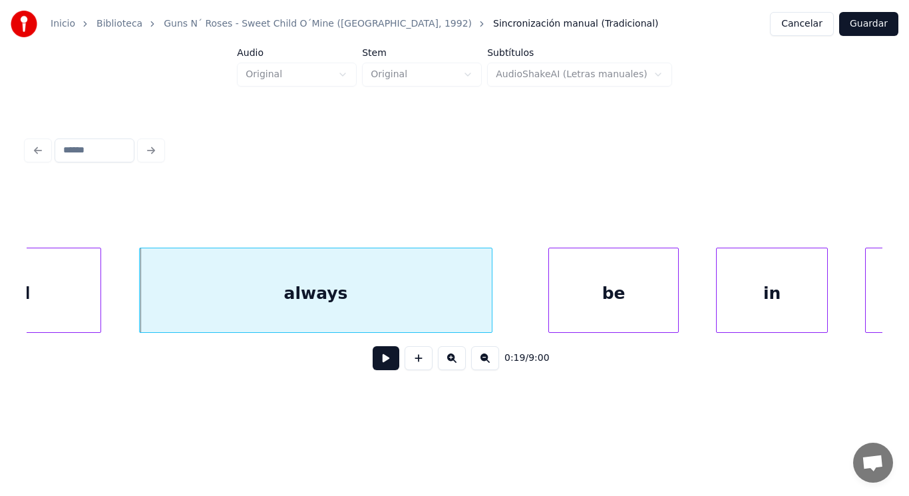
click at [379, 357] on button at bounding box center [386, 358] width 27 height 24
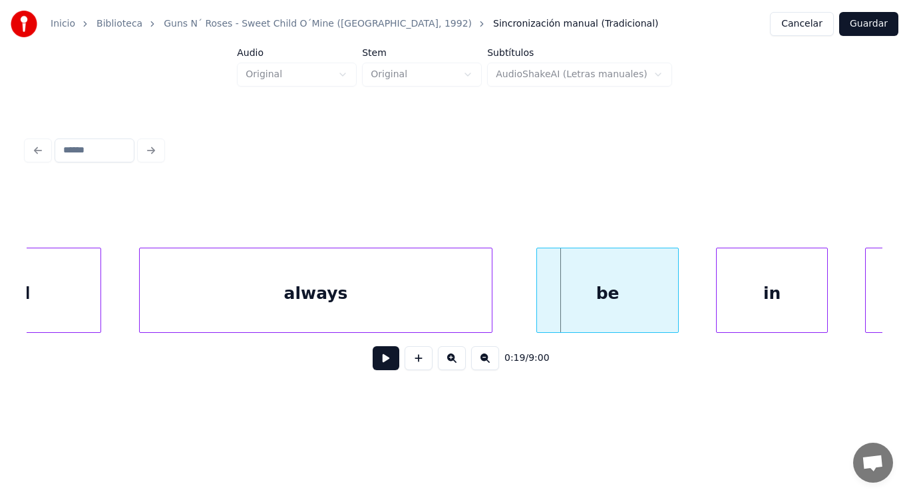
click at [538, 294] on div at bounding box center [539, 290] width 4 height 84
click at [379, 360] on button at bounding box center [386, 358] width 27 height 24
click at [738, 299] on div "in" at bounding box center [771, 293] width 110 height 90
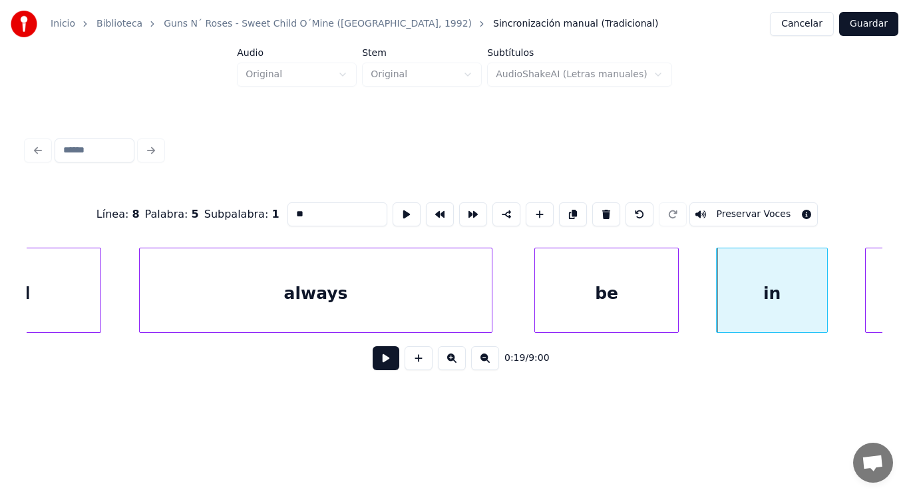
click at [380, 359] on button at bounding box center [386, 358] width 27 height 24
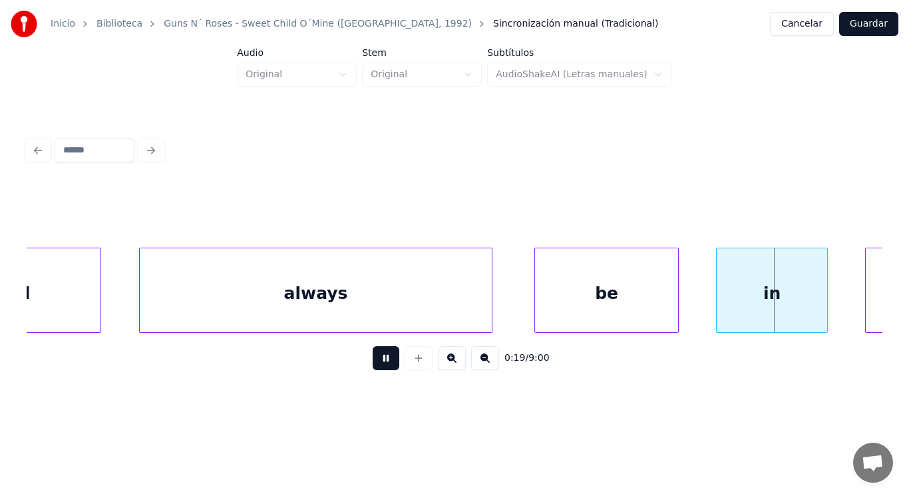
scroll to position [0, 18601]
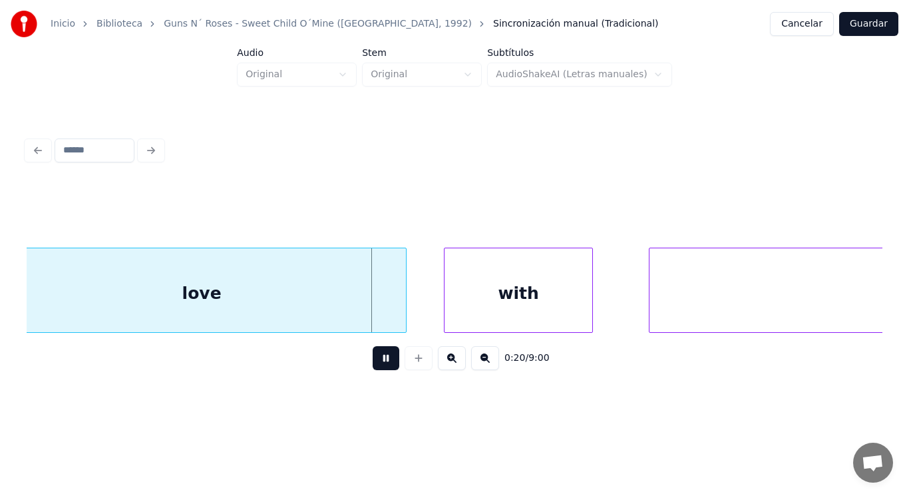
click at [380, 359] on button at bounding box center [386, 358] width 27 height 24
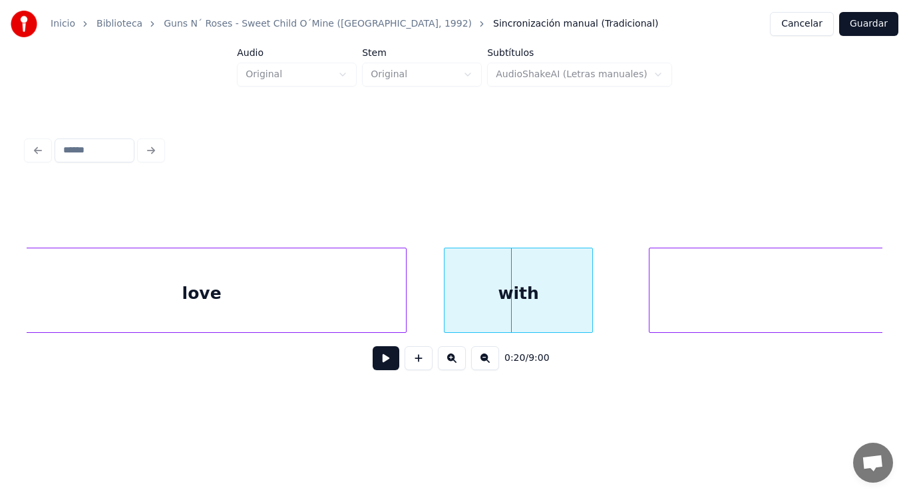
click at [380, 359] on button at bounding box center [386, 358] width 27 height 24
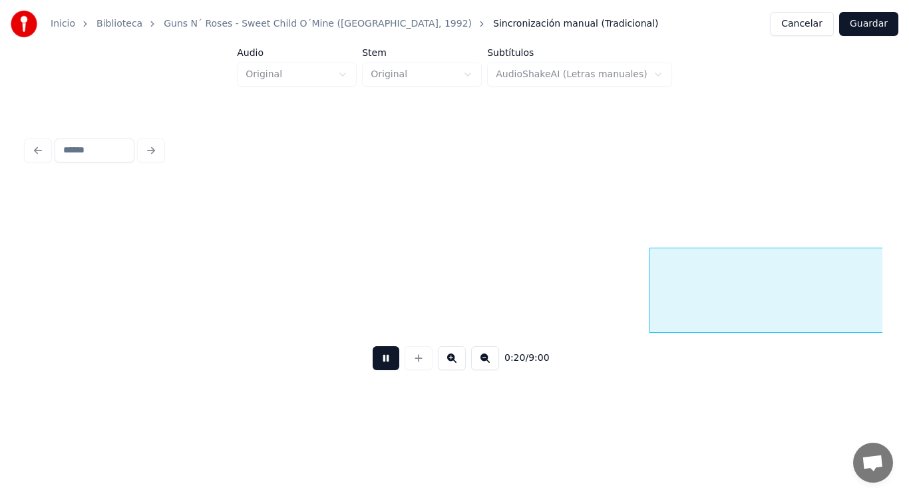
scroll to position [0, 19461]
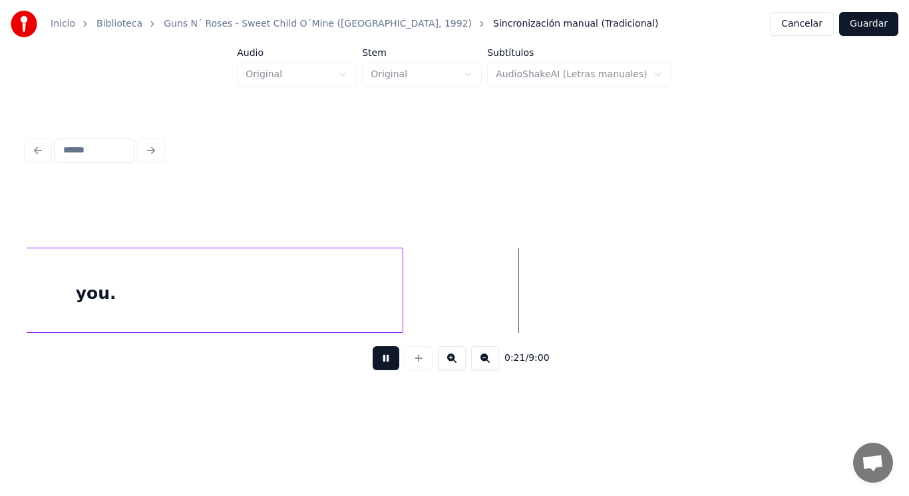
click at [380, 359] on button at bounding box center [386, 358] width 27 height 24
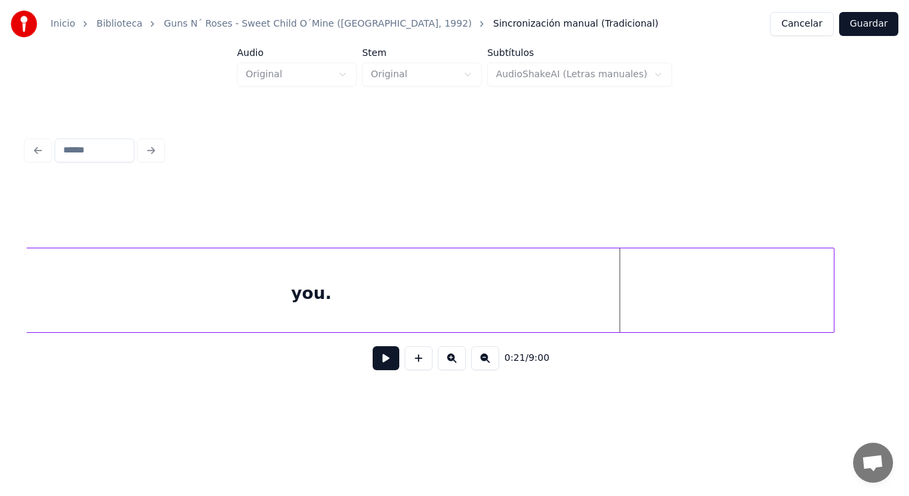
click at [834, 268] on div at bounding box center [832, 290] width 4 height 84
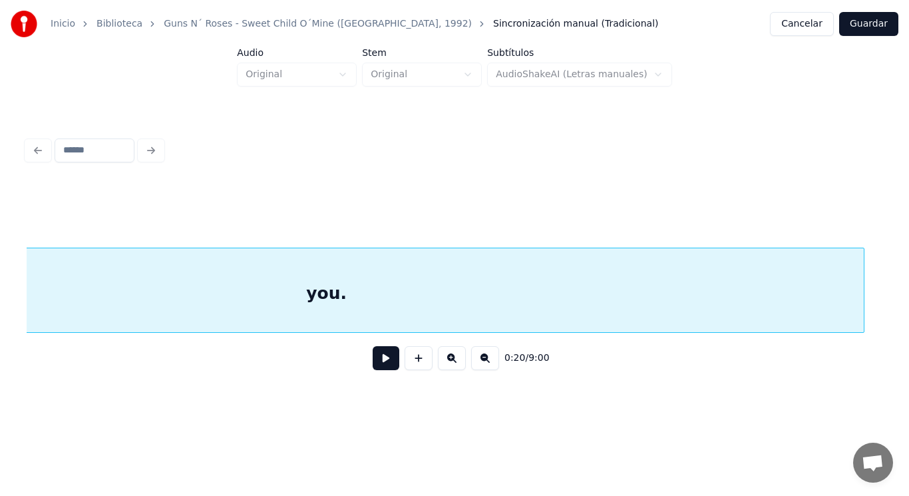
scroll to position [0, 19223]
click at [375, 367] on button at bounding box center [386, 358] width 27 height 24
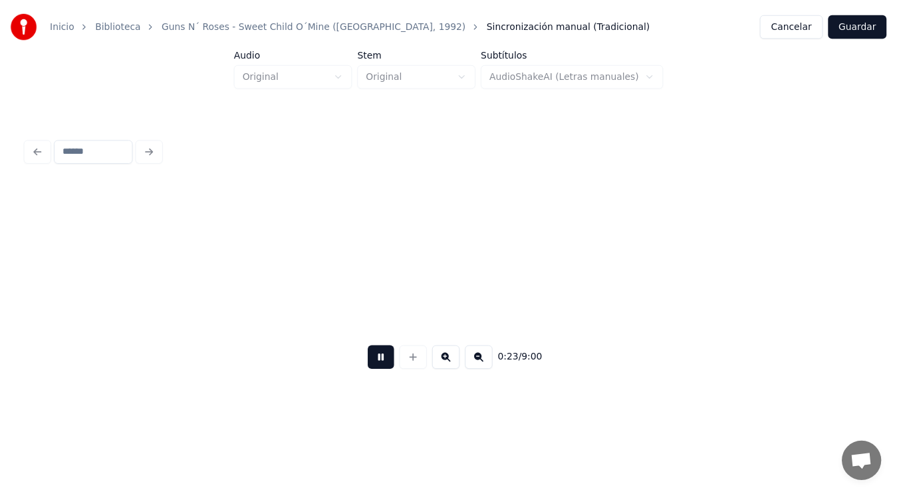
scroll to position [0, 21820]
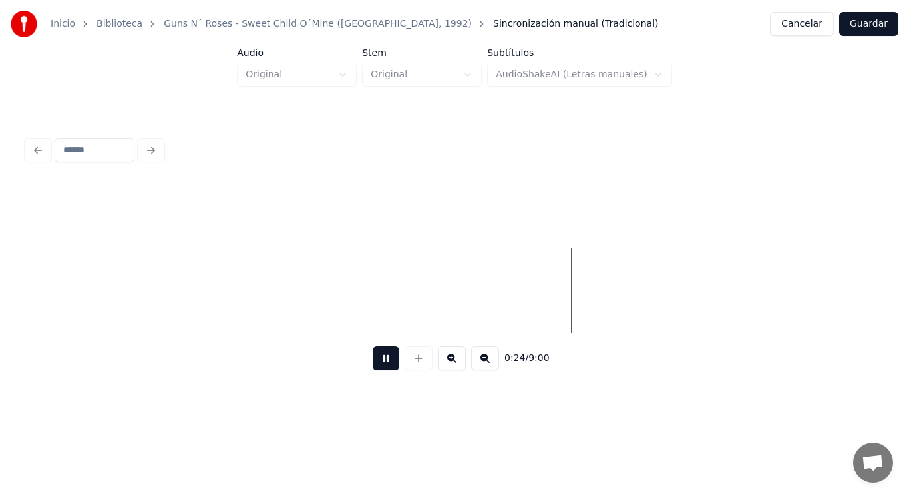
click at [375, 367] on button at bounding box center [386, 358] width 27 height 24
click at [870, 26] on button "Guardar" at bounding box center [868, 24] width 59 height 24
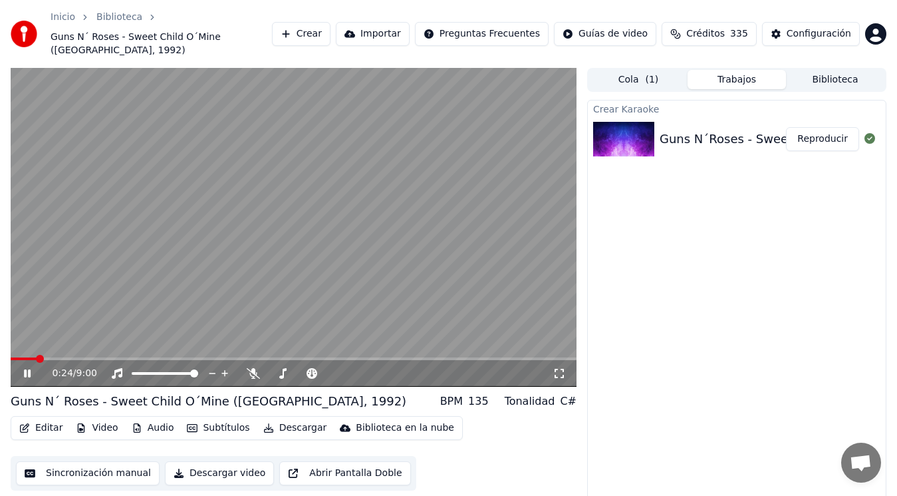
click at [26, 369] on icon at bounding box center [27, 373] width 7 height 8
